Goal: Task Accomplishment & Management: Manage account settings

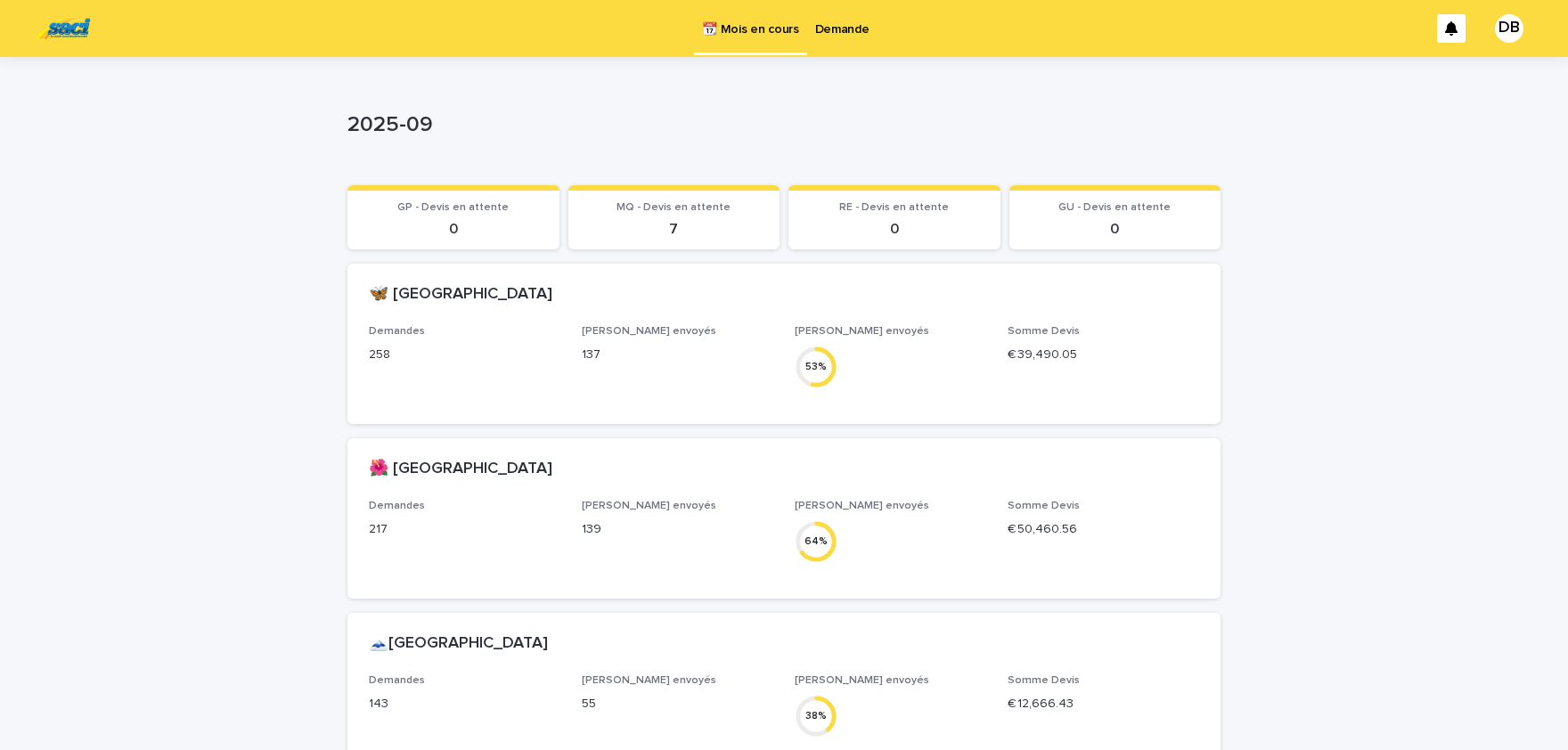
click at [842, 39] on link "Demande" at bounding box center [841, 27] width 70 height 55
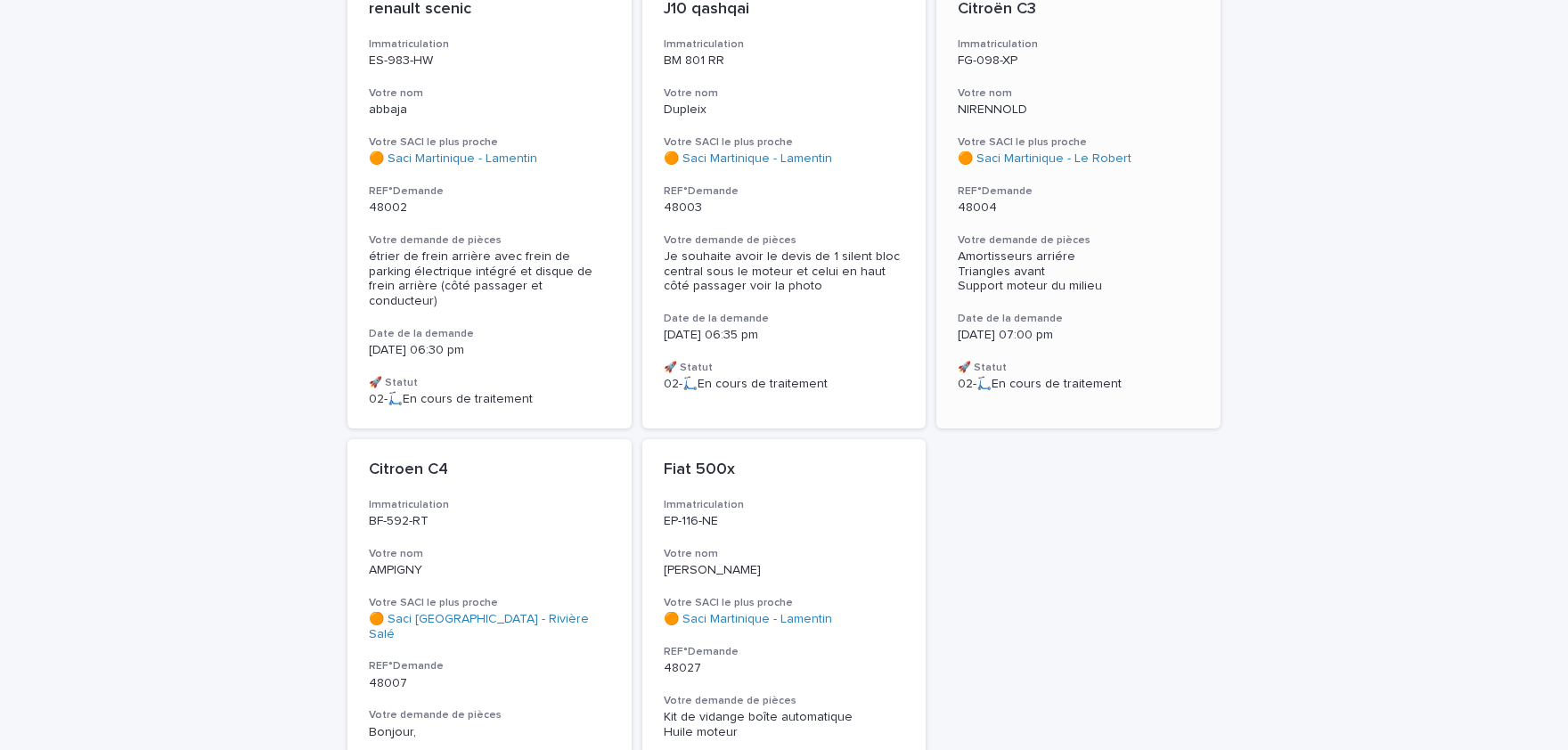
scroll to position [735, 0]
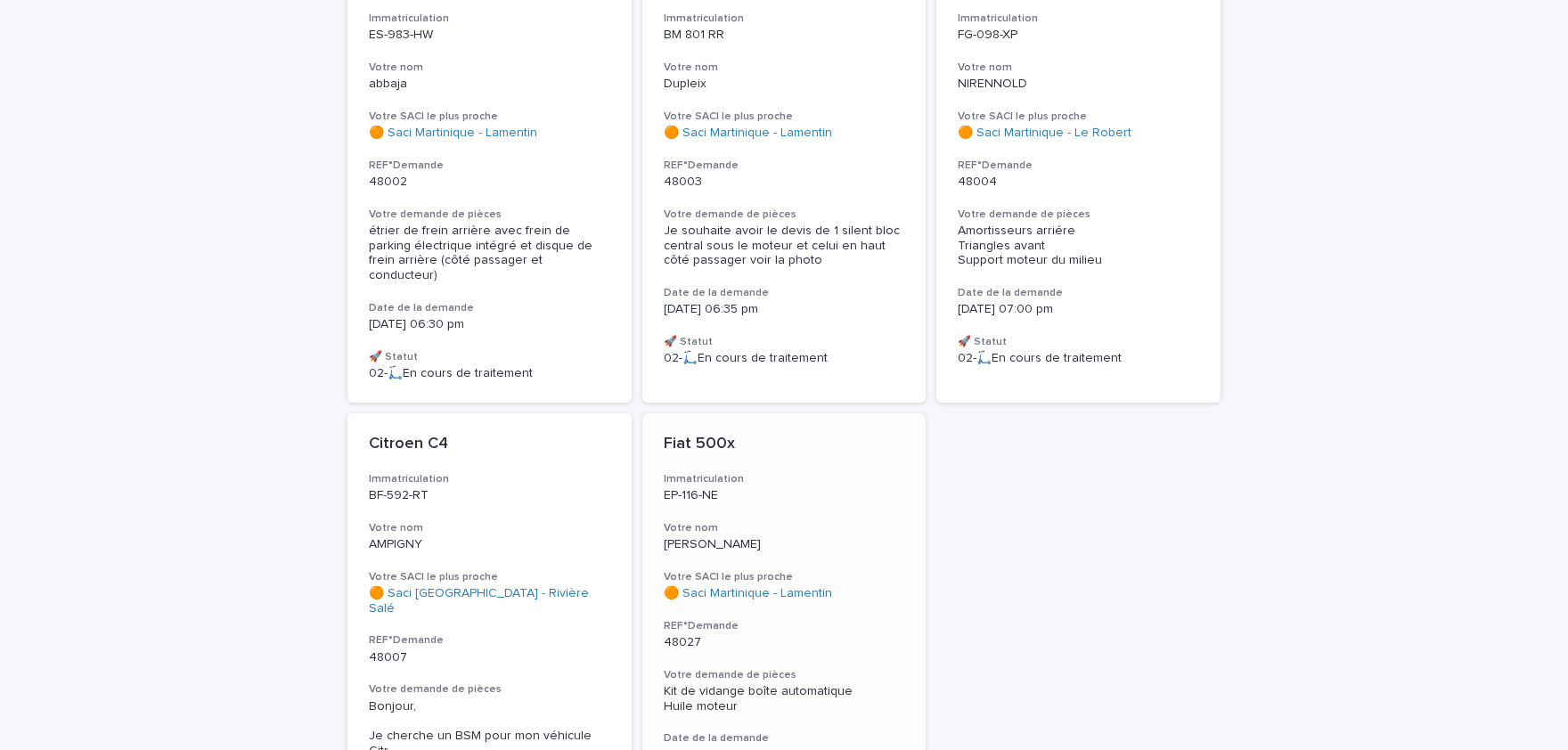
click at [760, 668] on h3 "Votre demande de pièces" at bounding box center [784, 675] width 242 height 14
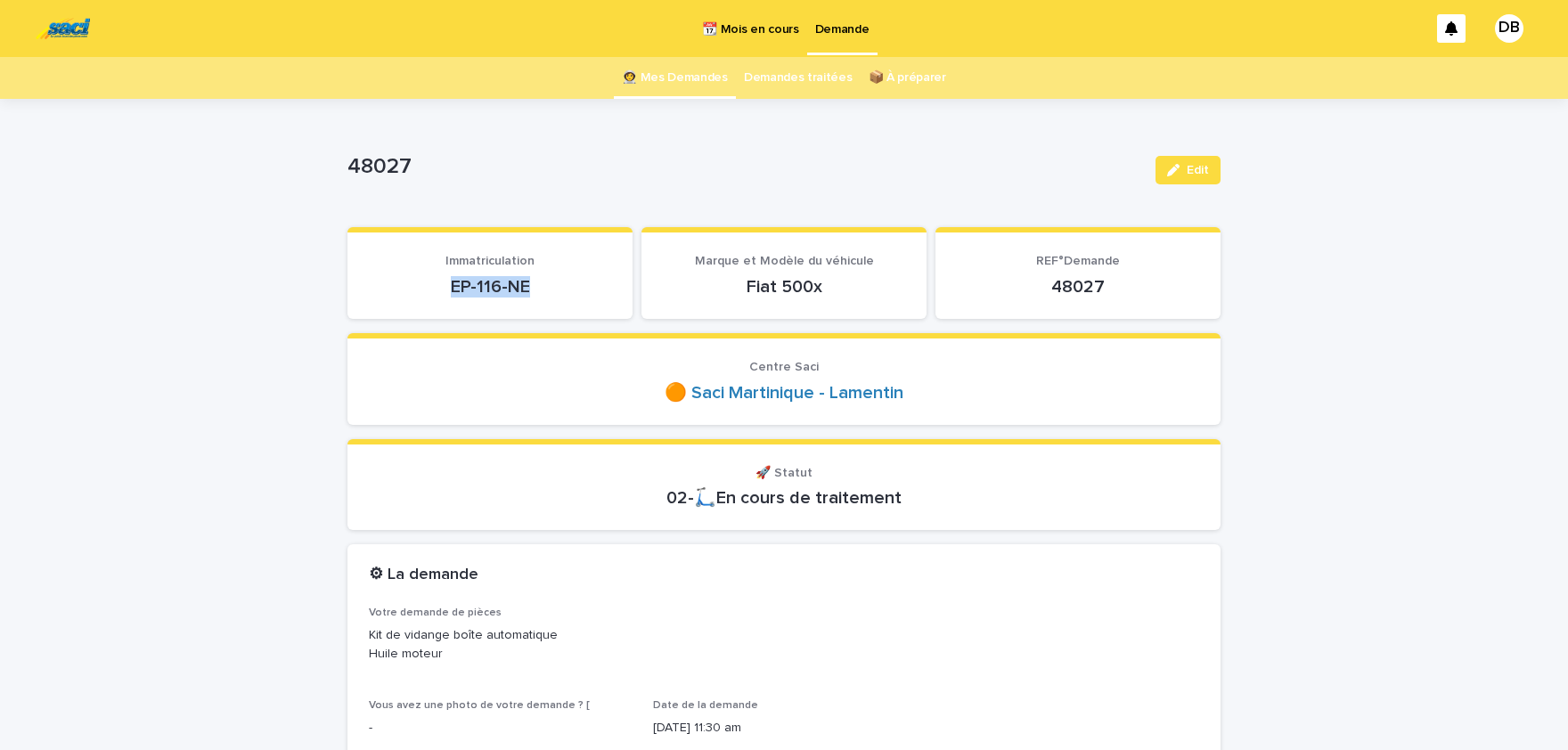
drag, startPoint x: 451, startPoint y: 287, endPoint x: 555, endPoint y: 293, distance: 104.2
click at [555, 293] on p "EP-116-NE" at bounding box center [490, 287] width 243 height 21
copy p "EP-116-NE"
click at [1204, 161] on button "Edit" at bounding box center [1188, 170] width 65 height 29
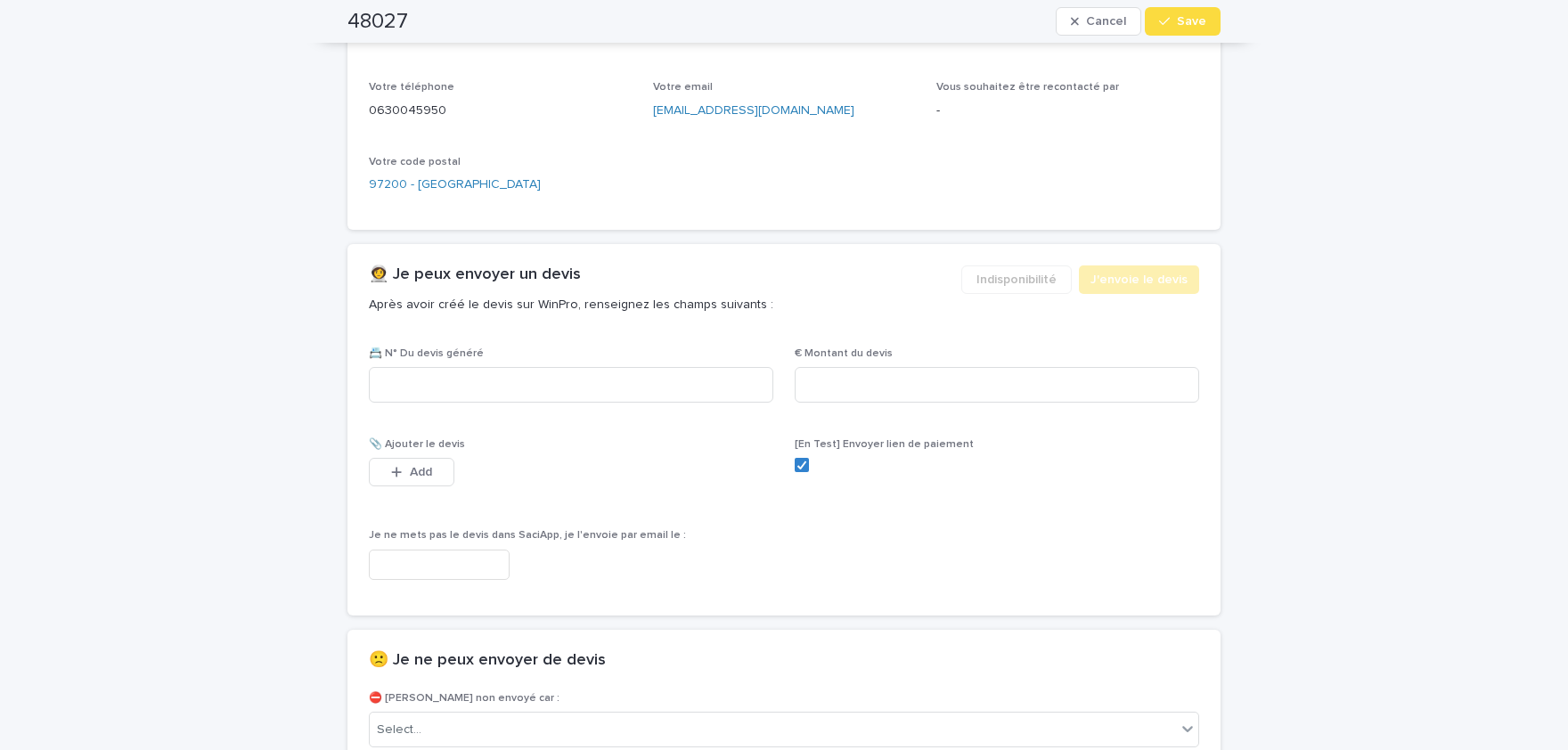
scroll to position [1249, 0]
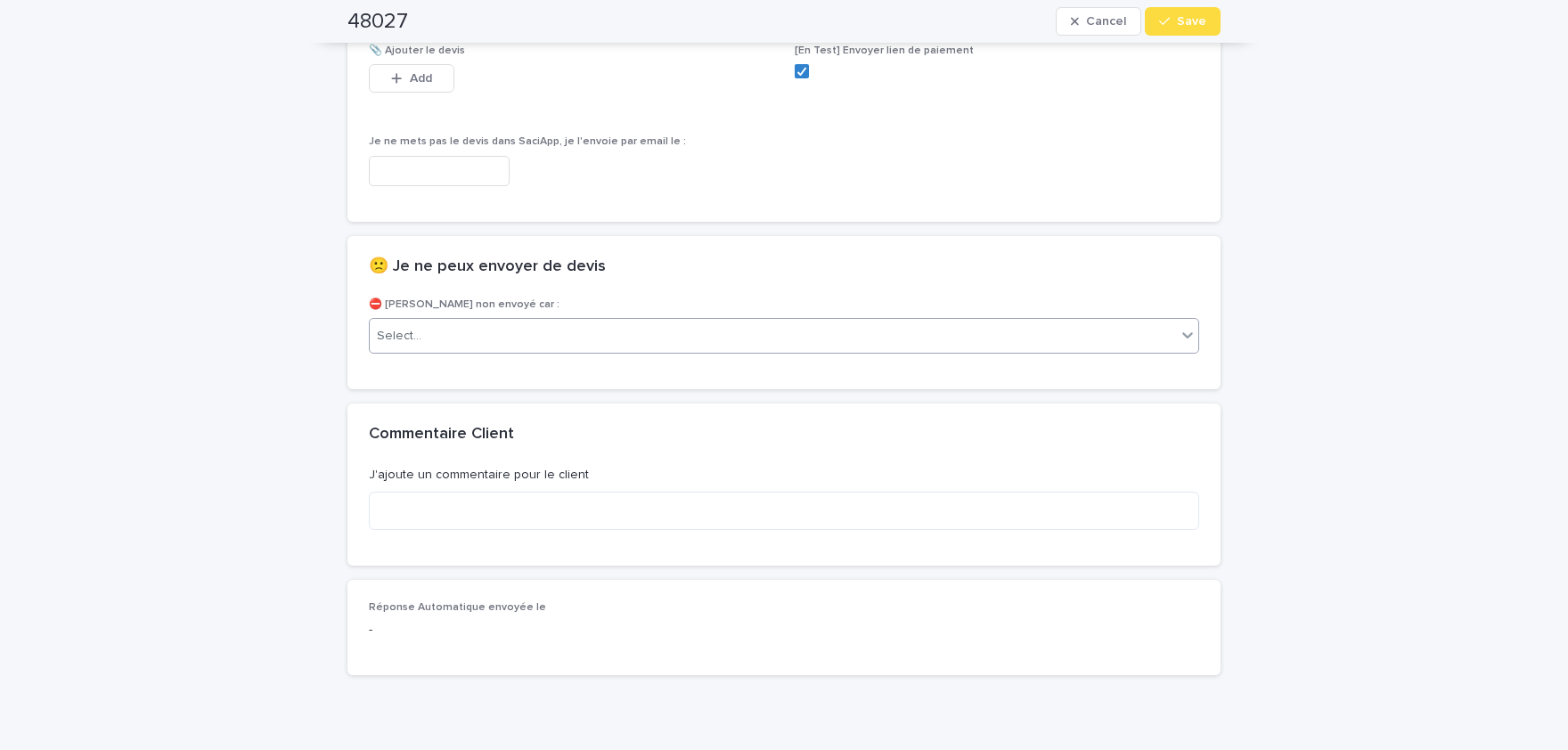
click at [473, 340] on div "Select..." at bounding box center [772, 336] width 806 height 30
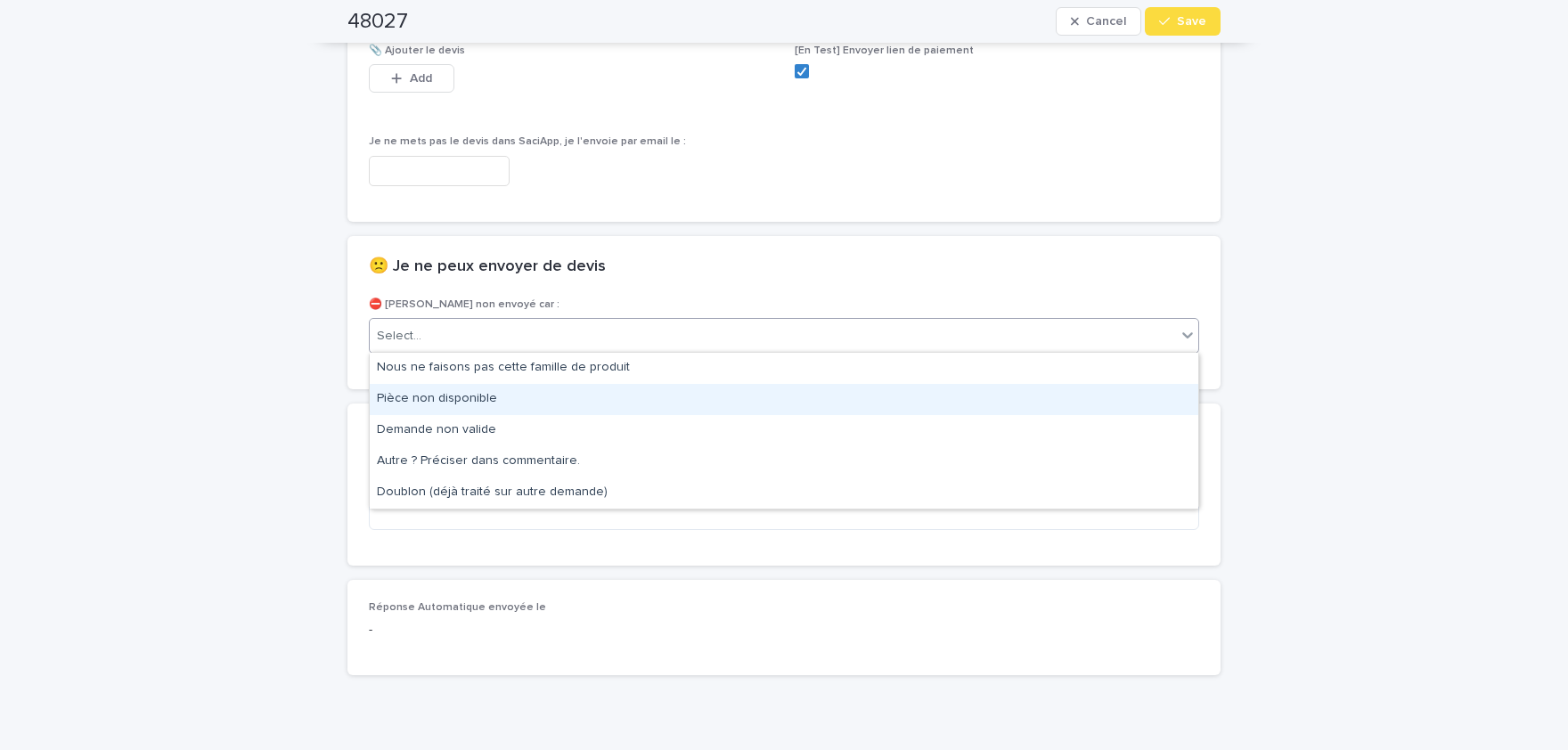
click at [471, 398] on div "Pièce non disponible" at bounding box center [784, 400] width 829 height 31
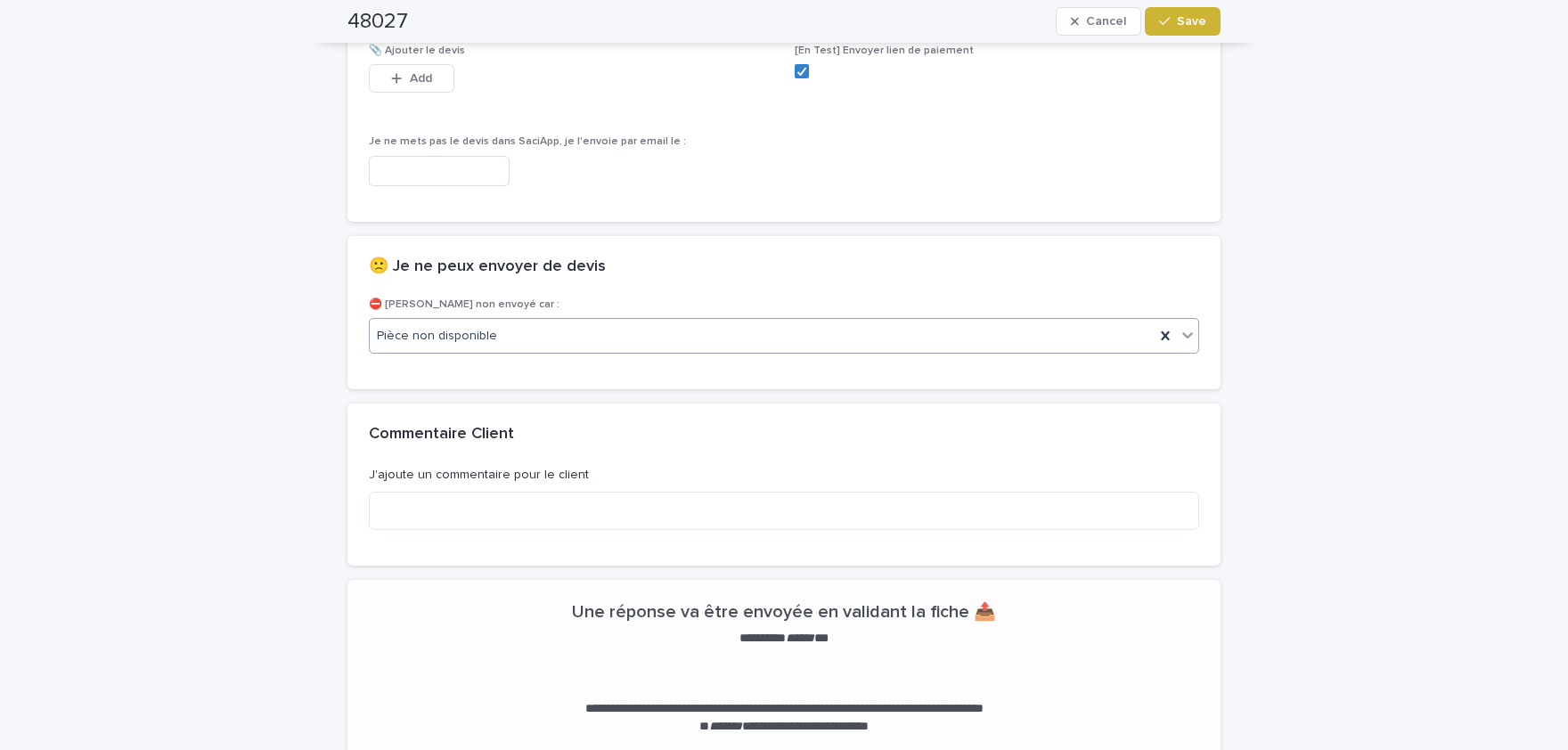
click at [1195, 25] on span "Save" at bounding box center [1191, 21] width 30 height 13
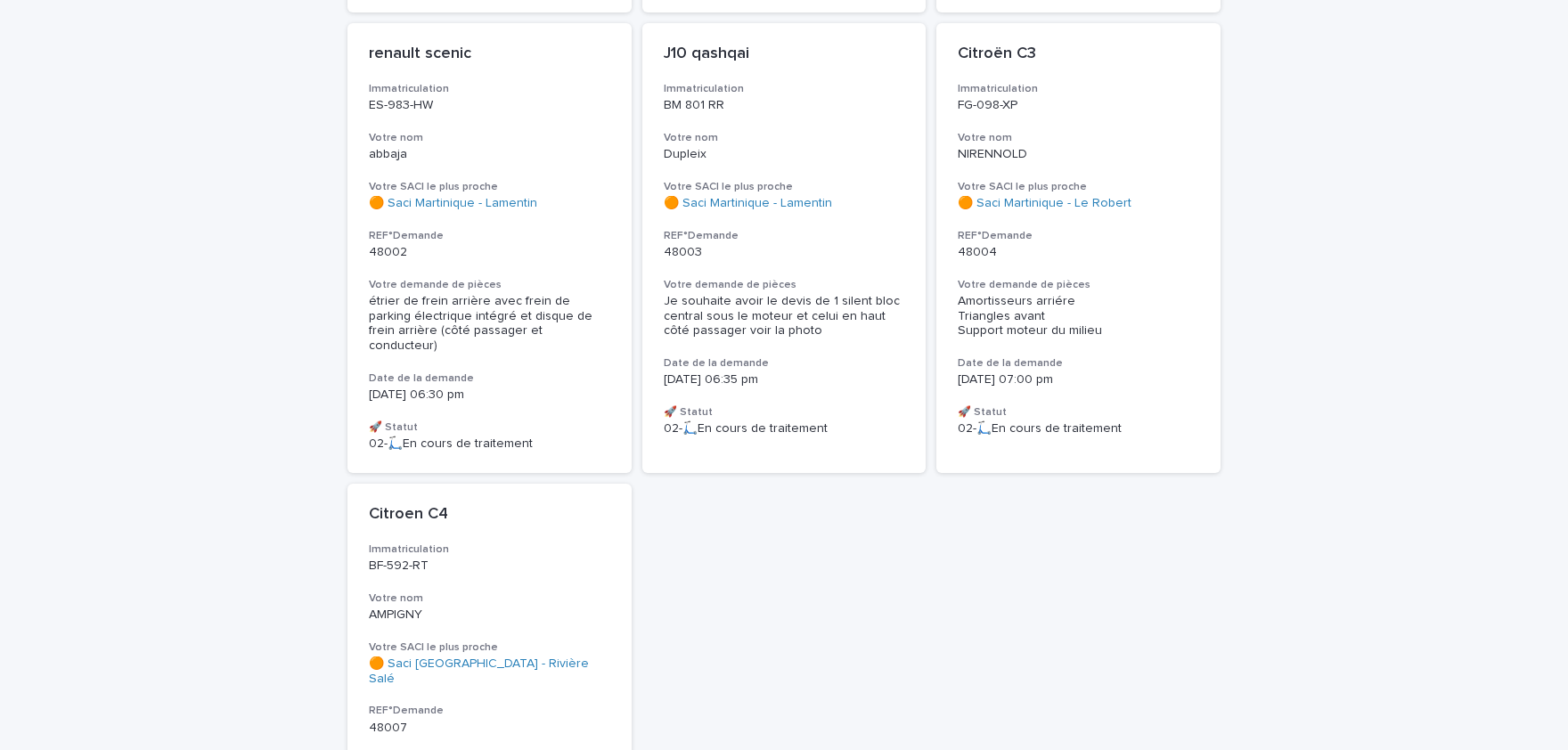
scroll to position [642, 0]
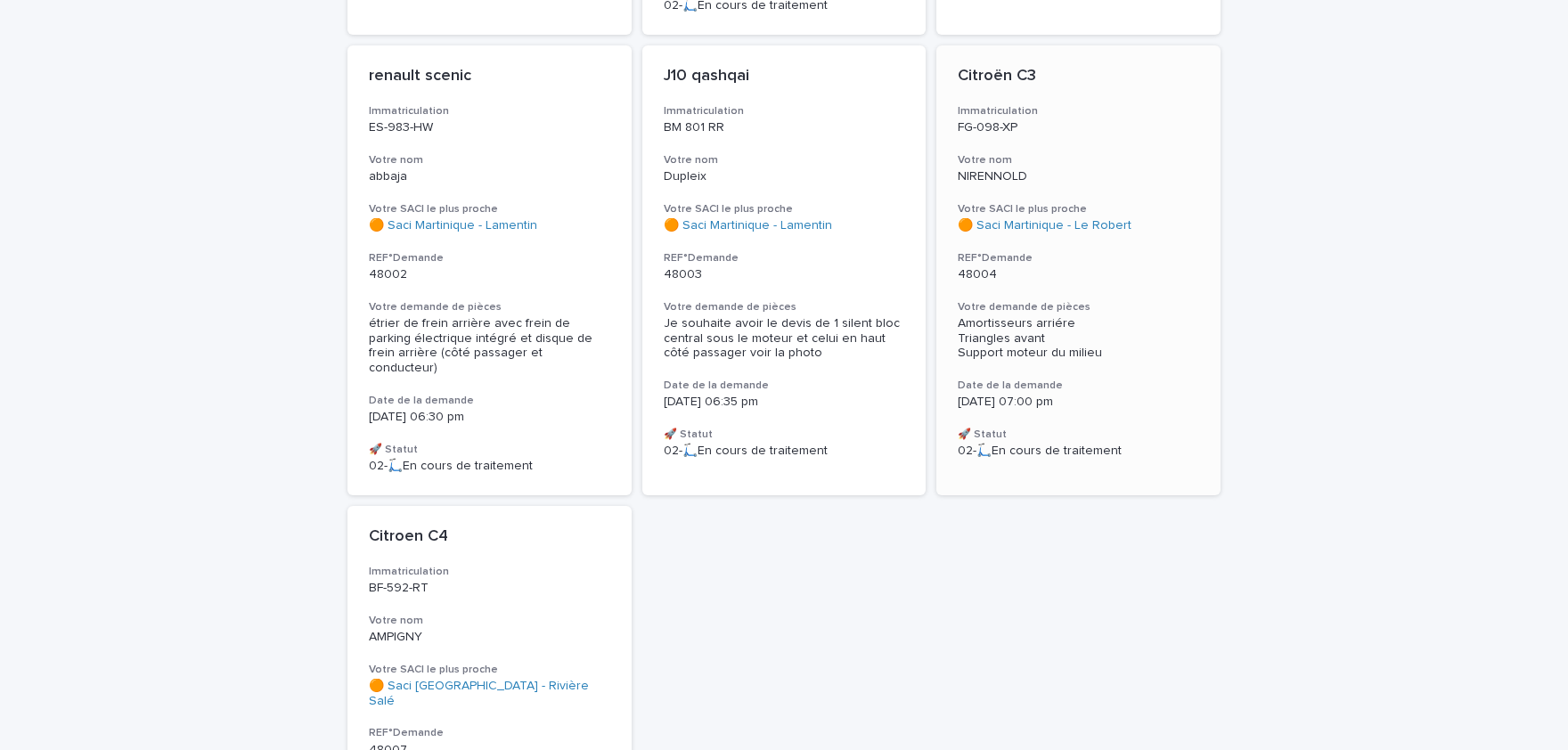
click at [1041, 317] on span "Amortisseurs arriére Triangles avant Support moteur du milieu" at bounding box center [1030, 338] width 144 height 42
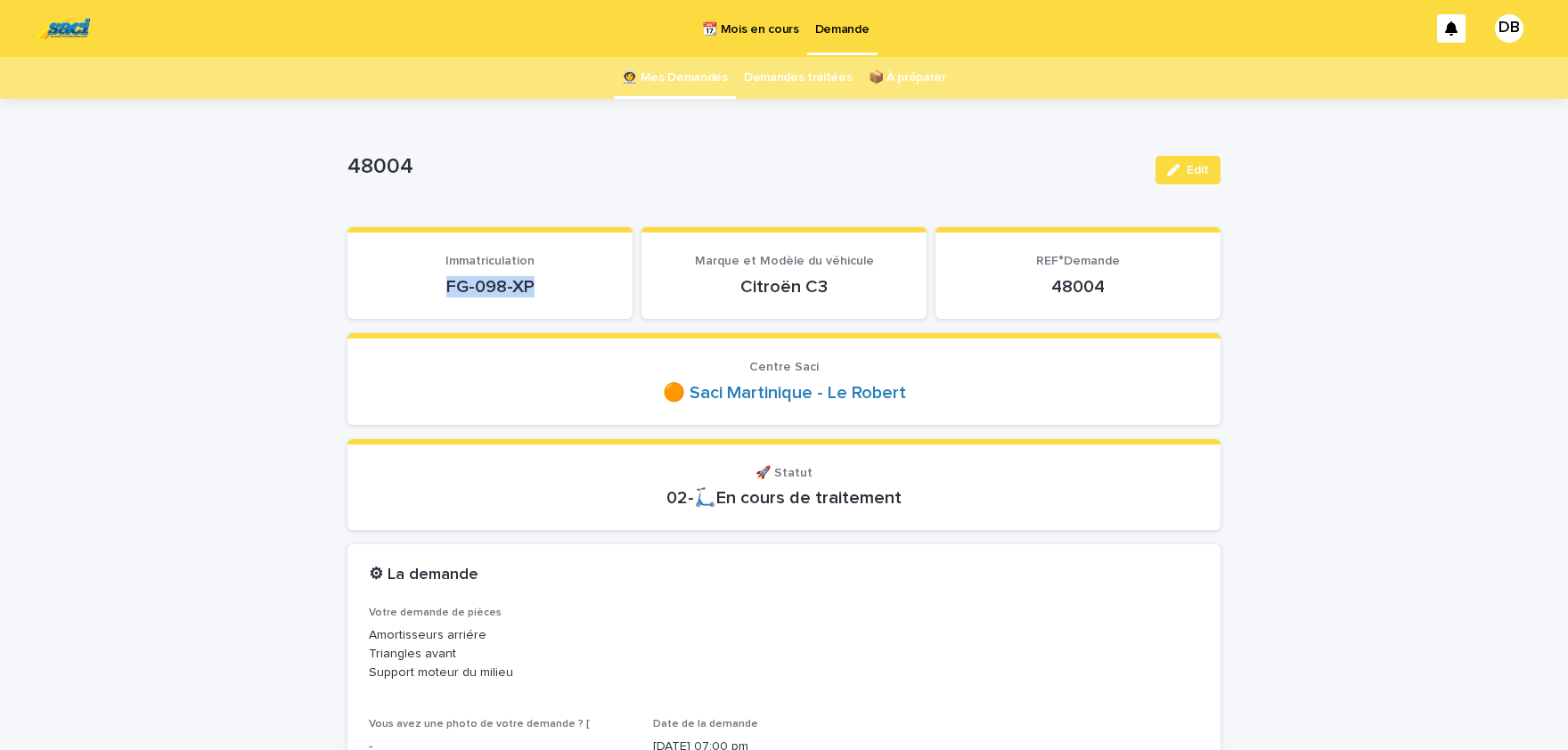
drag, startPoint x: 438, startPoint y: 285, endPoint x: 528, endPoint y: 293, distance: 90.4
click at [528, 293] on p "FG-098-XP" at bounding box center [490, 287] width 243 height 21
copy p "FG-098-XP"
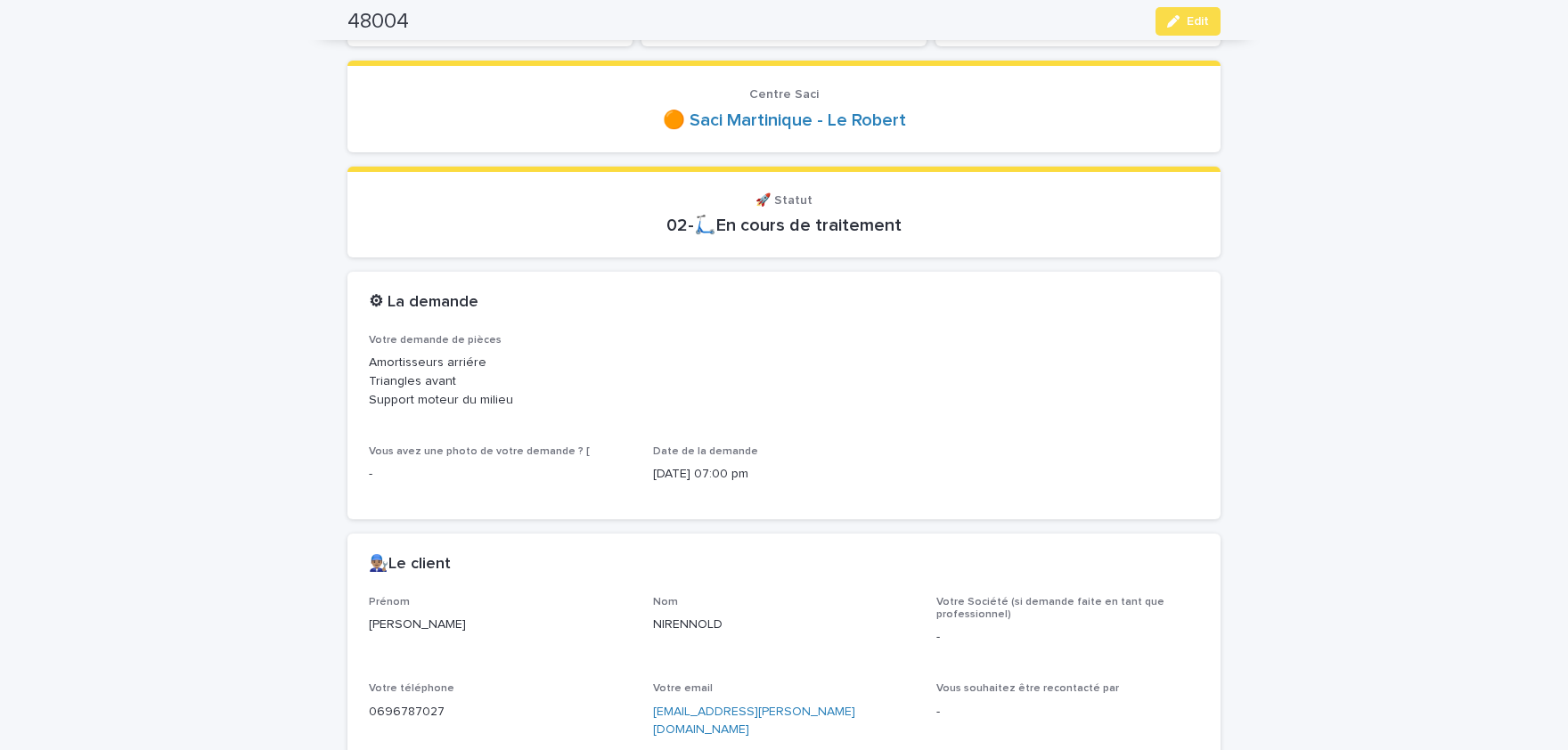
scroll to position [367, 0]
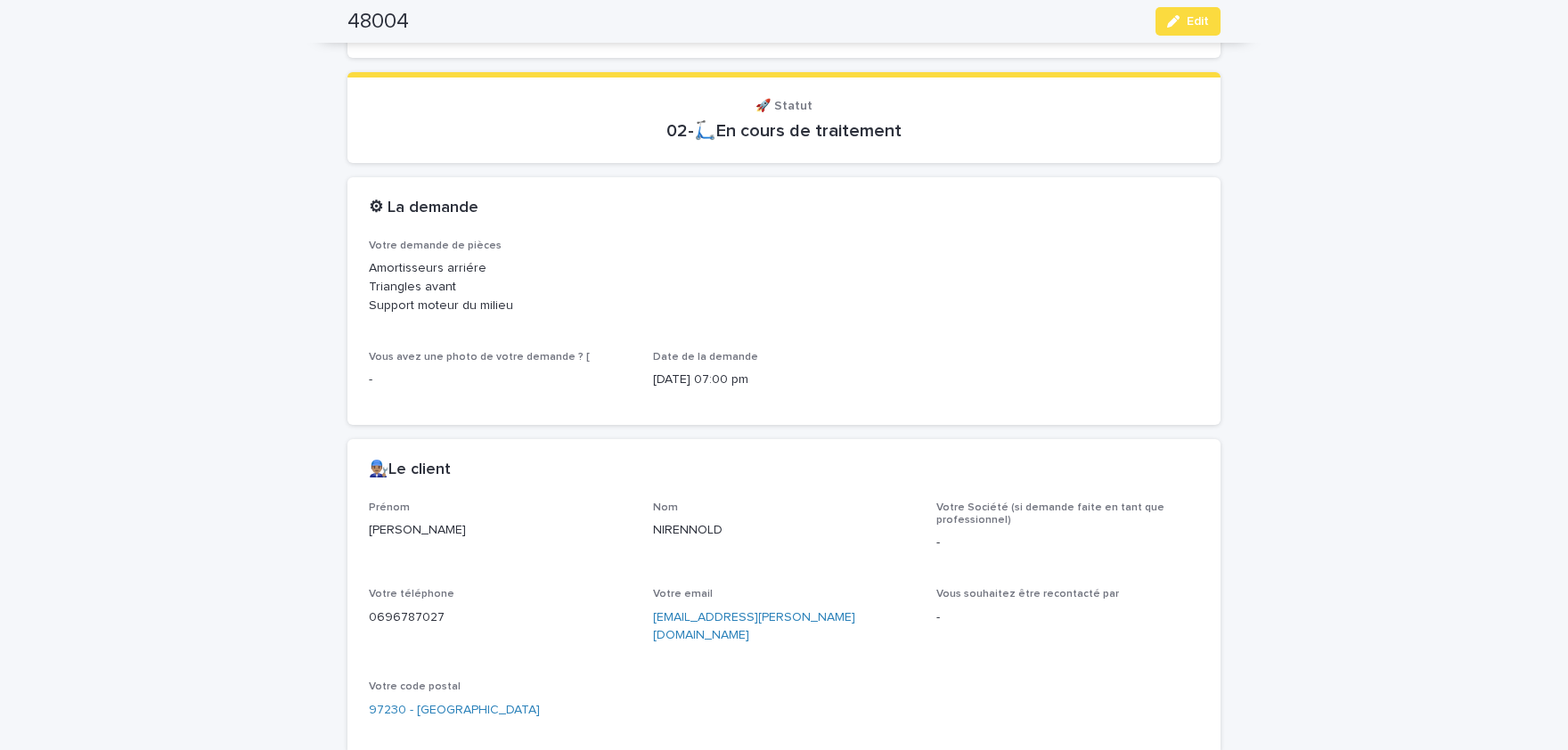
click at [398, 524] on p "[PERSON_NAME]" at bounding box center [500, 530] width 263 height 18
copy p "[PERSON_NAME]"
click at [696, 530] on p "NIRENNOLD" at bounding box center [784, 530] width 263 height 18
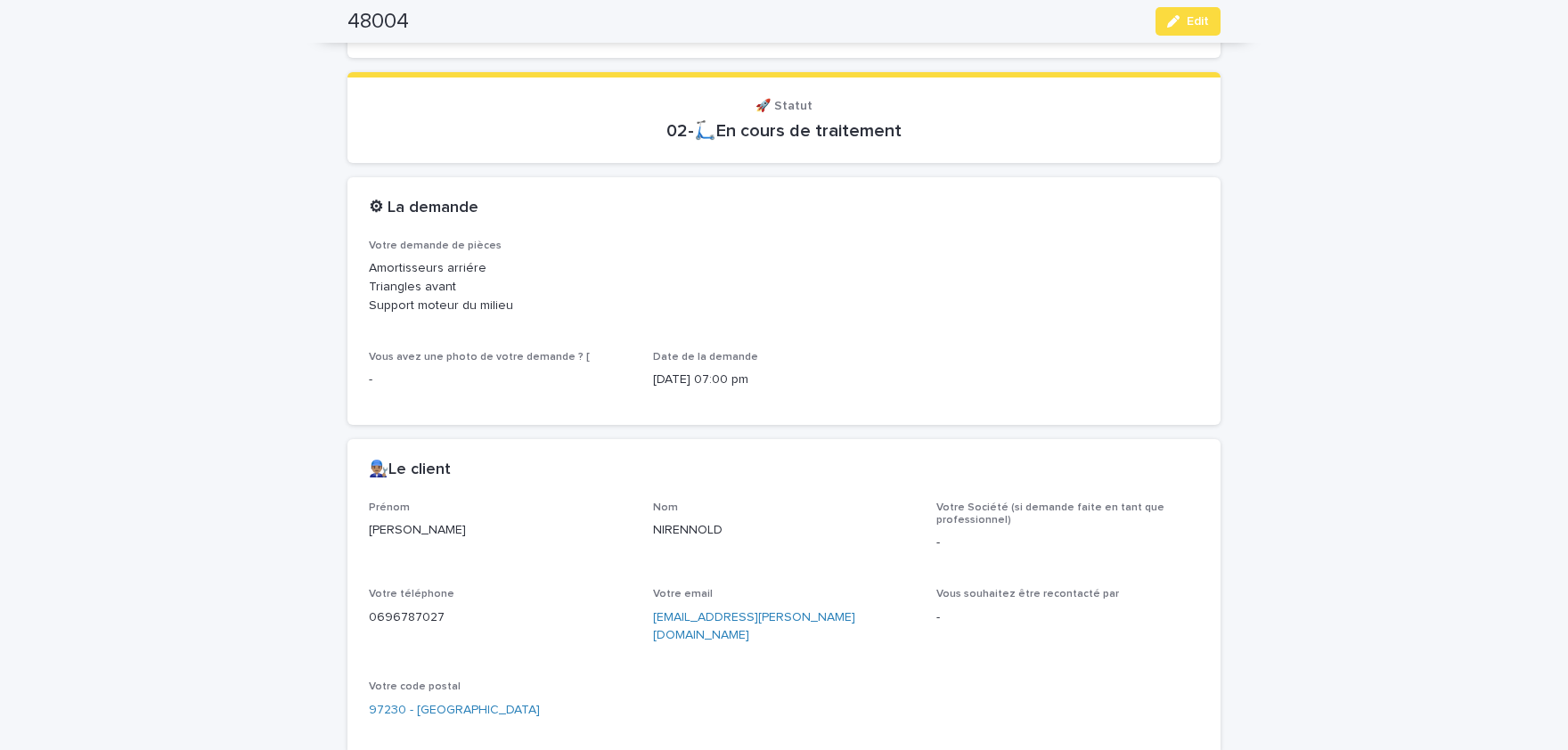
copy p "NIRENNOLD"
click at [421, 620] on p "0696787027" at bounding box center [500, 617] width 263 height 18
copy p "0696787027"
drag, startPoint x: 709, startPoint y: 375, endPoint x: 736, endPoint y: 380, distance: 27.5
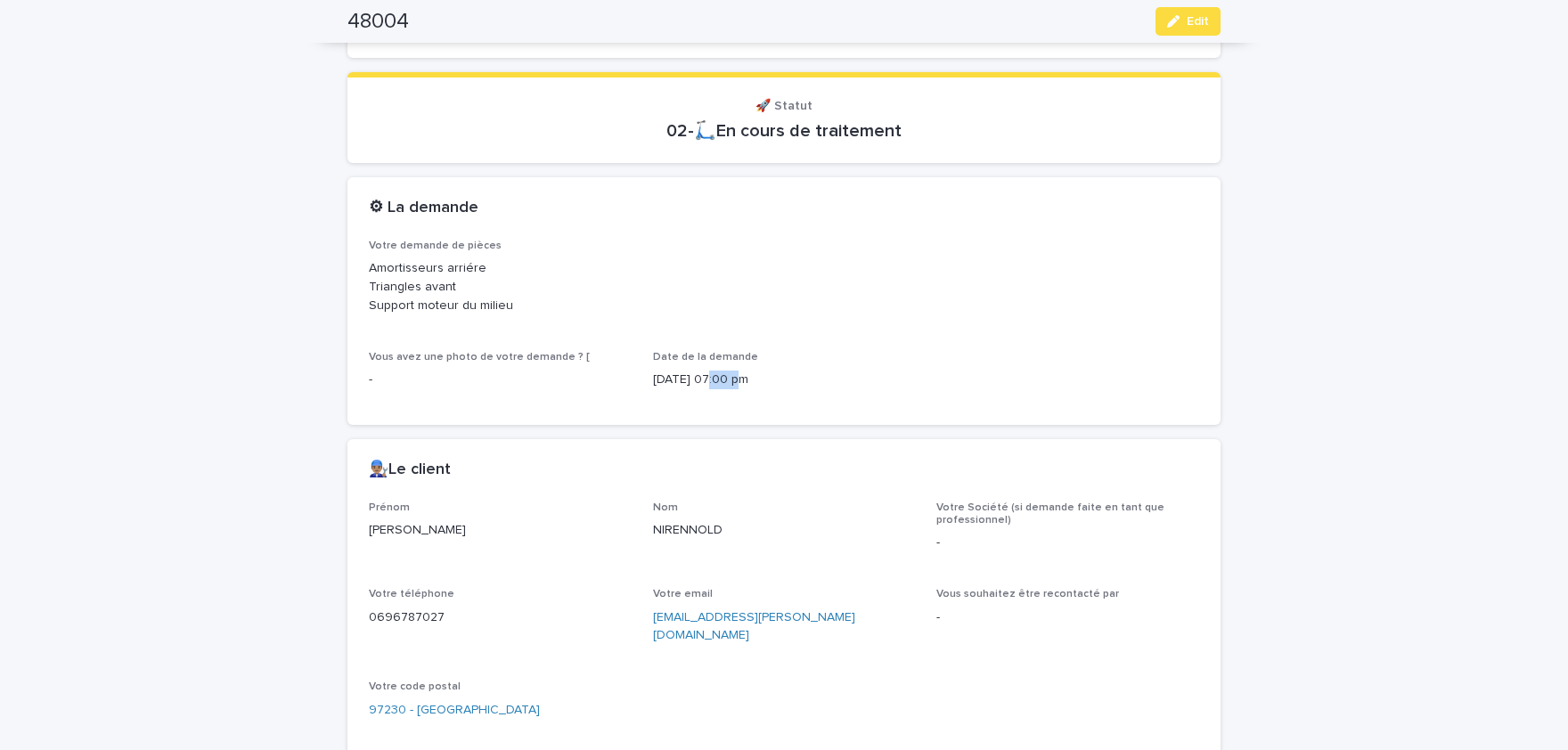
click at [736, 380] on p "[DATE] 07:00 pm" at bounding box center [784, 379] width 263 height 18
click at [1173, 25] on icon "button" at bounding box center [1172, 21] width 13 height 13
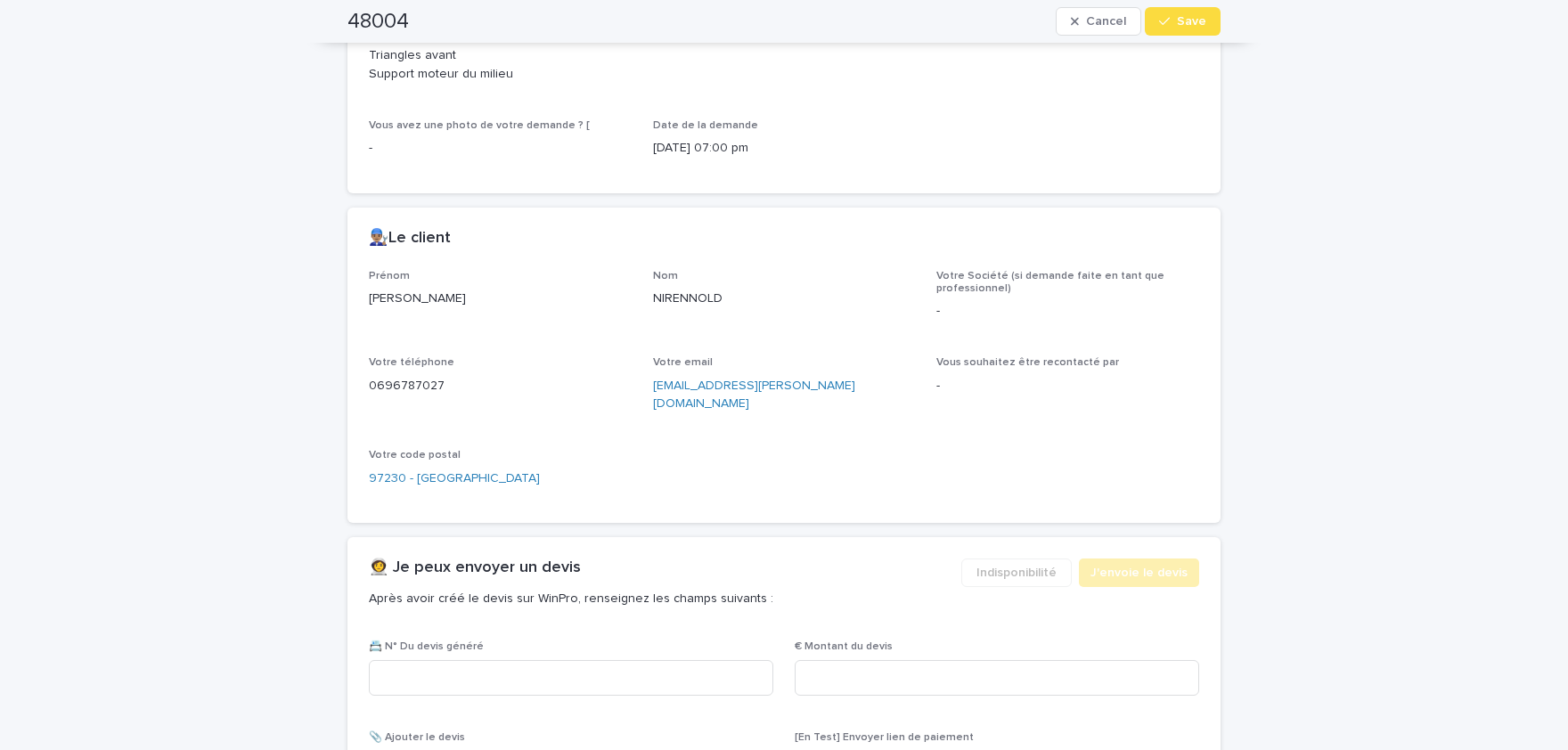
scroll to position [892, 0]
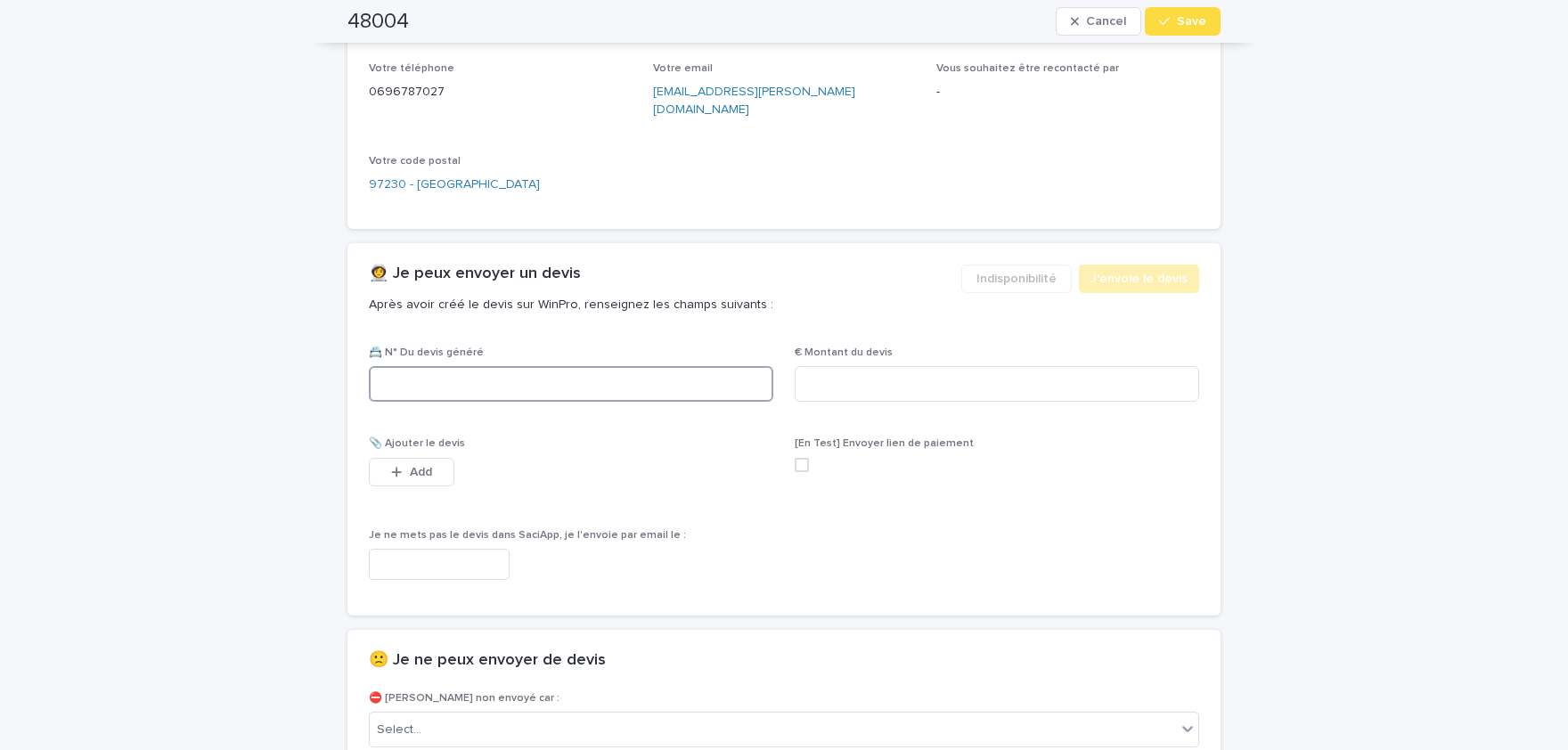
click at [670, 366] on input at bounding box center [571, 383] width 404 height 36
paste input "********"
type input "********"
click at [1048, 366] on input at bounding box center [996, 383] width 404 height 36
paste input "*****"
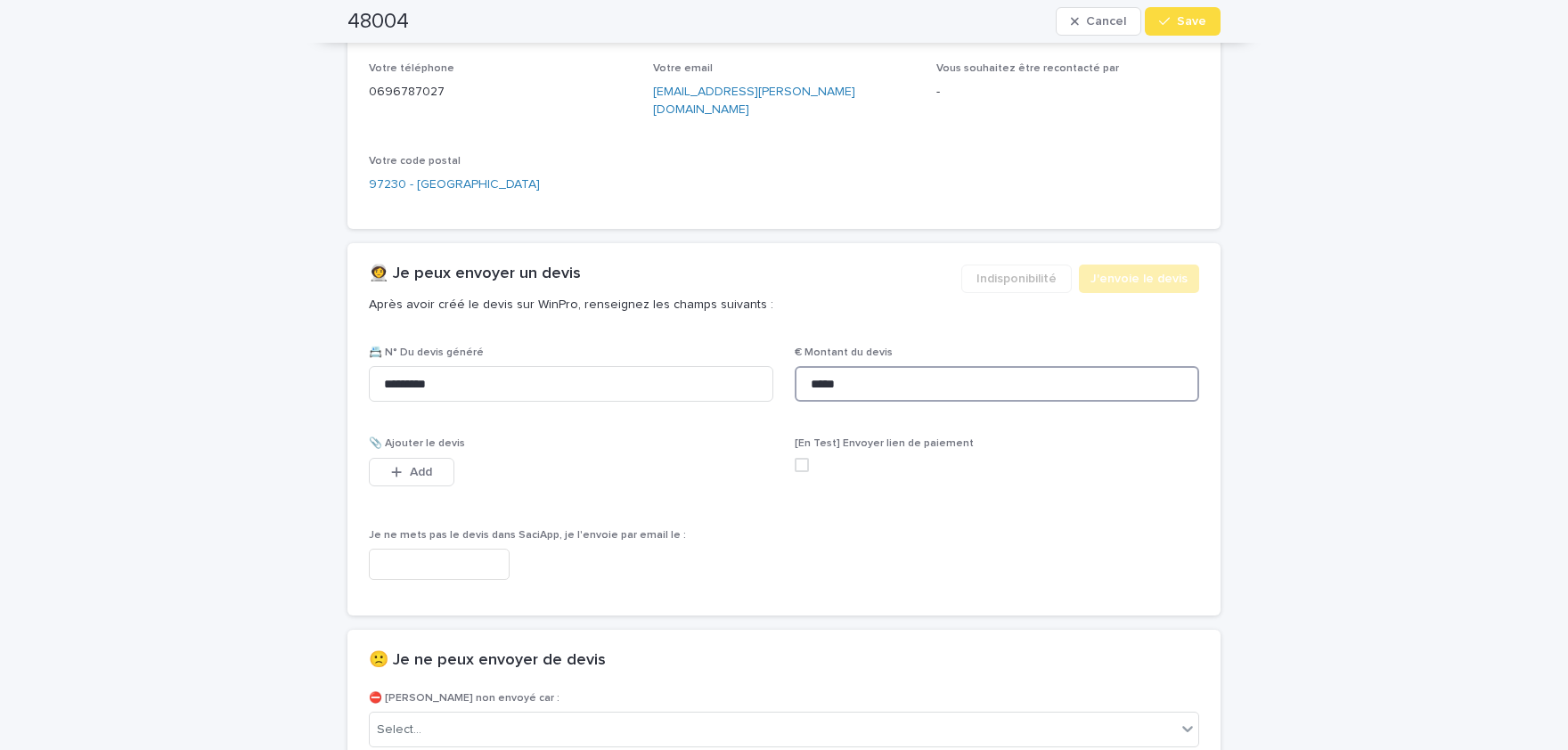
scroll to position [905, 0]
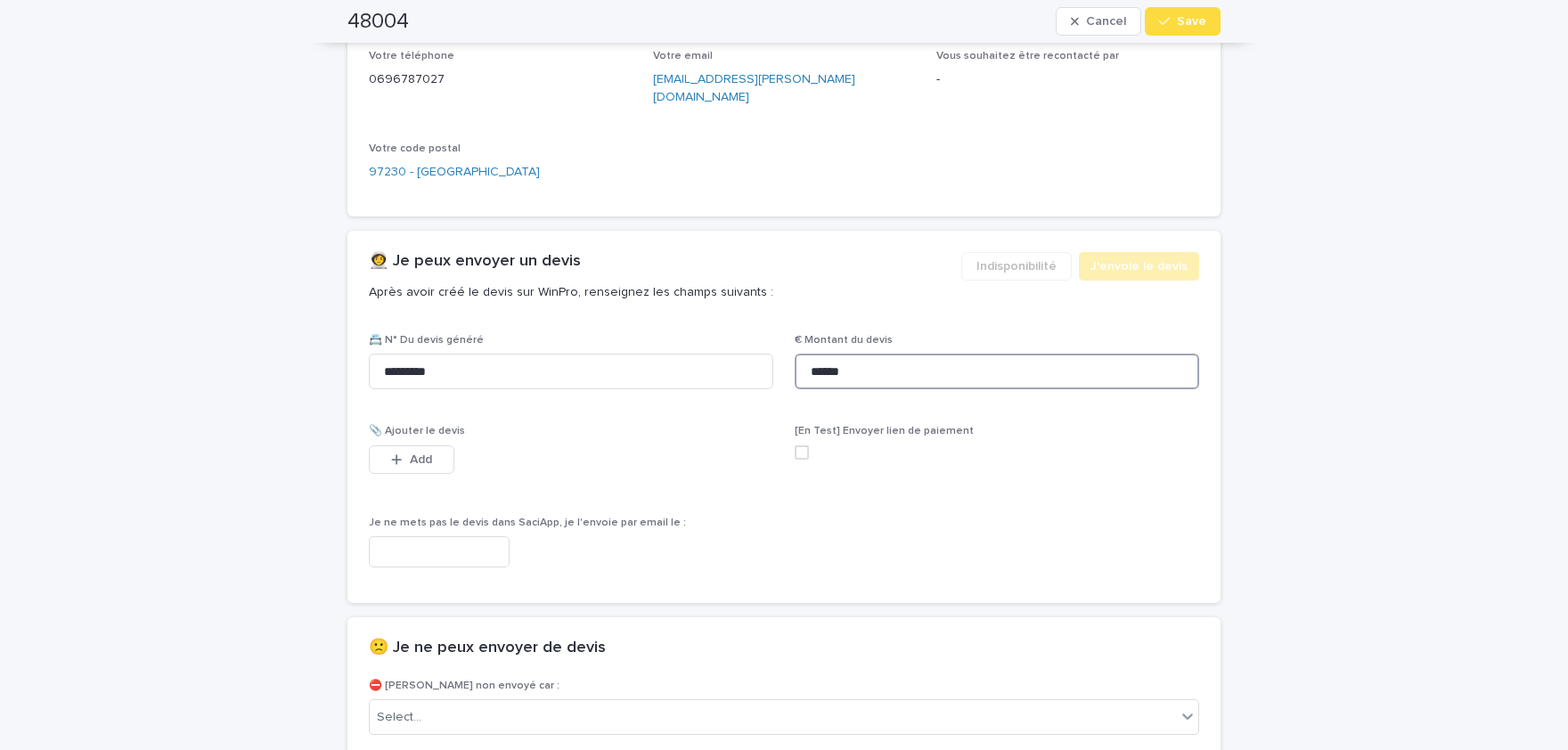
type input "******"
click at [430, 446] on button "Add" at bounding box center [411, 460] width 86 height 29
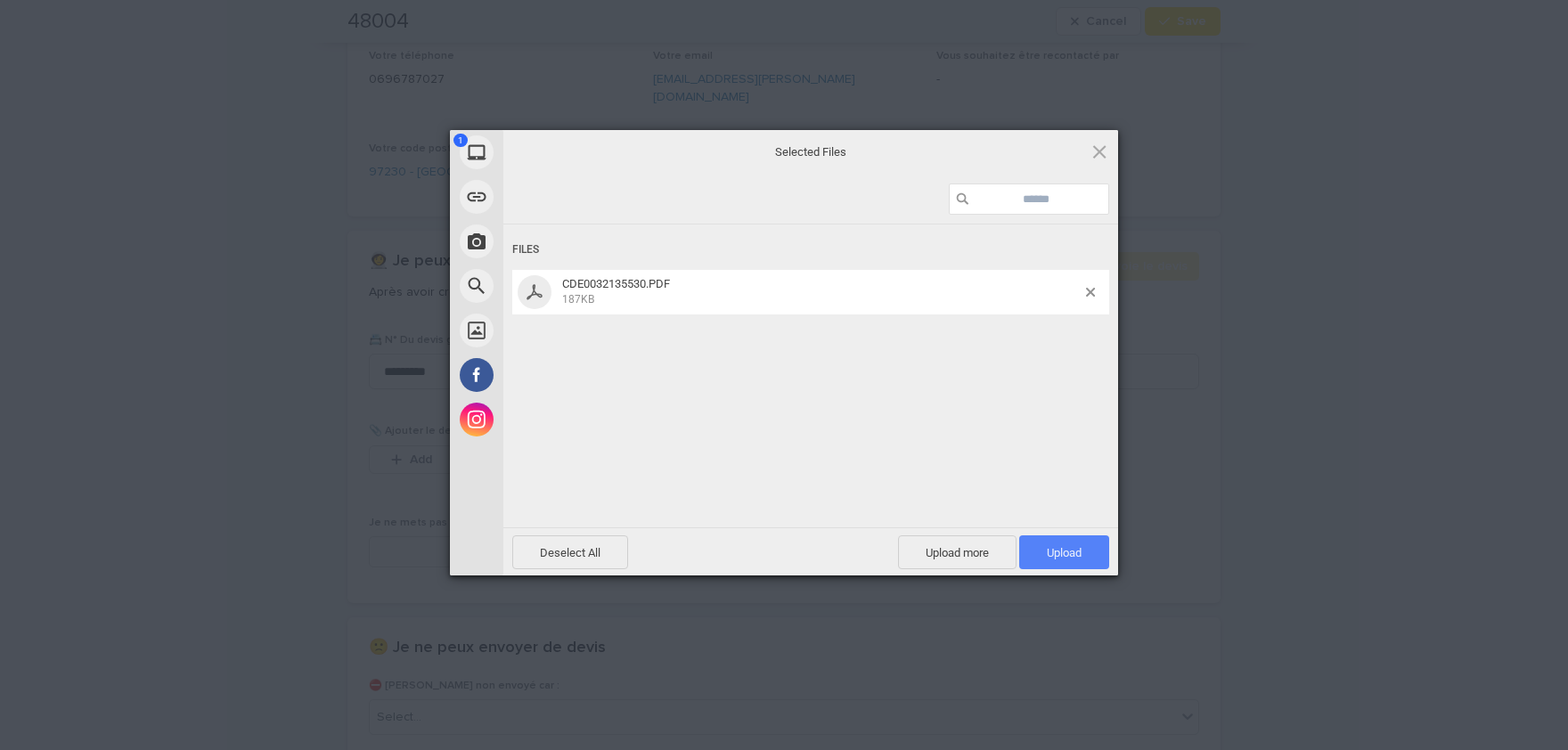
click at [1059, 551] on span "Upload 1" at bounding box center [1064, 553] width 35 height 13
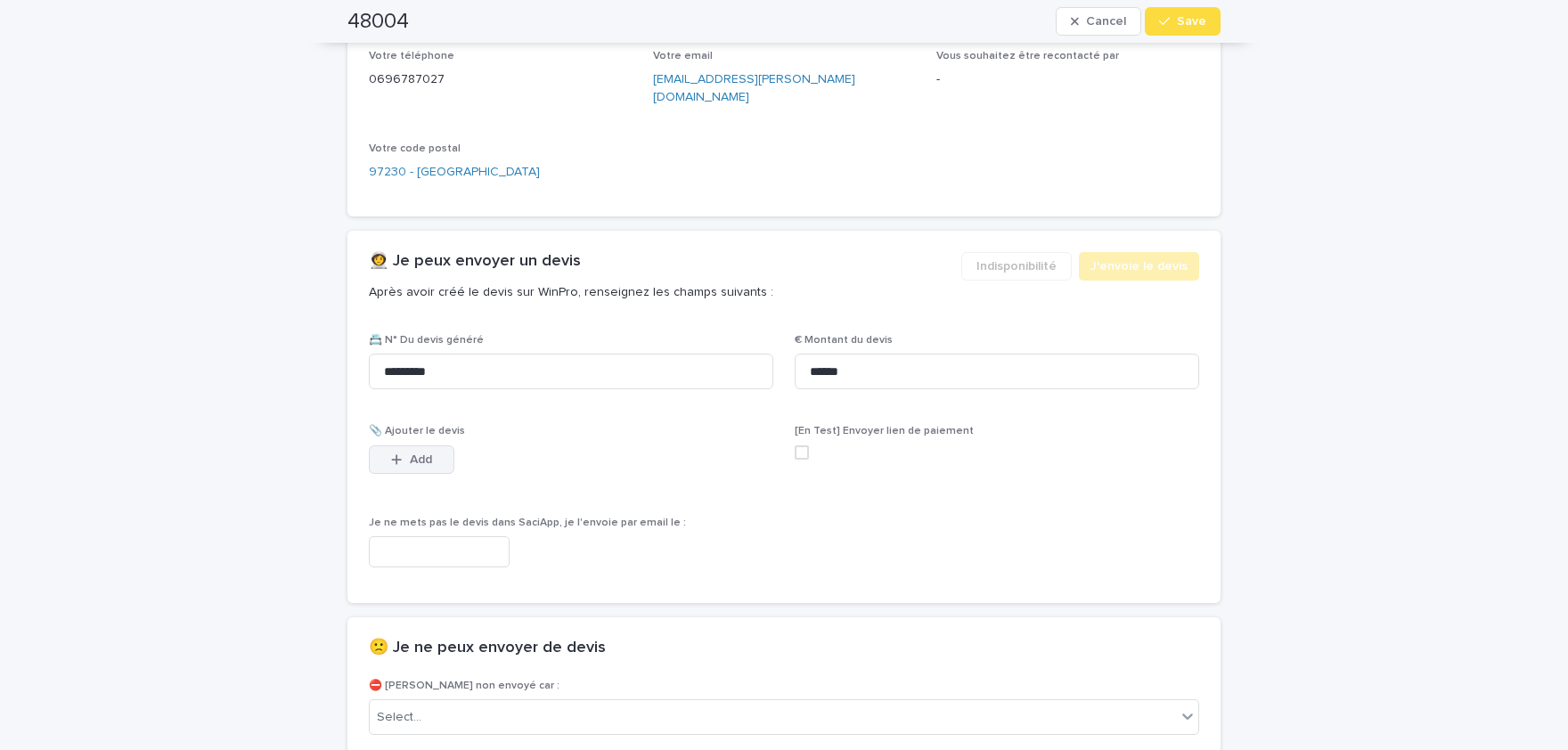
click at [419, 453] on span "Add" at bounding box center [421, 459] width 22 height 13
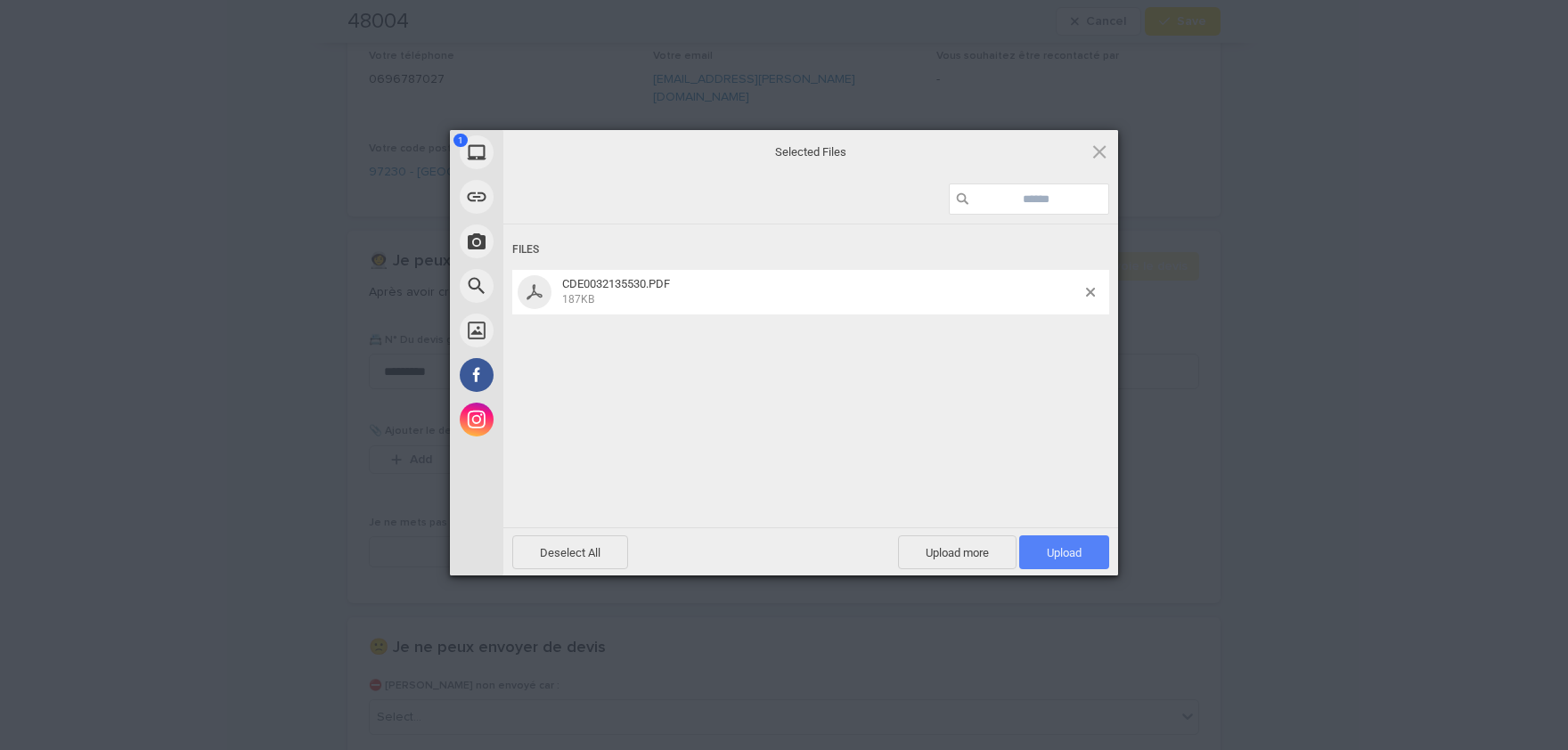
click at [1062, 550] on span "Upload 1" at bounding box center [1064, 553] width 35 height 13
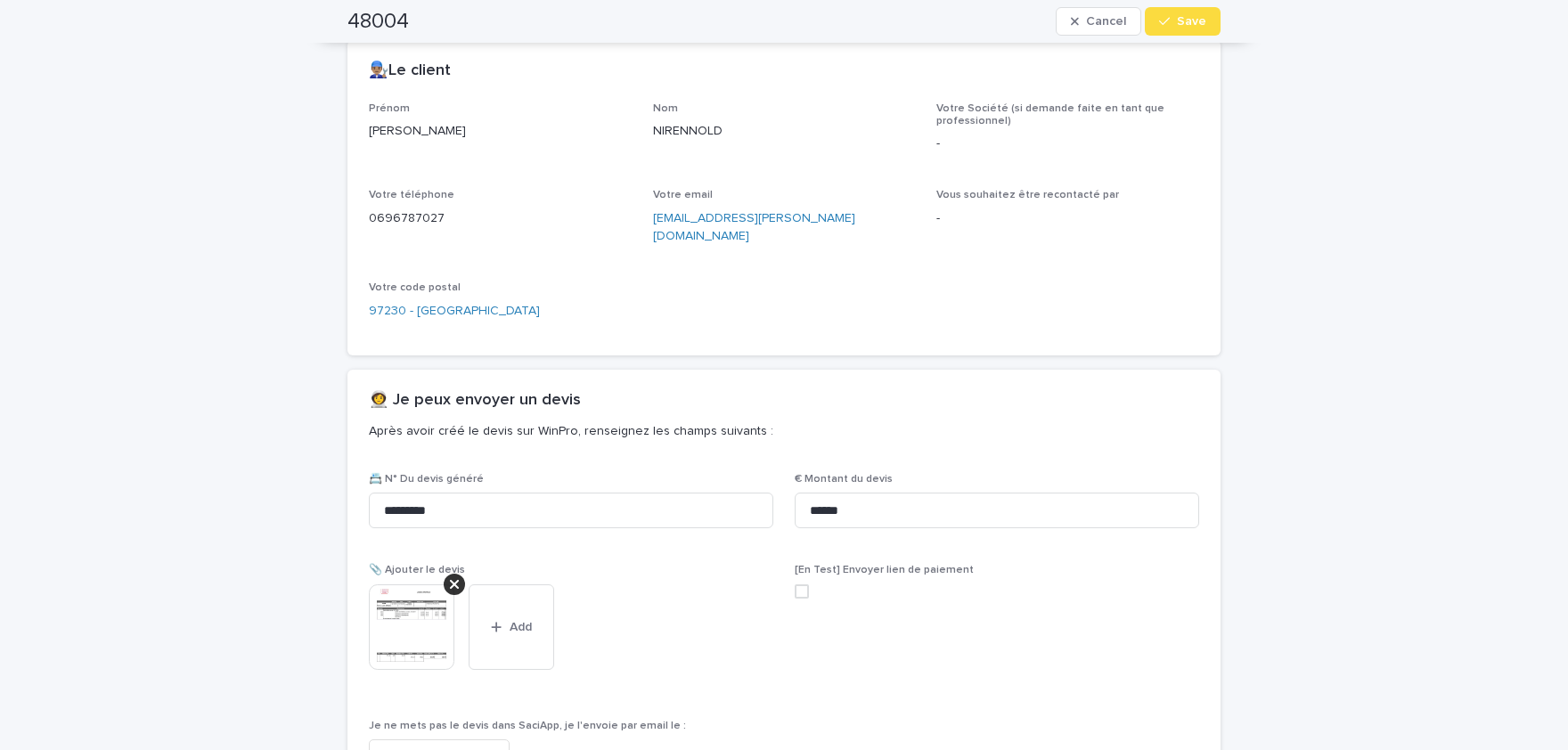
scroll to position [828, 0]
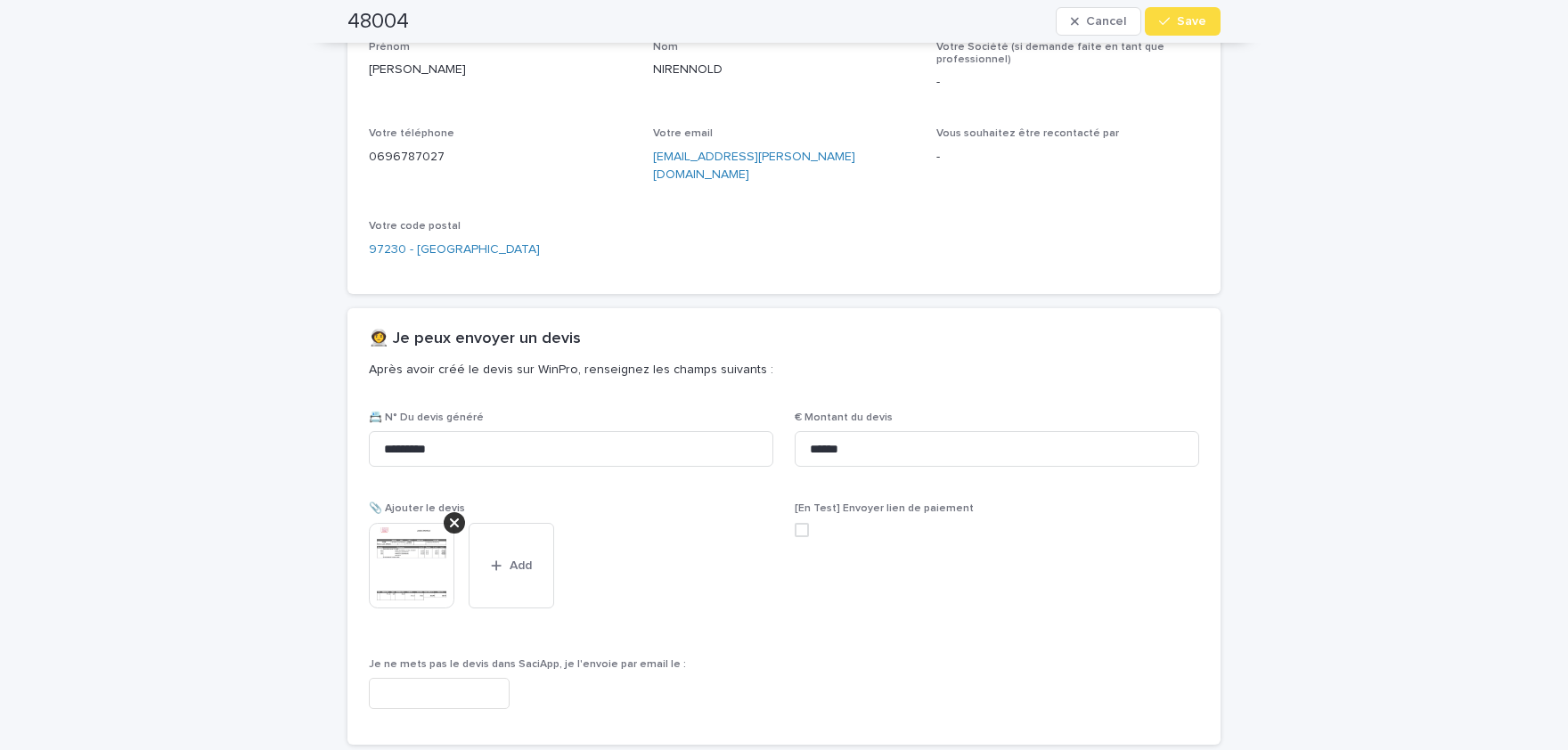
click at [424, 547] on img at bounding box center [411, 565] width 86 height 86
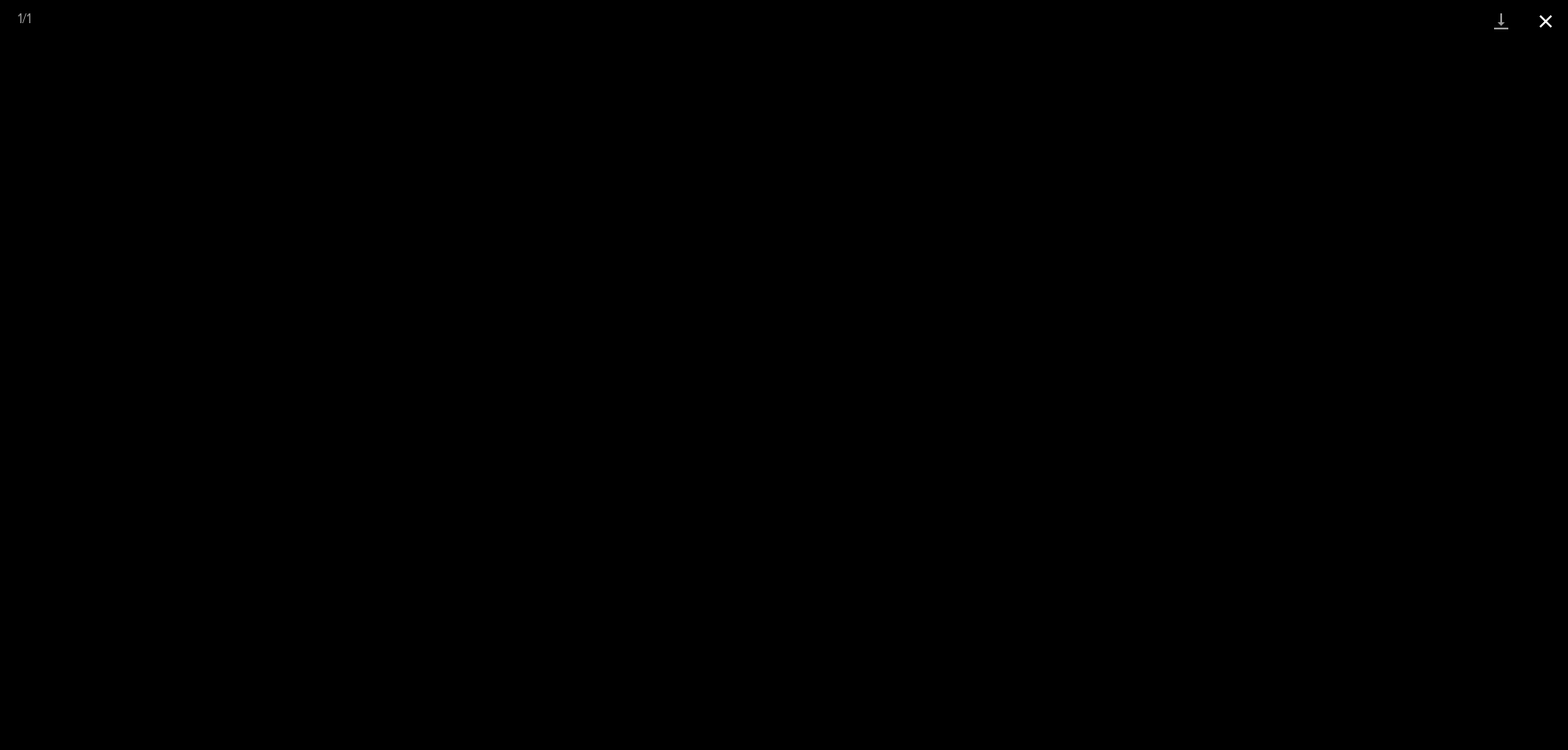
click at [1563, 17] on button "Close gallery" at bounding box center [1545, 20] width 44 height 41
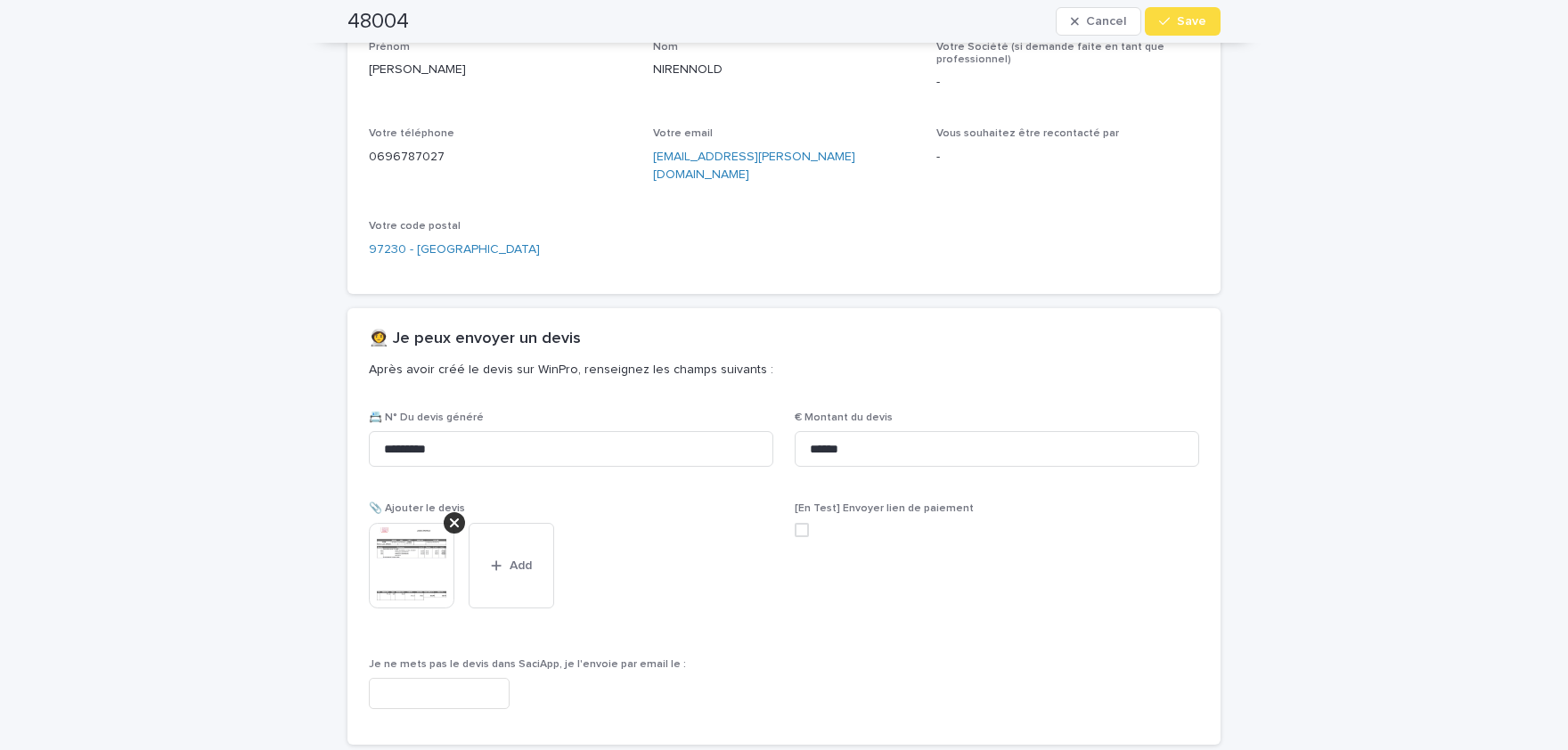
click at [1172, 39] on div "48004 Cancel Save" at bounding box center [784, 21] width 873 height 42
click at [1181, 30] on button "Save" at bounding box center [1182, 21] width 76 height 29
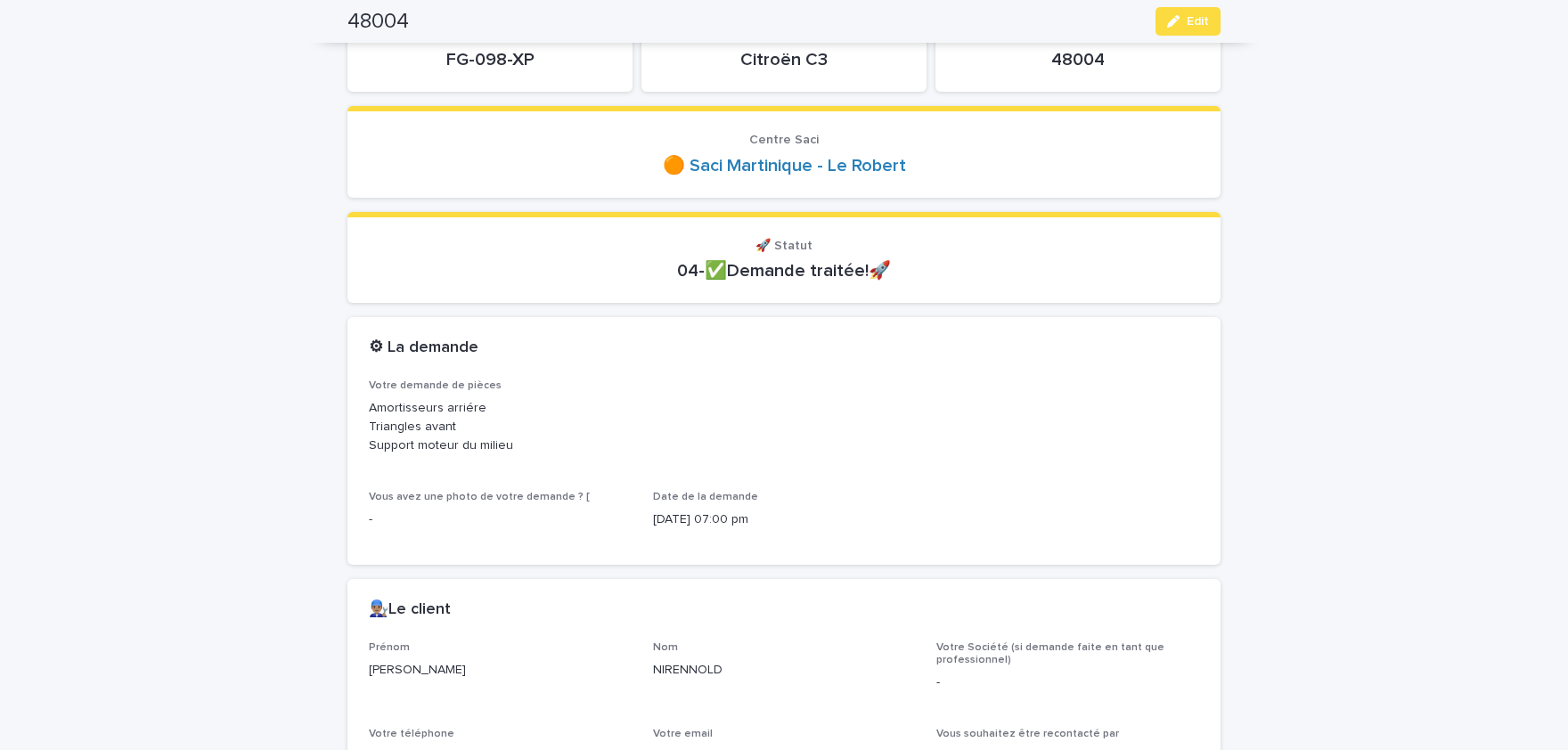
scroll to position [115, 0]
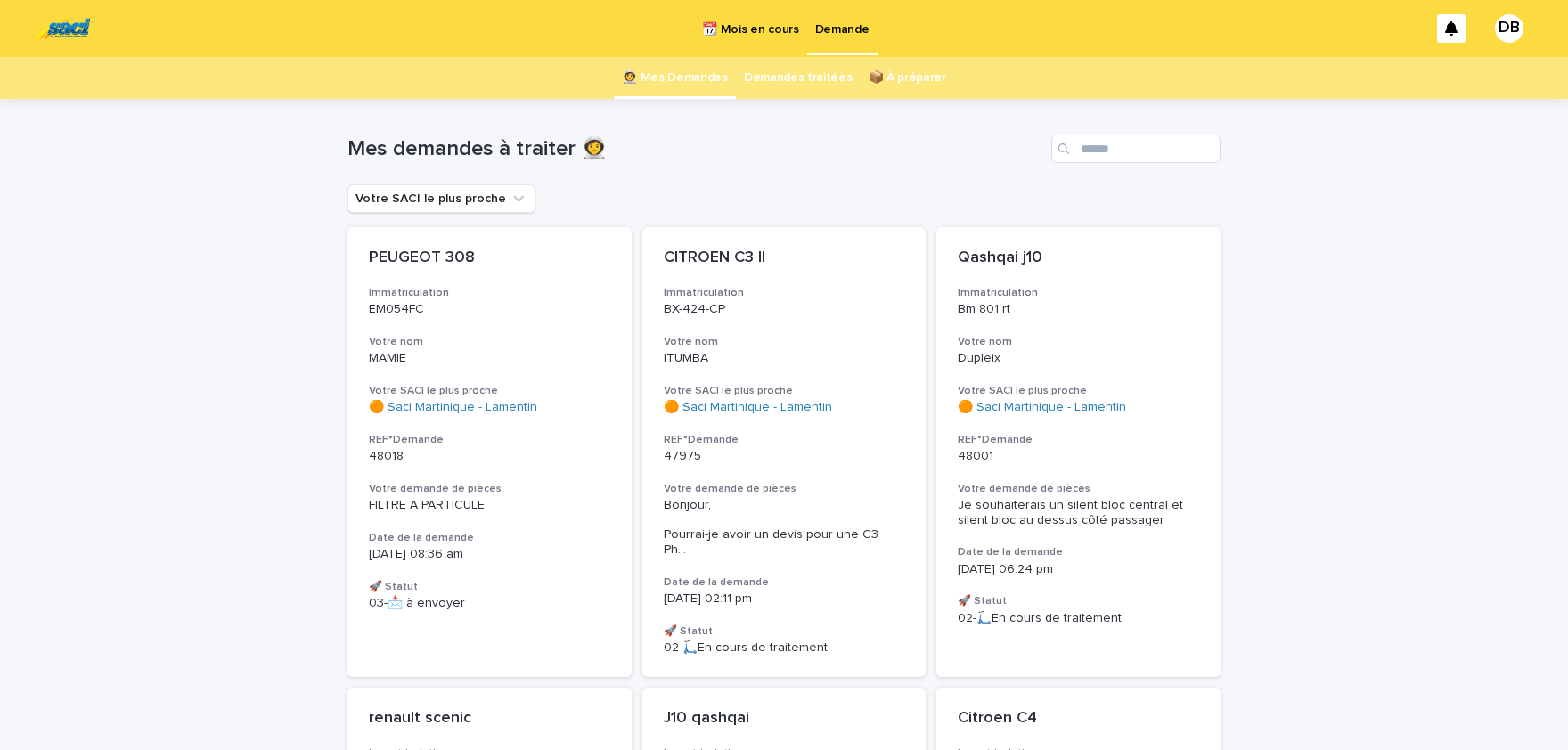
scroll to position [490, 0]
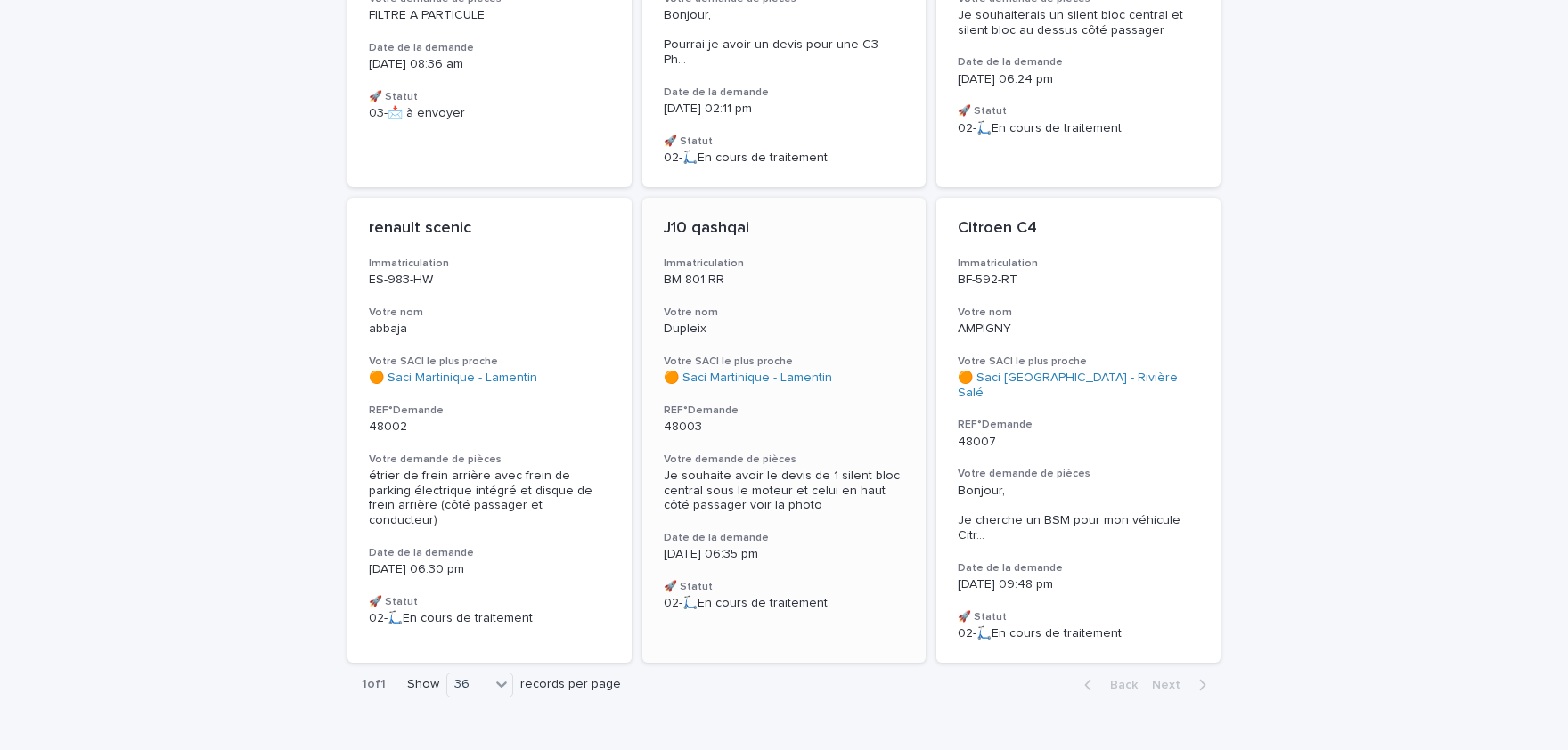
click at [794, 470] on span "Je souhaite avoir le devis de 1 silent bloc central sous le moteur et celui en …" at bounding box center [783, 491] width 240 height 42
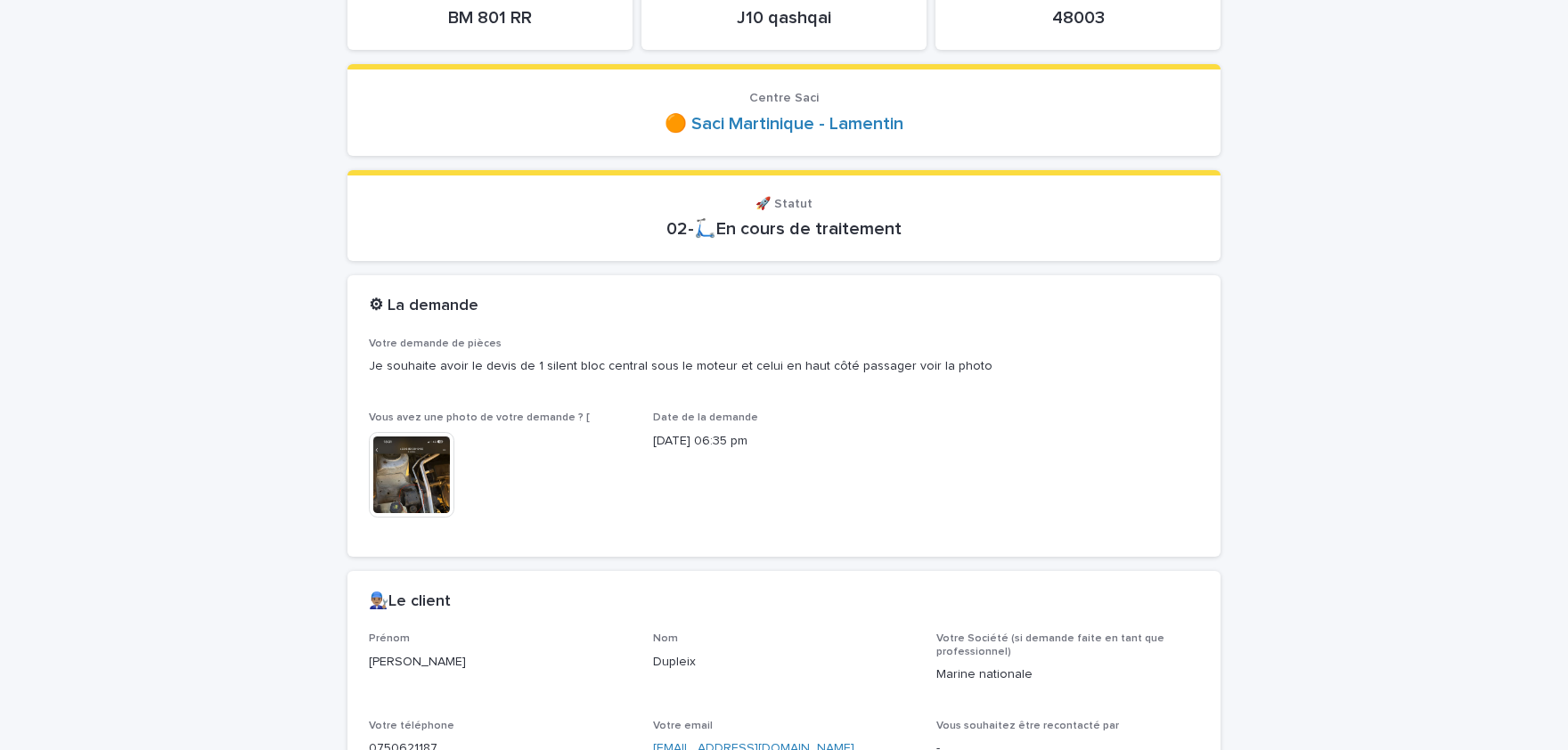
scroll to position [294, 0]
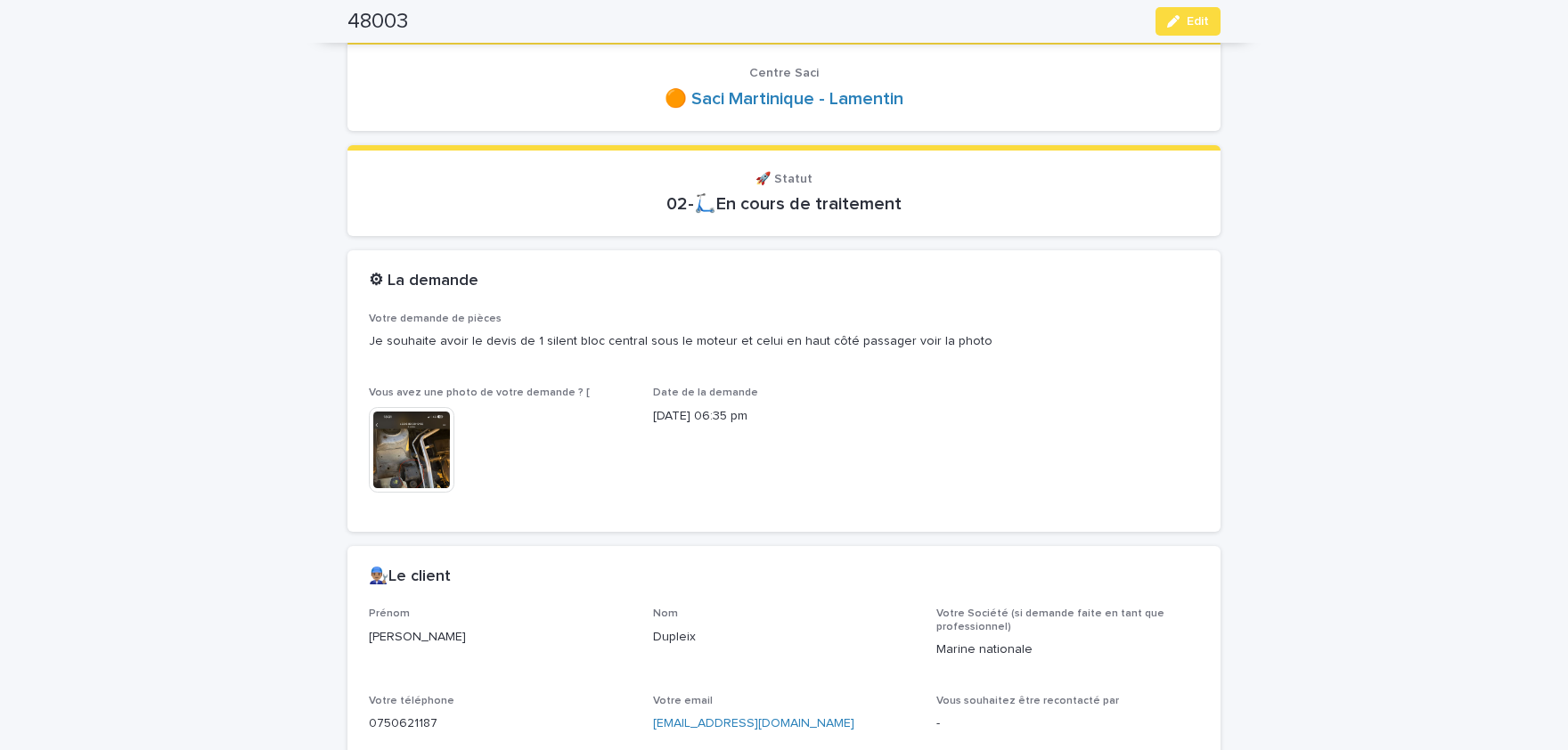
click at [388, 453] on img at bounding box center [411, 450] width 86 height 86
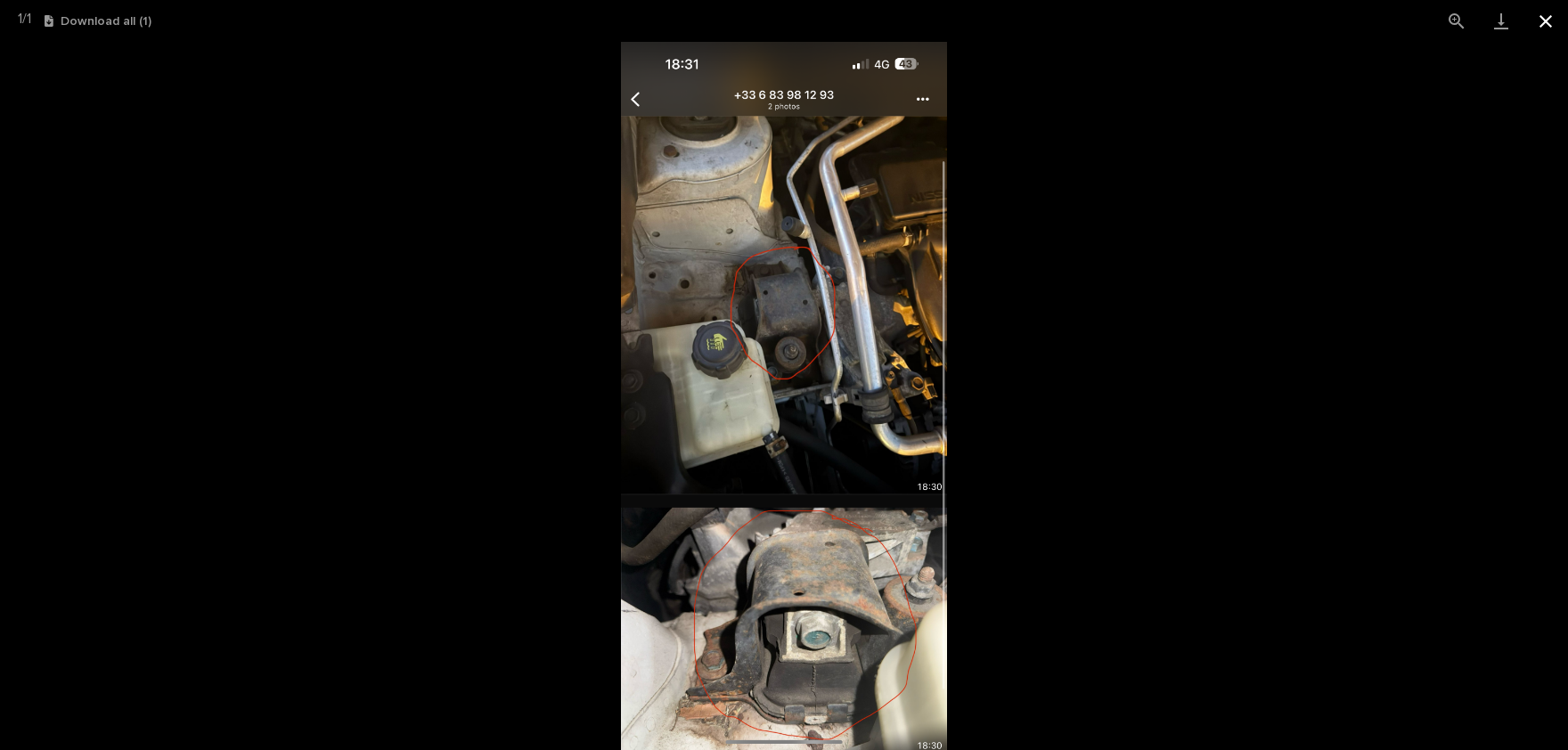
click at [1555, 15] on button "Close gallery" at bounding box center [1545, 20] width 44 height 41
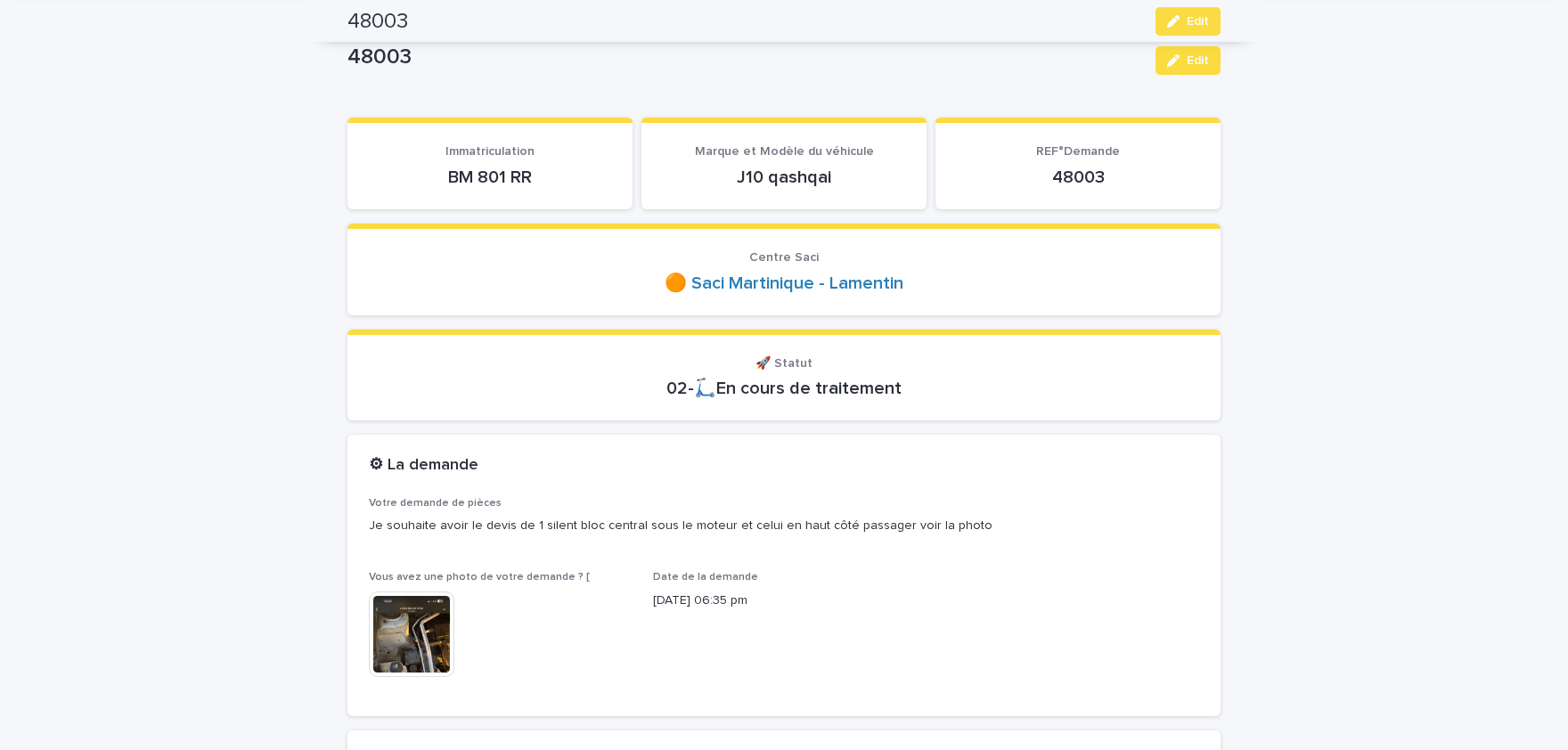
scroll to position [73, 0]
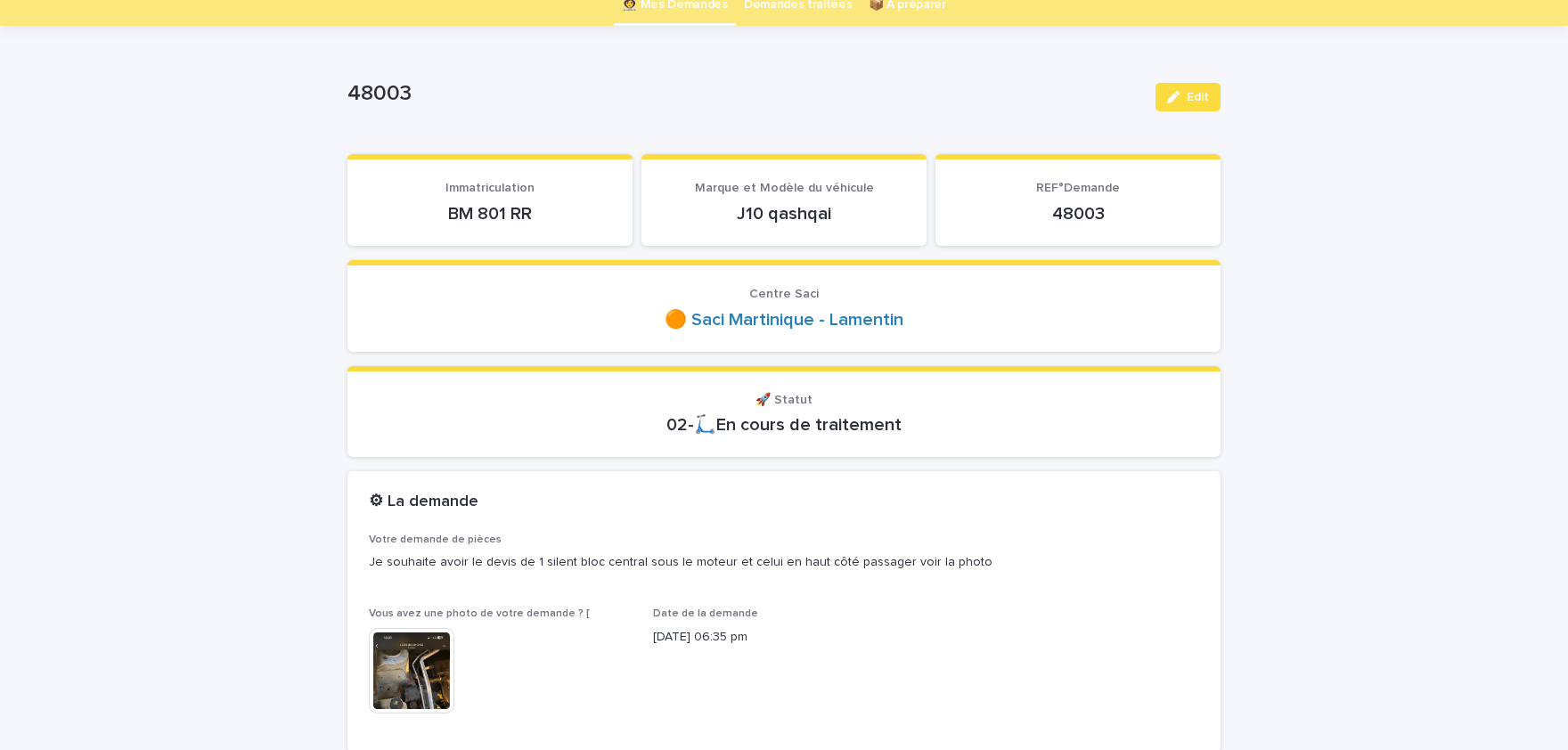
drag, startPoint x: 447, startPoint y: 209, endPoint x: 538, endPoint y: 210, distance: 91.0
click at [538, 210] on p "BM 801 RR" at bounding box center [490, 214] width 243 height 21
copy p "BM 801 RR"
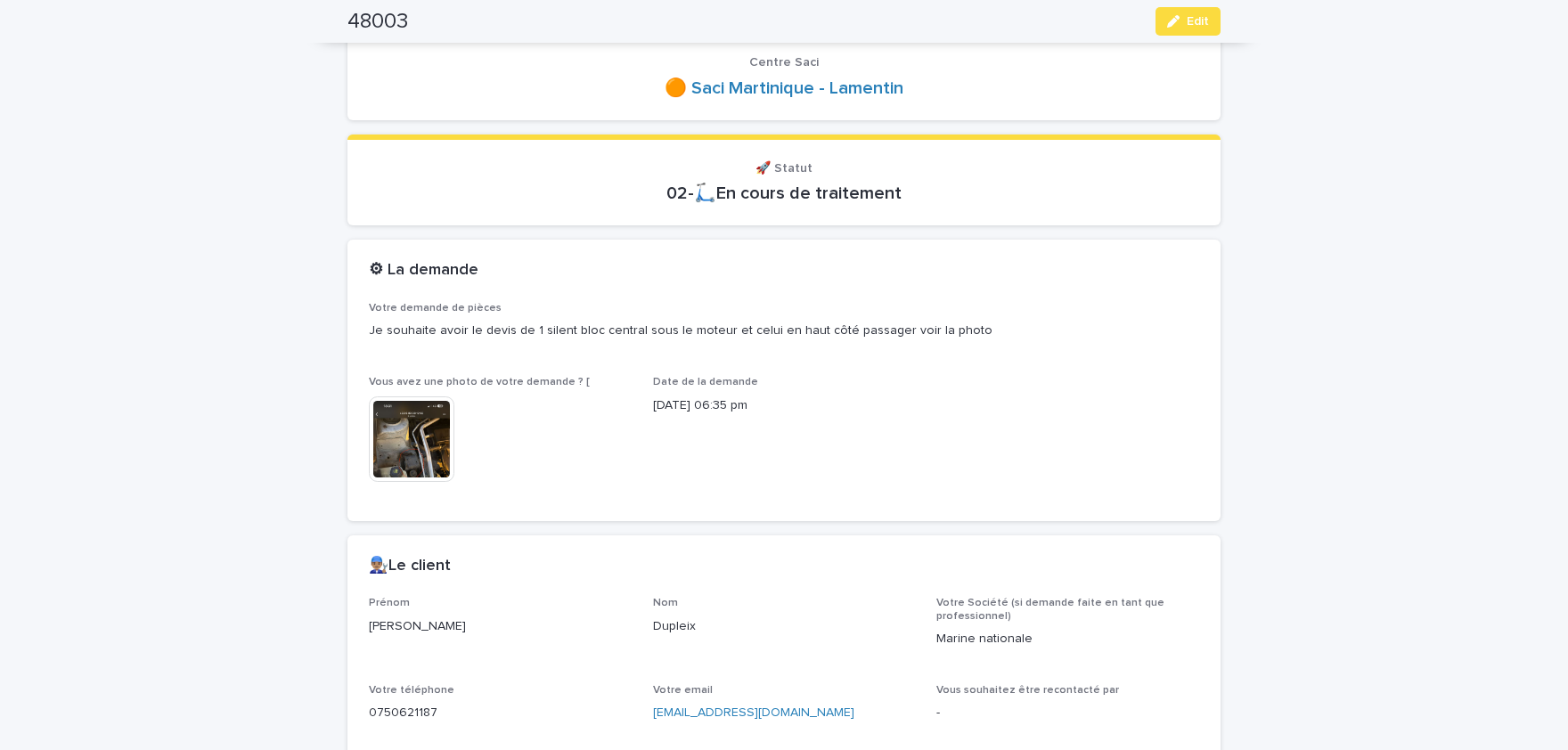
scroll to position [514, 0]
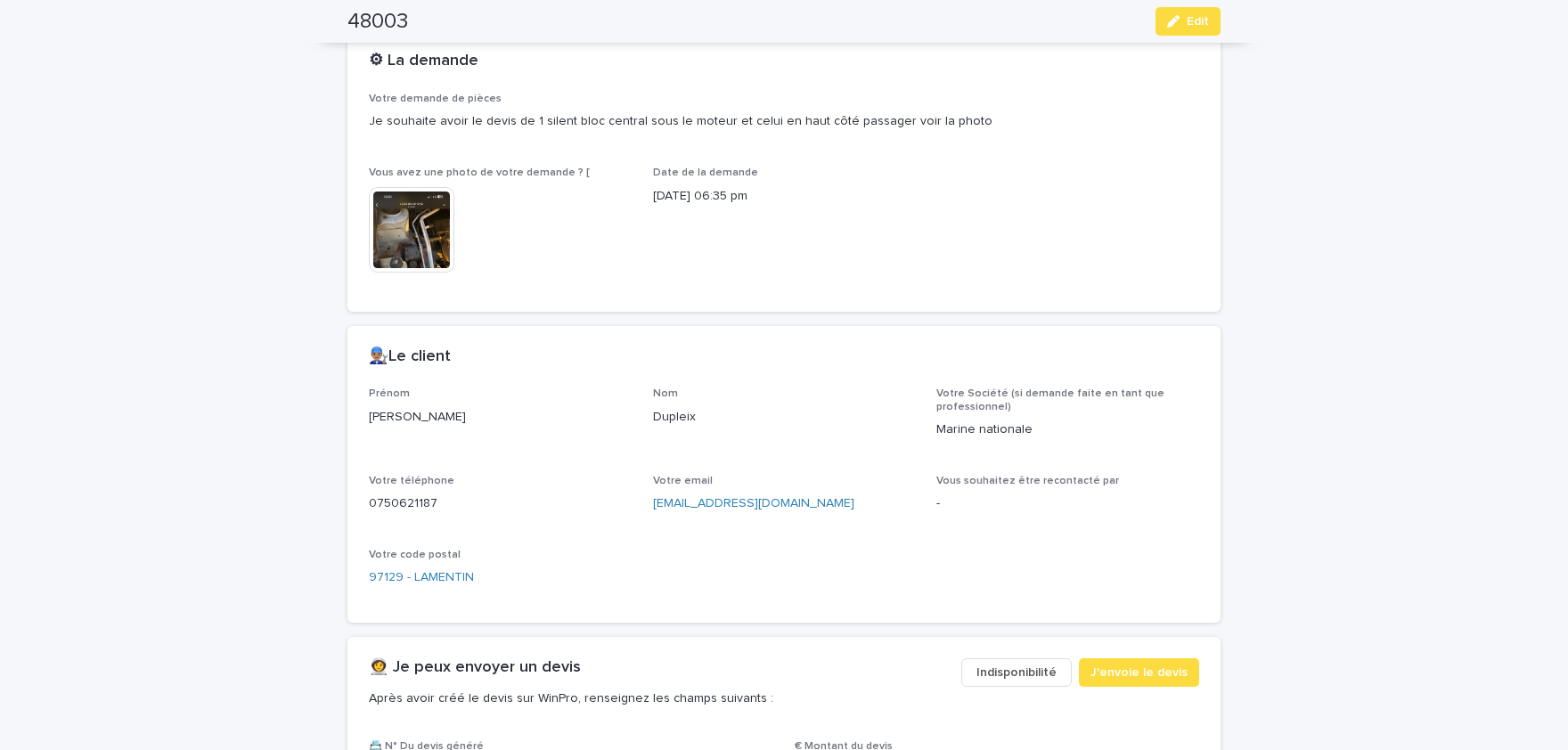
click at [395, 411] on p "[PERSON_NAME]" at bounding box center [500, 417] width 263 height 18
copy p "[PERSON_NAME]"
click at [692, 419] on p "Dupleix" at bounding box center [784, 417] width 263 height 18
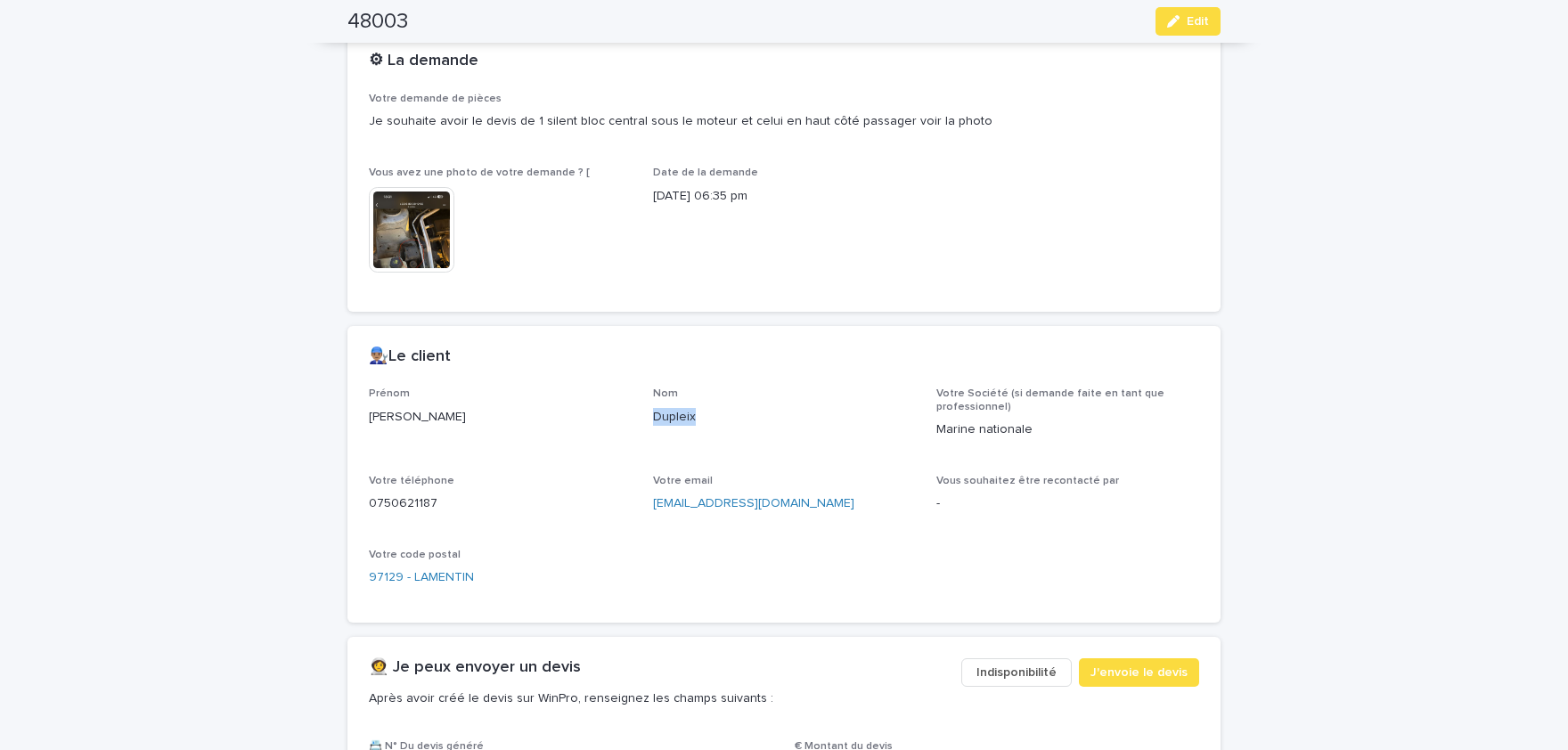
copy p "Dupleix"
click at [423, 502] on p "0750621187" at bounding box center [500, 504] width 263 height 18
copy p "0750621187"
click at [409, 246] on img at bounding box center [411, 229] width 86 height 86
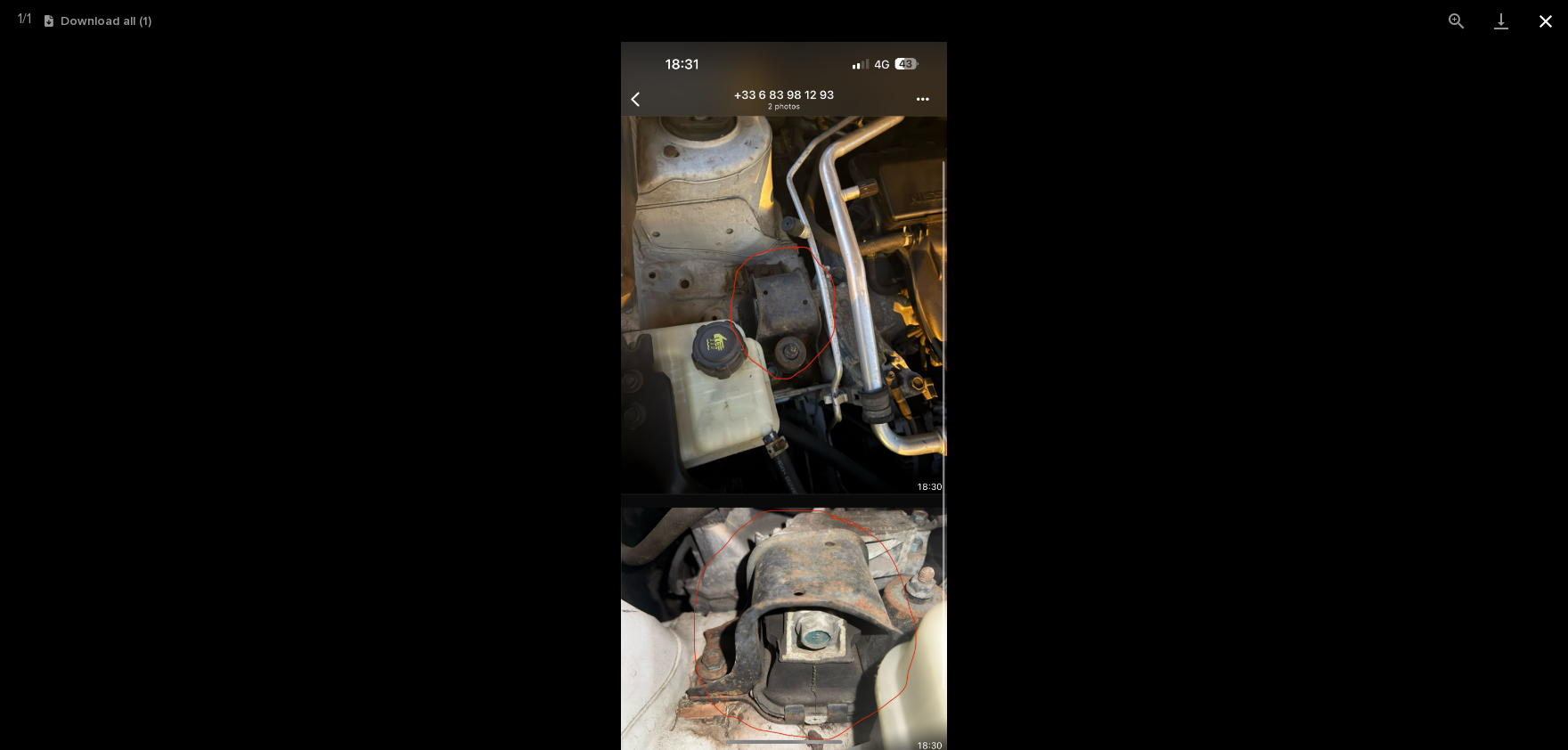
click at [1547, 15] on button "Close gallery" at bounding box center [1545, 20] width 44 height 41
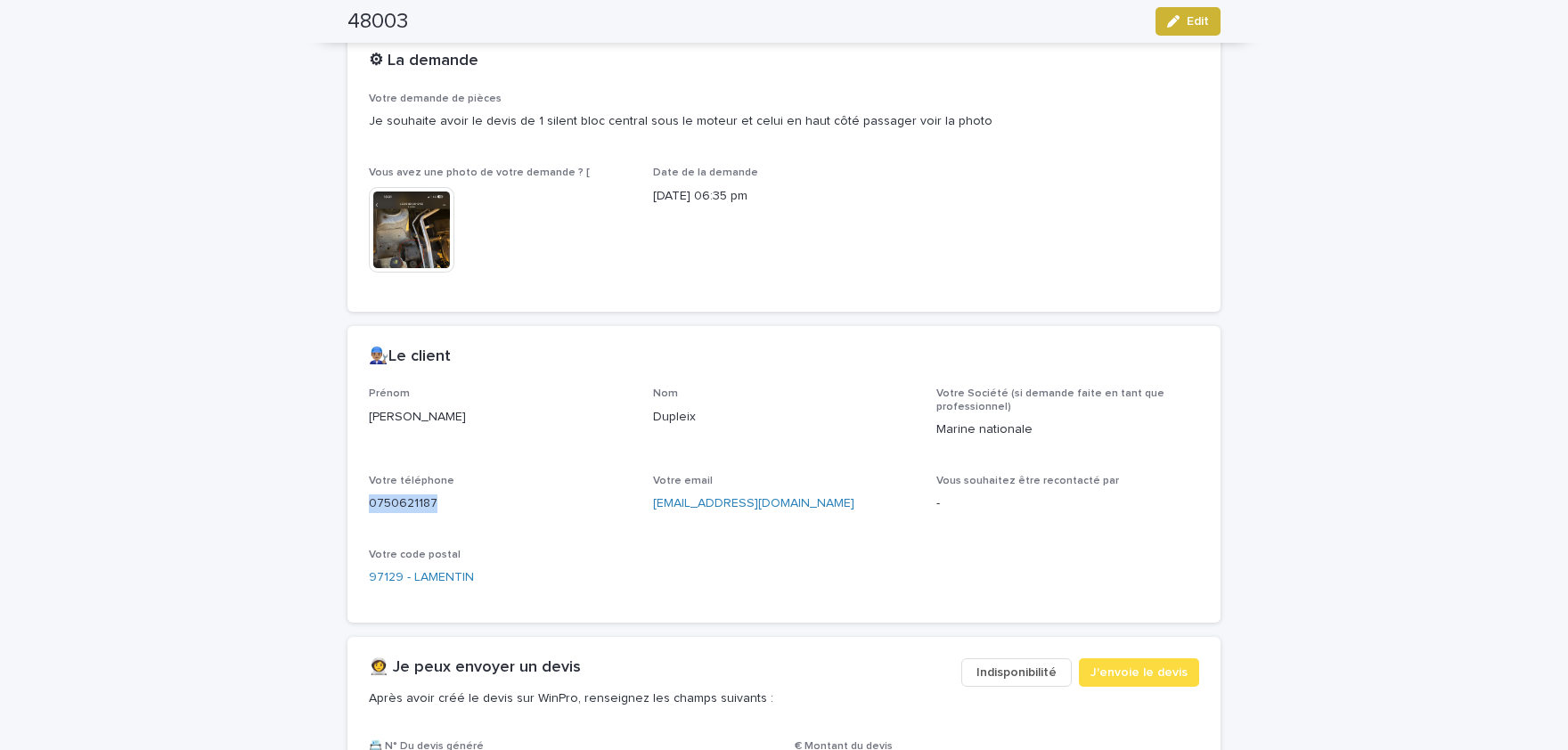
click at [1188, 22] on span "Edit" at bounding box center [1197, 21] width 22 height 13
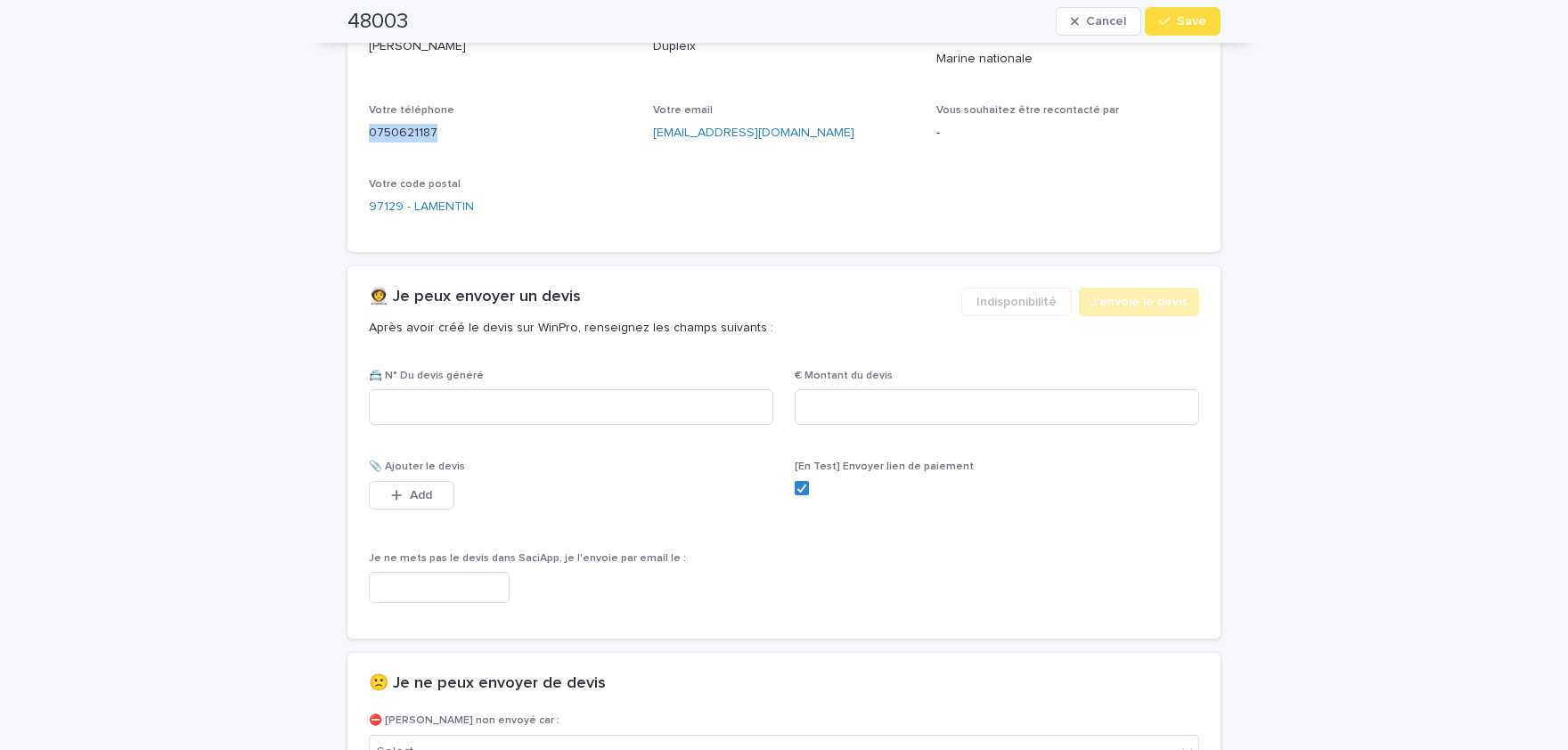
scroll to position [966, 0]
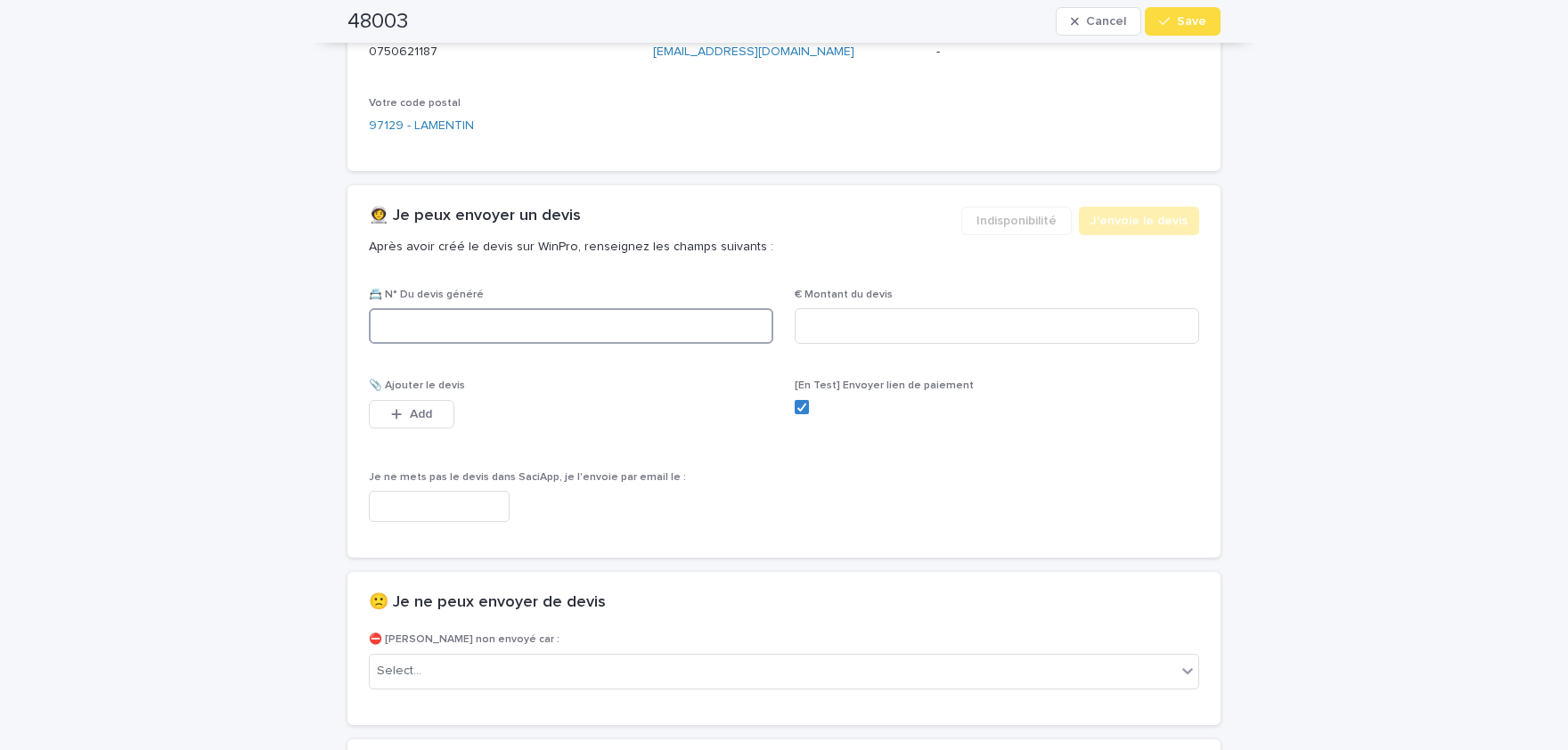
click at [603, 338] on input at bounding box center [571, 325] width 404 height 36
paste input "********"
type input "********"
click at [941, 320] on input at bounding box center [996, 325] width 404 height 36
paste input "****"
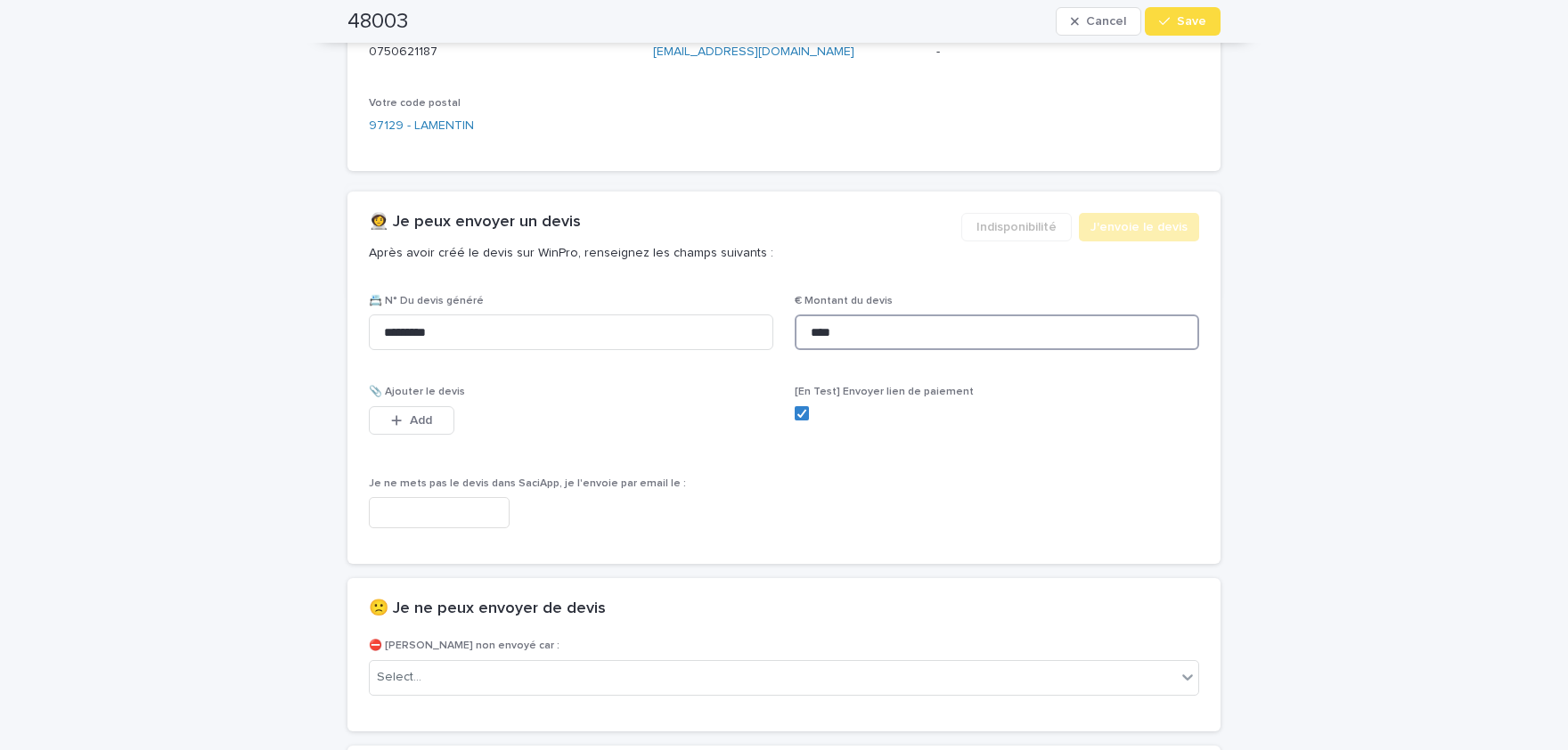
scroll to position [978, 0]
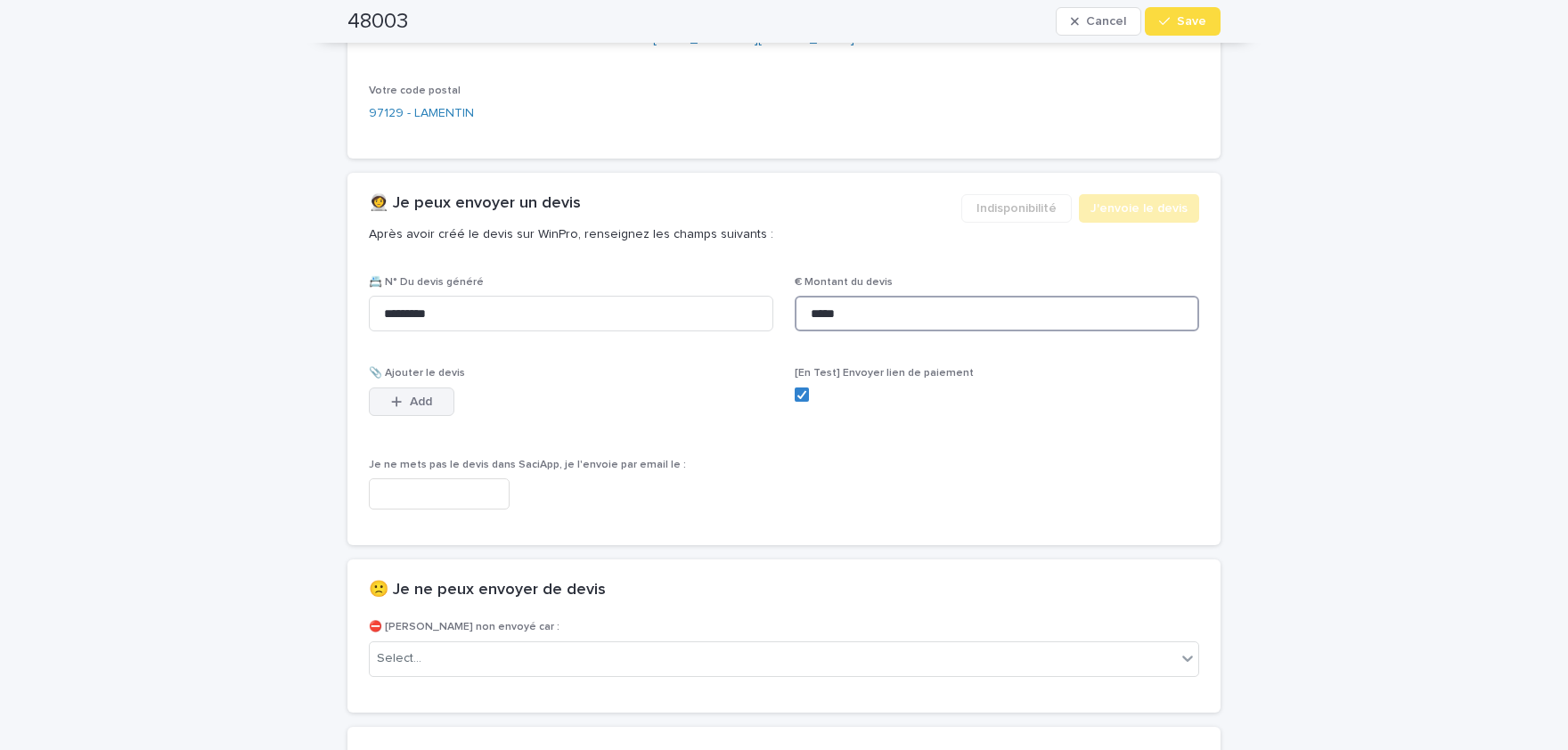
type input "*****"
click at [398, 400] on icon "button" at bounding box center [397, 401] width 10 height 10
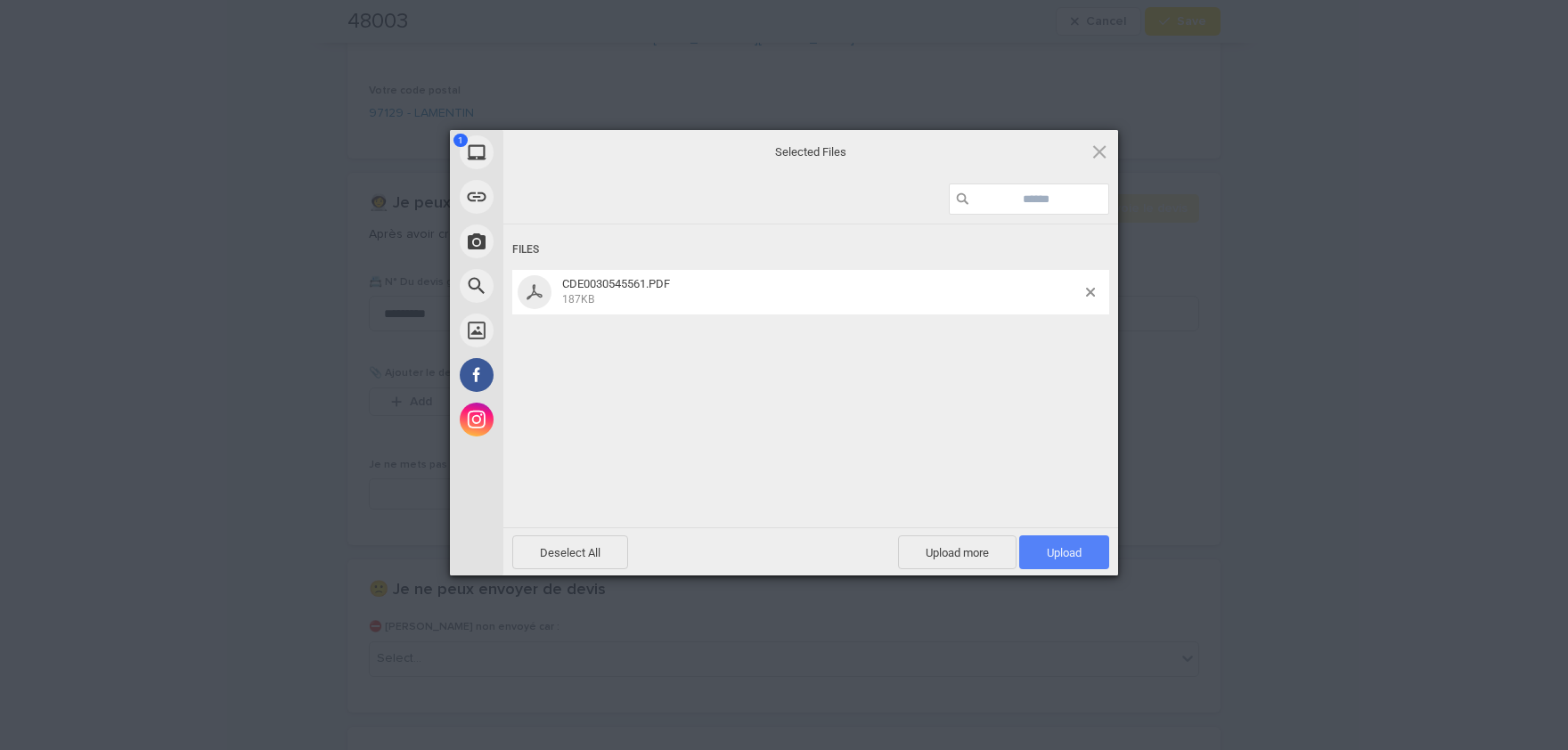
click at [1087, 547] on span "Upload 1" at bounding box center [1064, 552] width 90 height 34
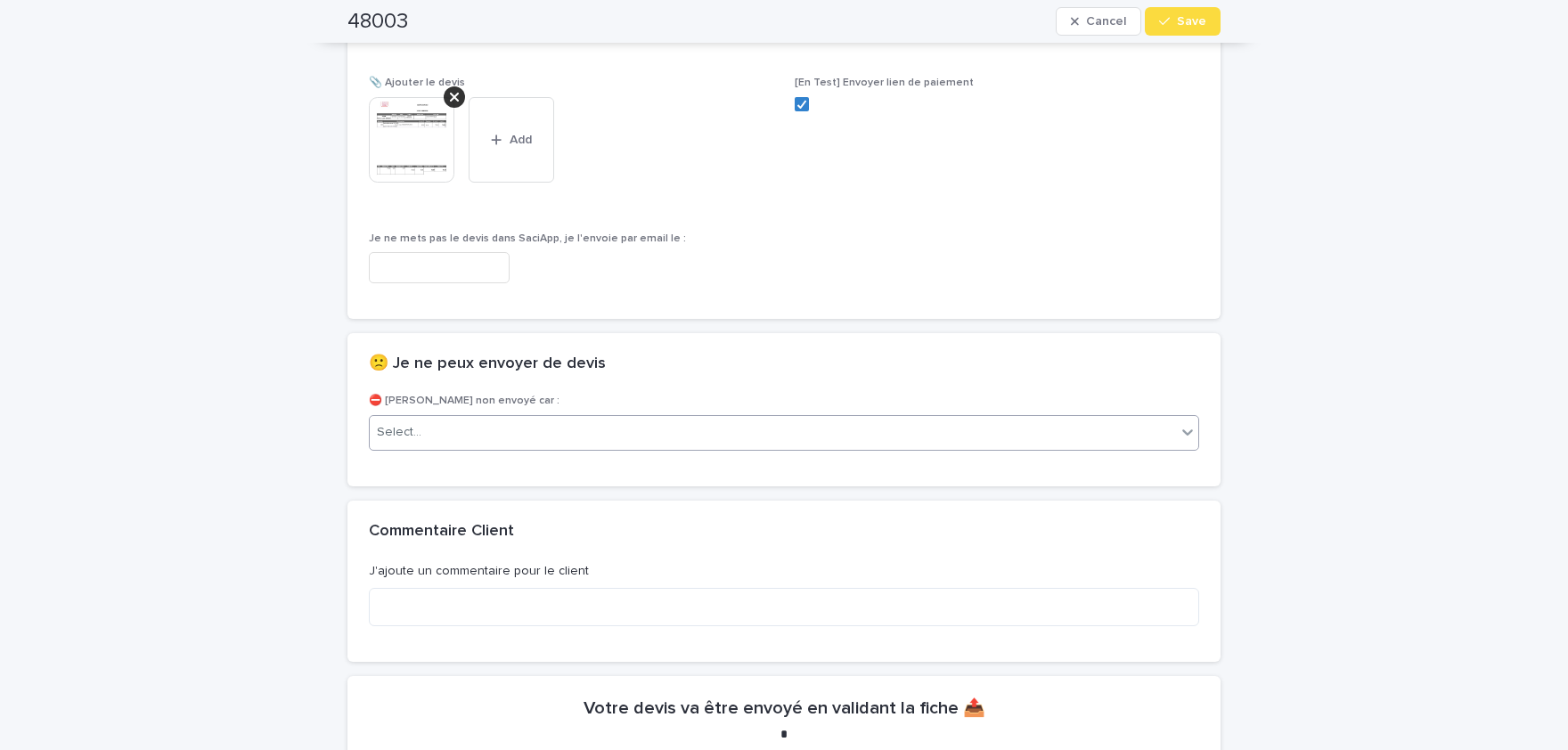
scroll to position [1269, 0]
click at [417, 149] on img at bounding box center [411, 140] width 86 height 86
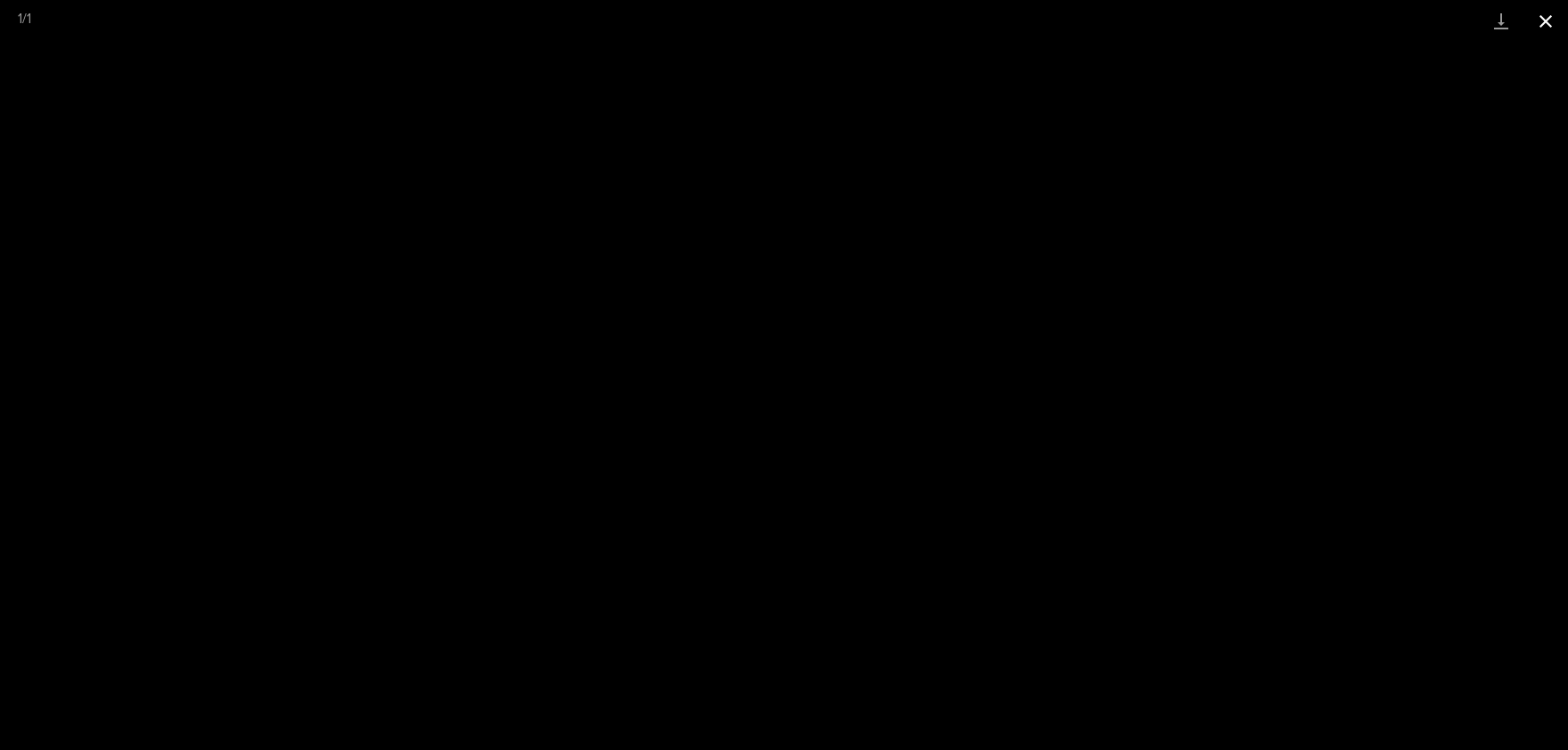
click at [1545, 26] on button "Close gallery" at bounding box center [1545, 20] width 44 height 41
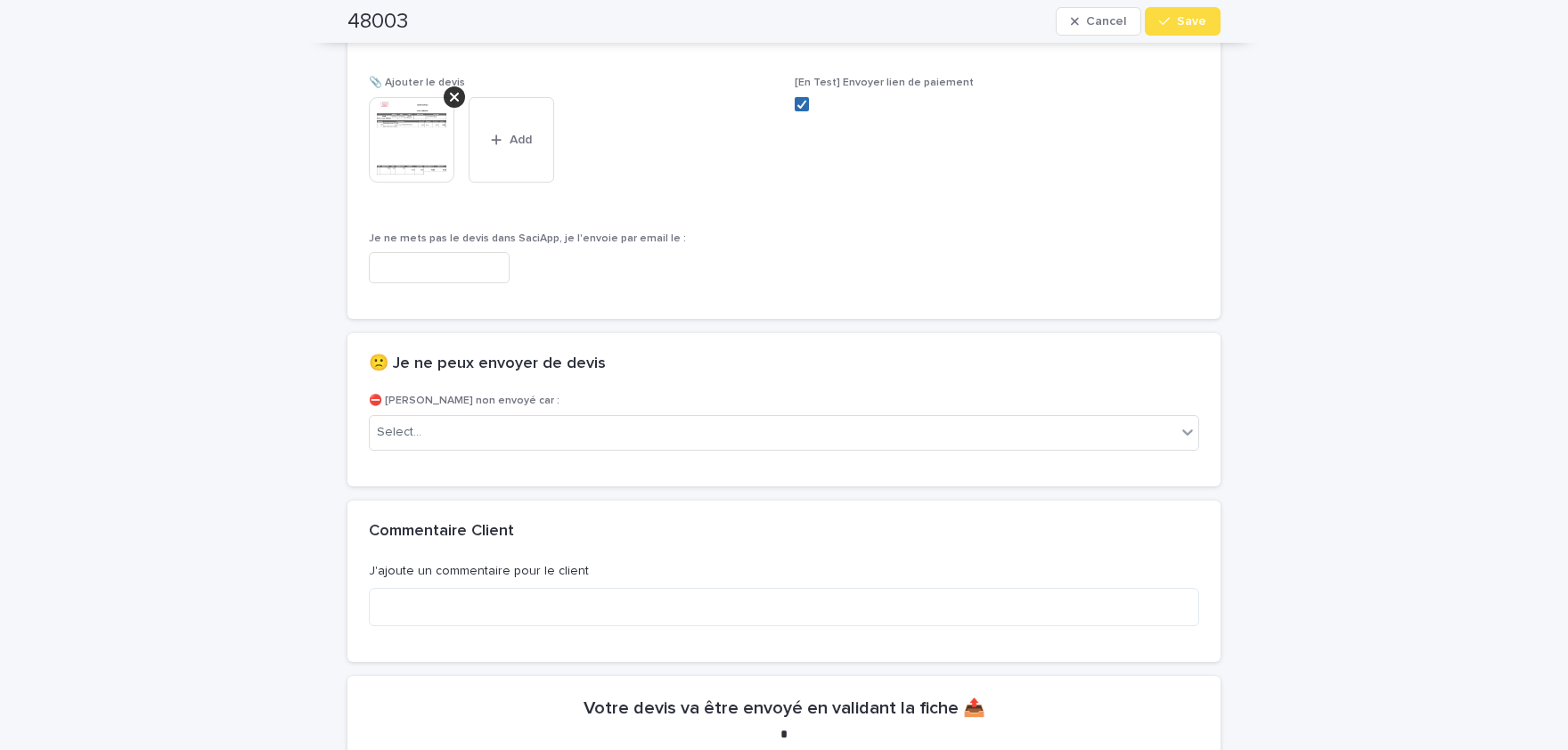
click at [807, 99] on div at bounding box center [801, 104] width 11 height 11
click at [1187, 23] on span "Save" at bounding box center [1191, 21] width 30 height 13
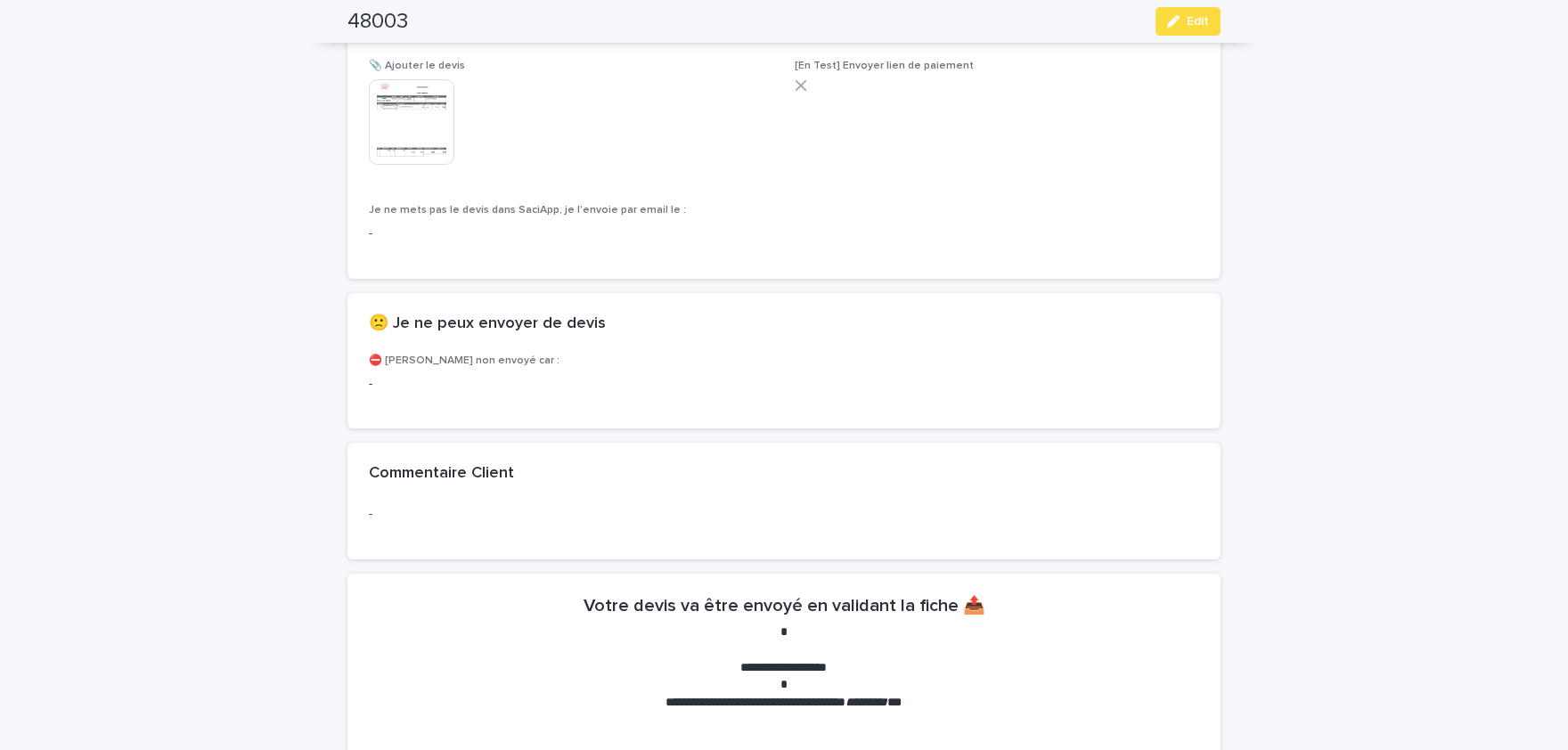
scroll to position [1218, 0]
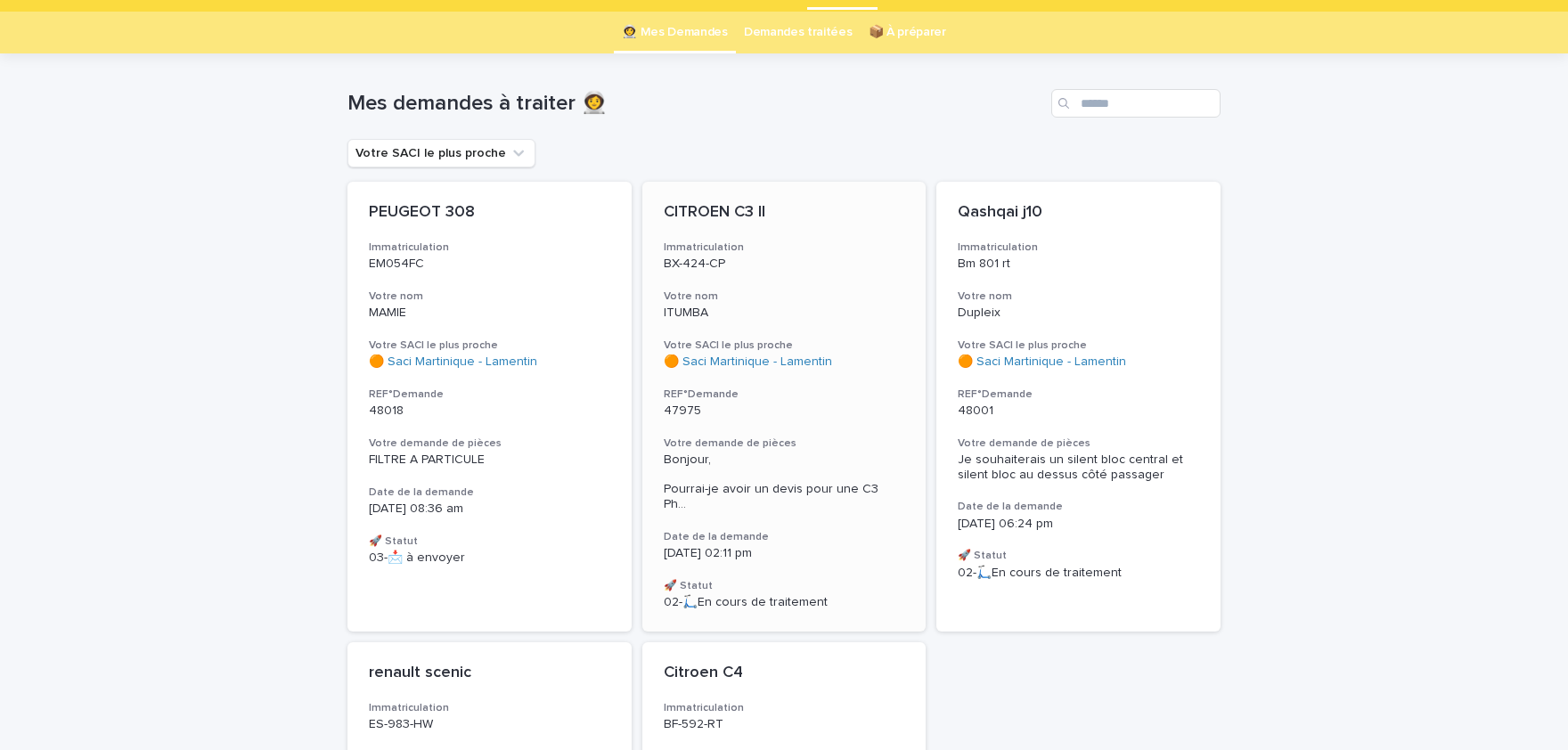
scroll to position [147, 0]
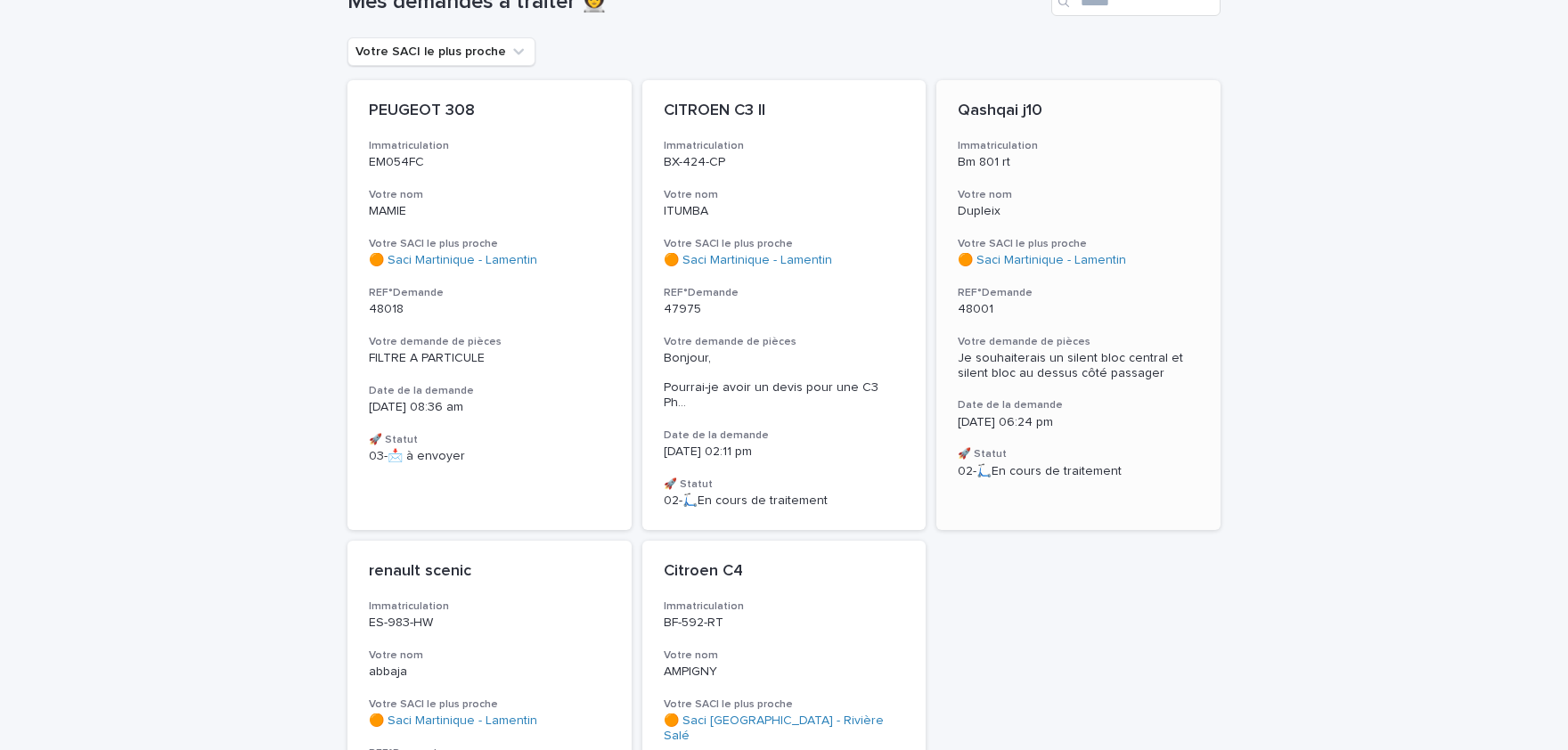
click at [1073, 382] on div "Qashqai j10 Immatriculation Bm 801 rt Votre nom Dupleix Votre SACI le plus proc…" at bounding box center [1078, 290] width 284 height 420
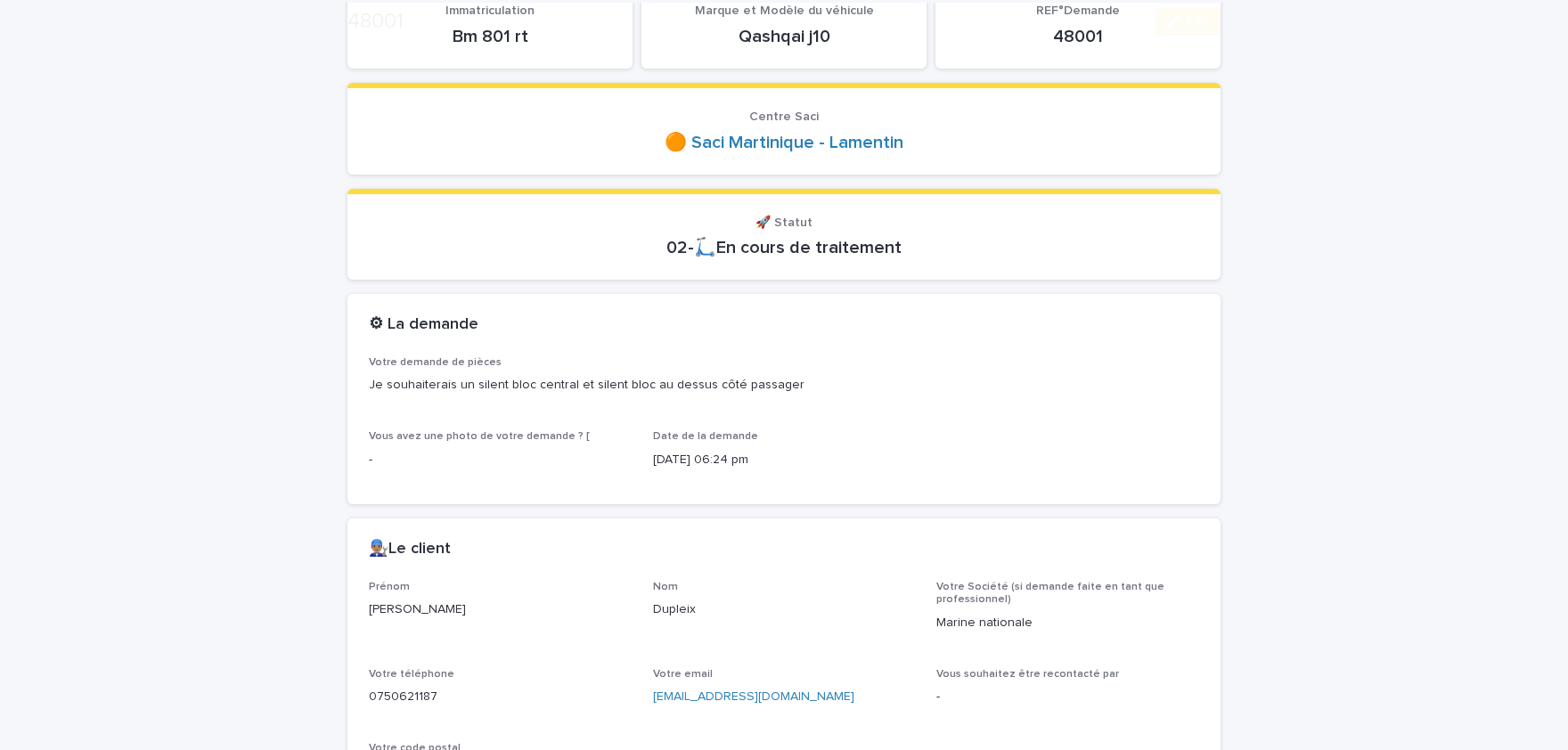
scroll to position [294, 0]
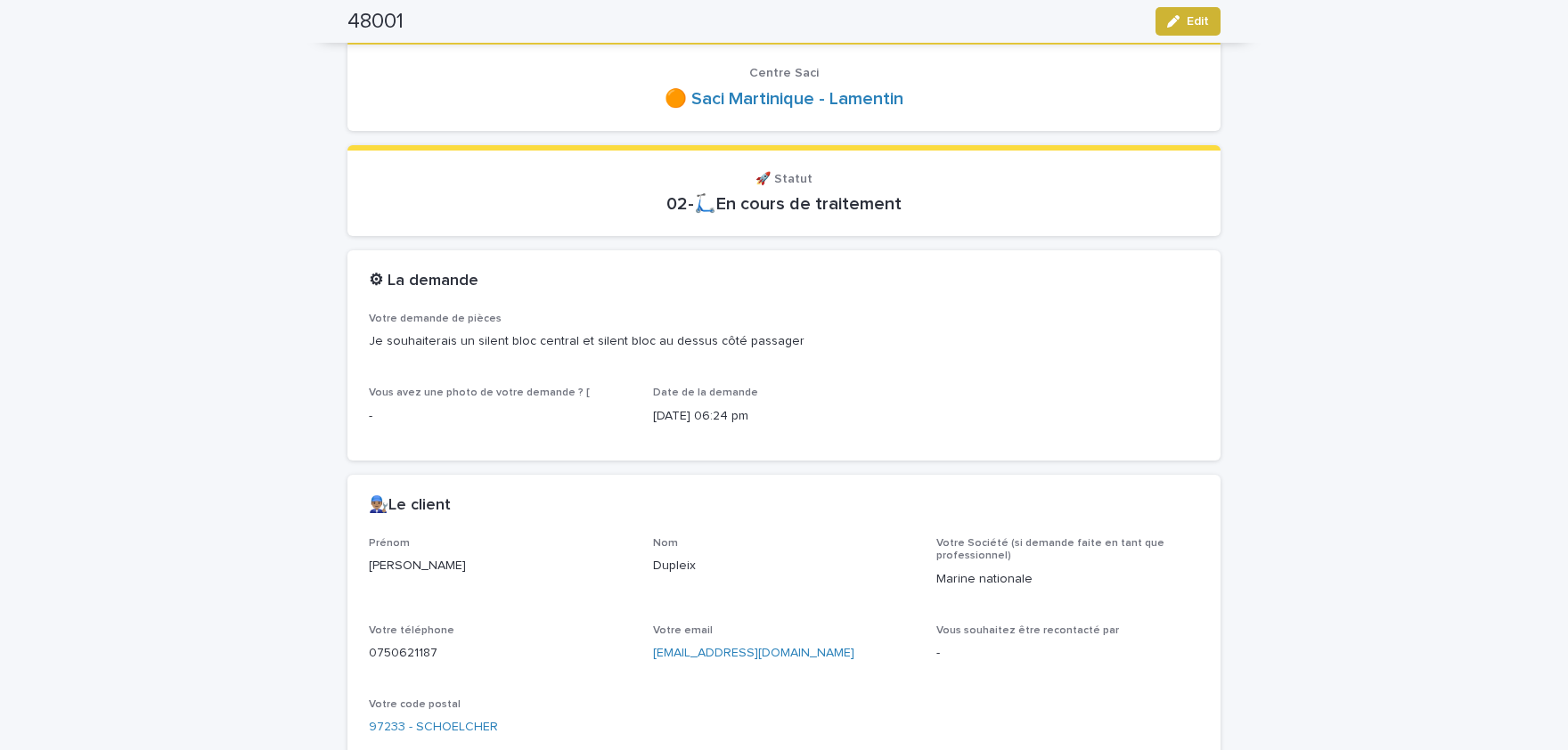
click at [1203, 28] on button "Edit" at bounding box center [1188, 21] width 65 height 29
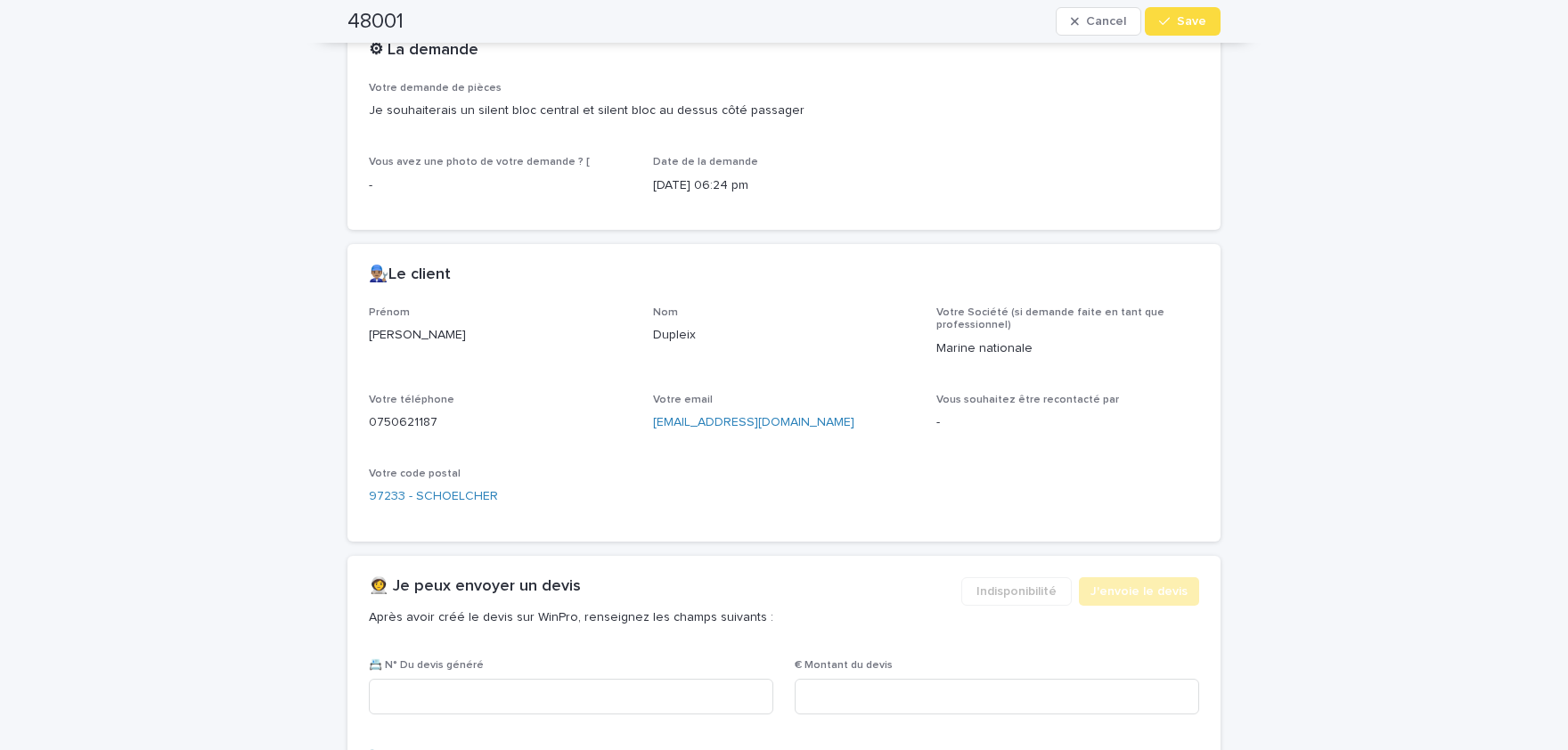
scroll to position [1113, 0]
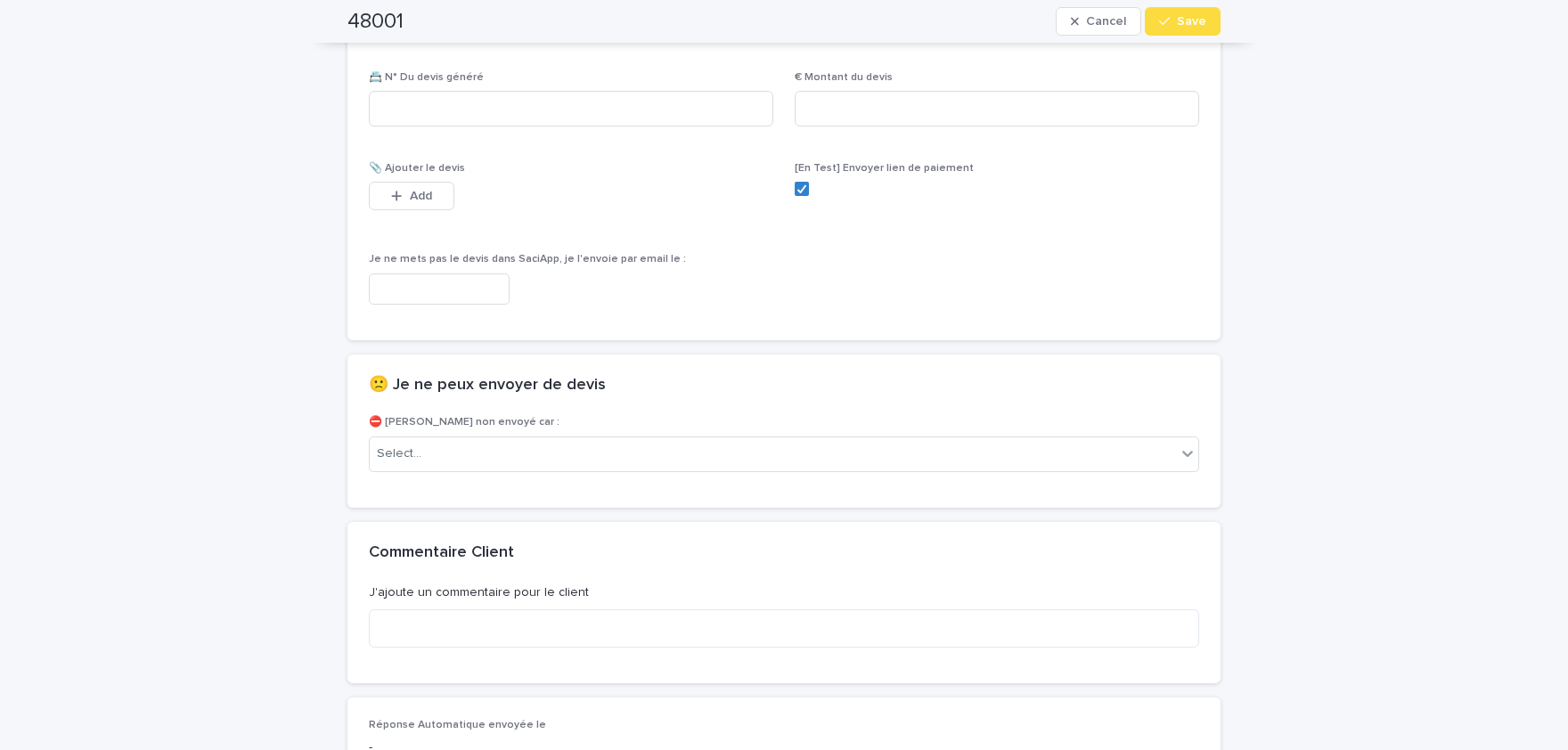
click at [604, 474] on div "⛔ [PERSON_NAME] non envoyé car : Select..." at bounding box center [784, 451] width 830 height 69
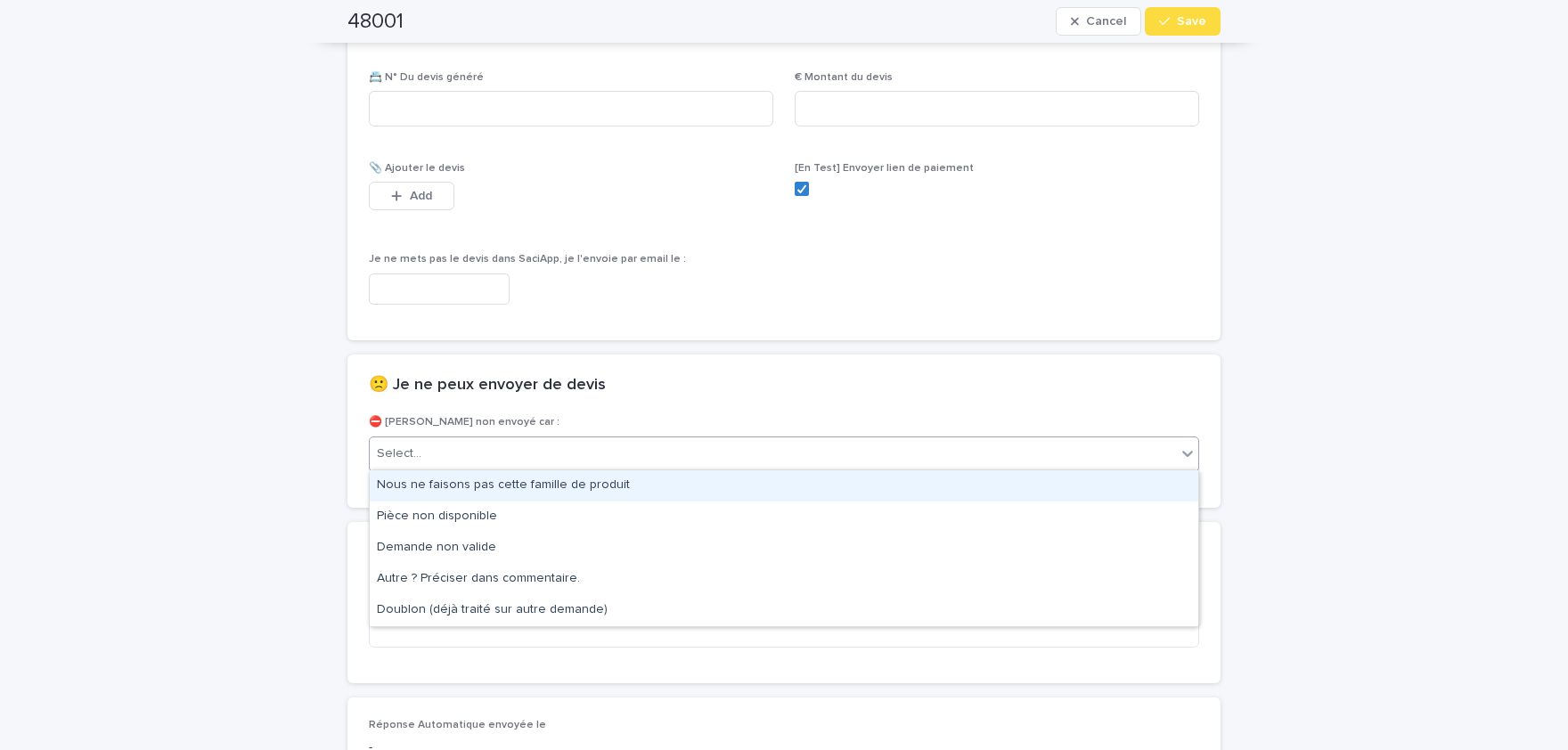
click at [603, 467] on div "Select..." at bounding box center [784, 453] width 830 height 36
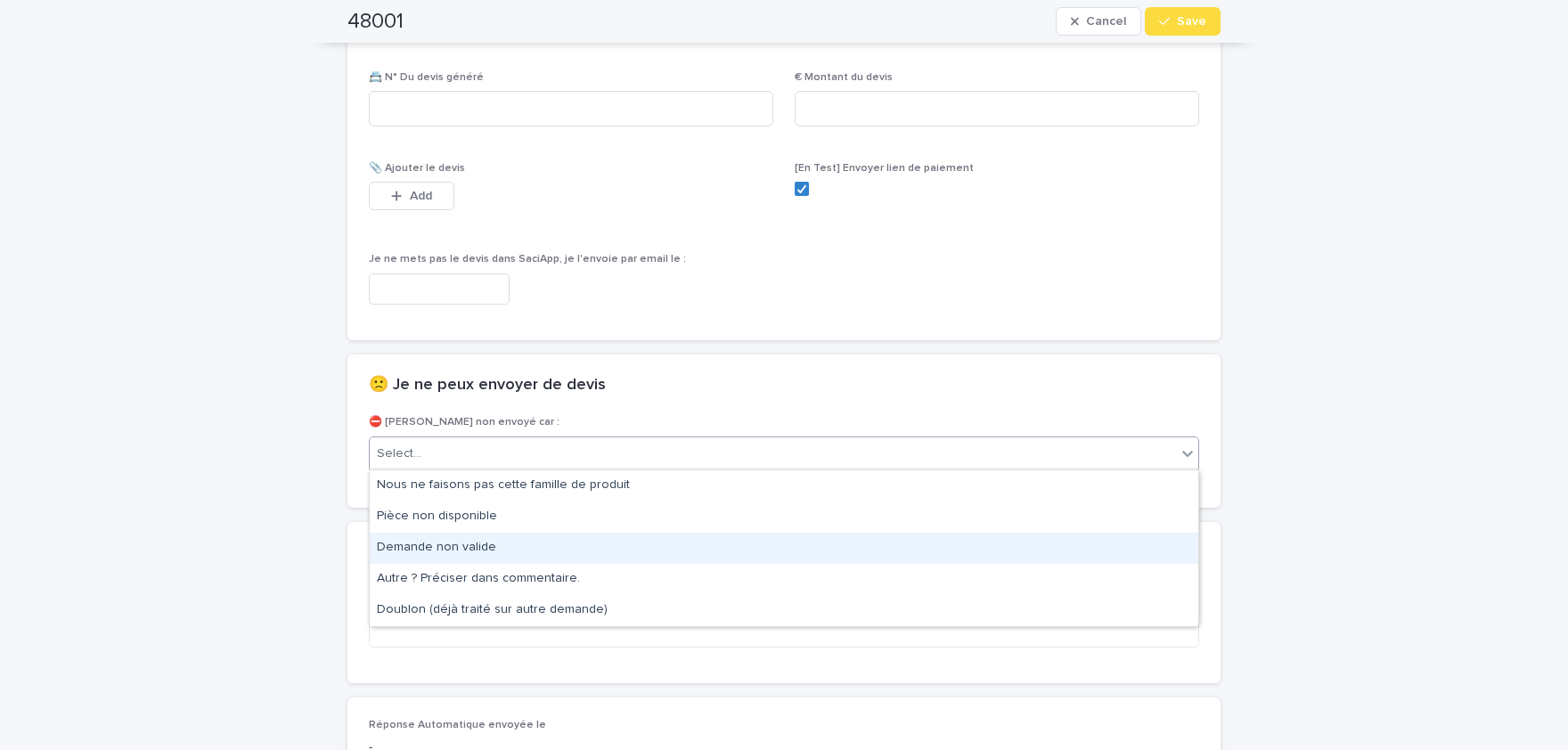
click at [600, 543] on div "Demande non valide" at bounding box center [784, 548] width 829 height 31
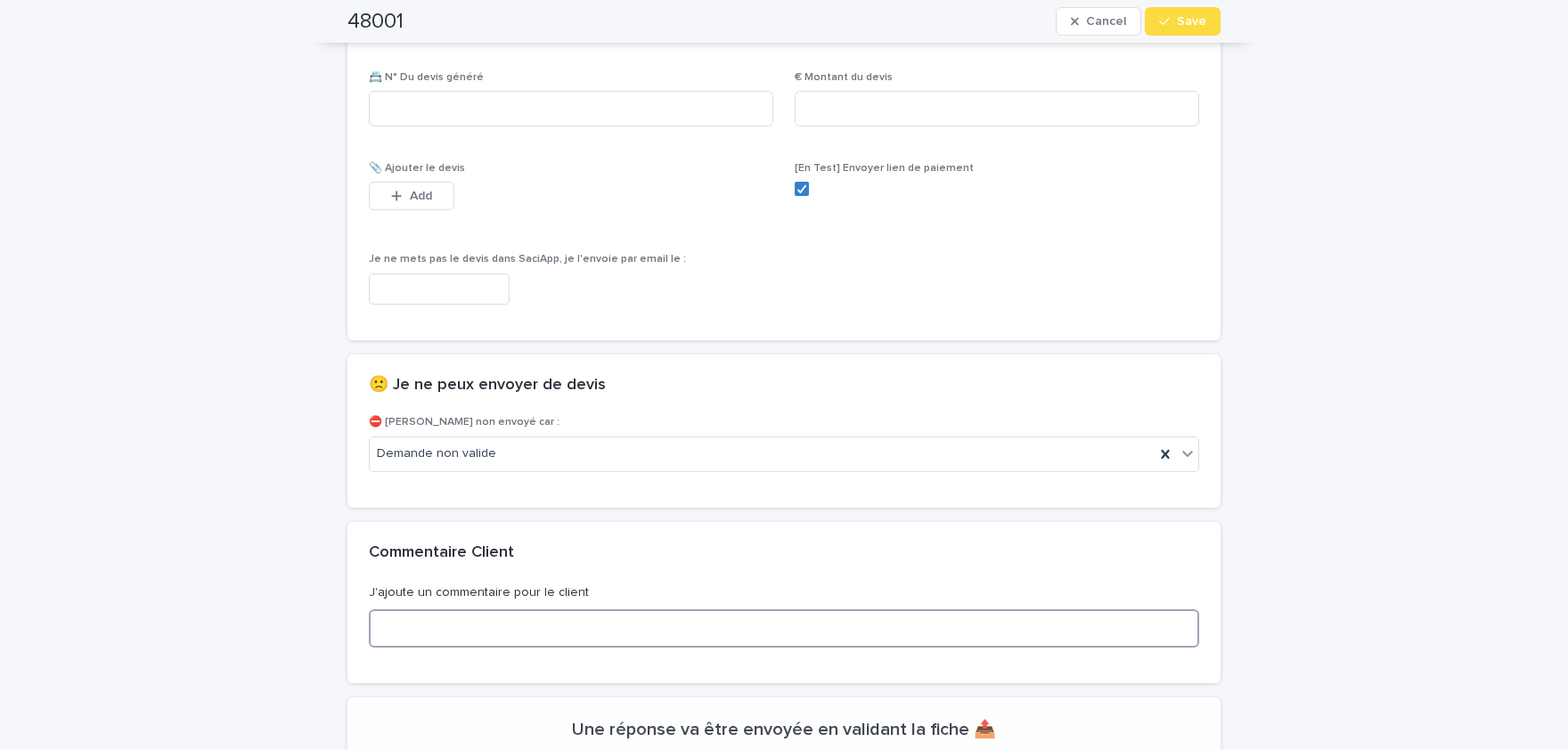
click at [616, 624] on textarea at bounding box center [784, 629] width 830 height 39
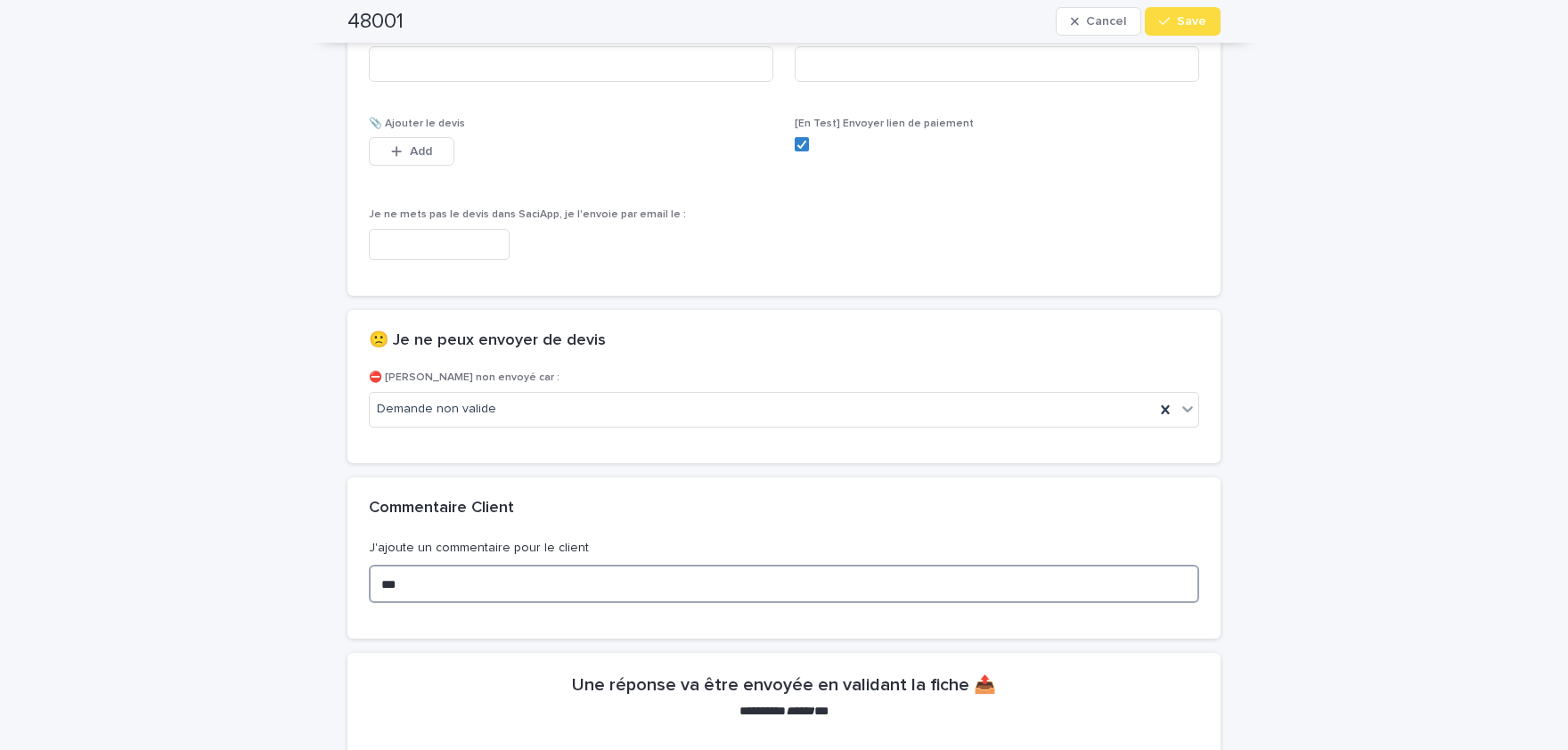
scroll to position [1157, 0]
type textarea "**********"
click at [1183, 25] on span "Save" at bounding box center [1191, 21] width 30 height 13
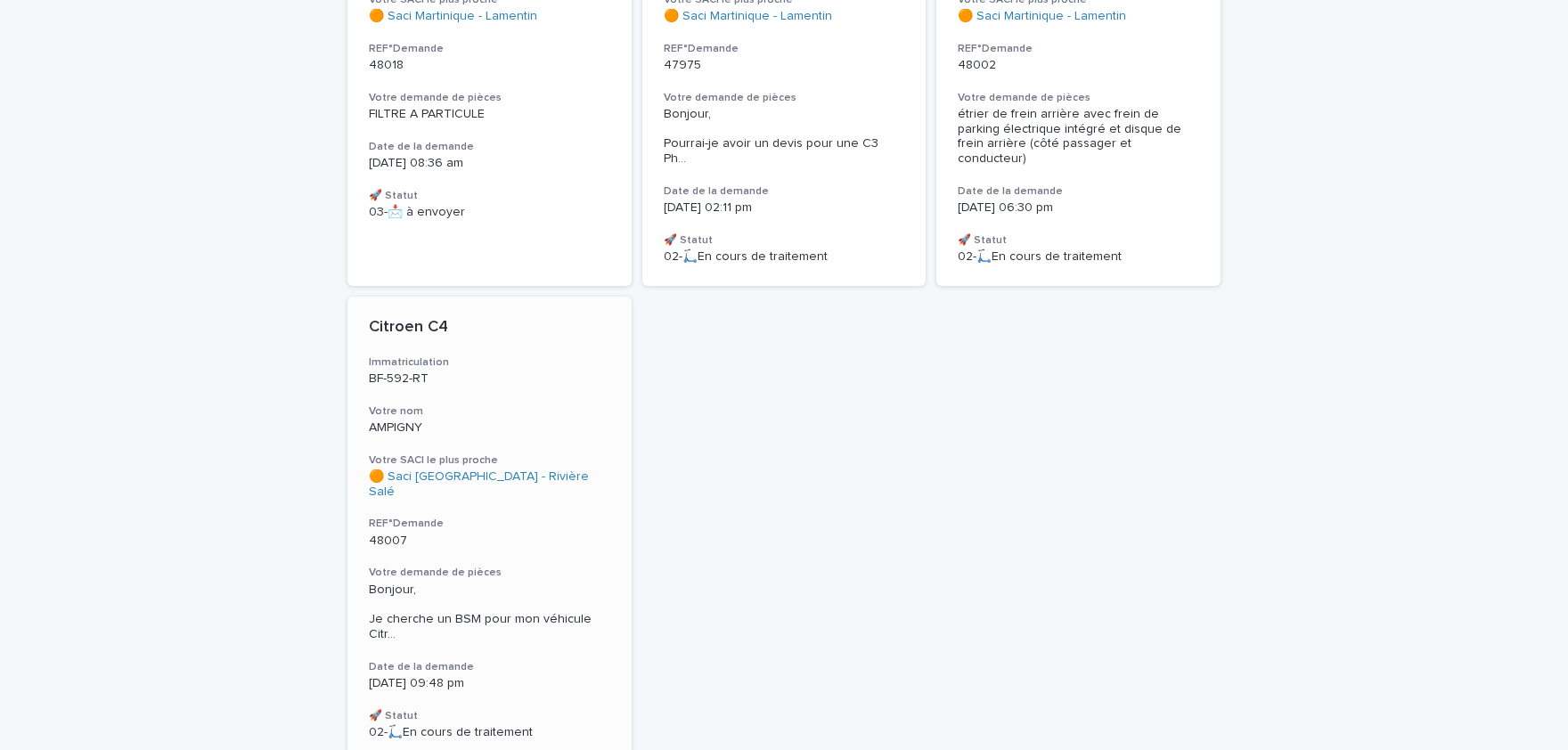
scroll to position [367, 0]
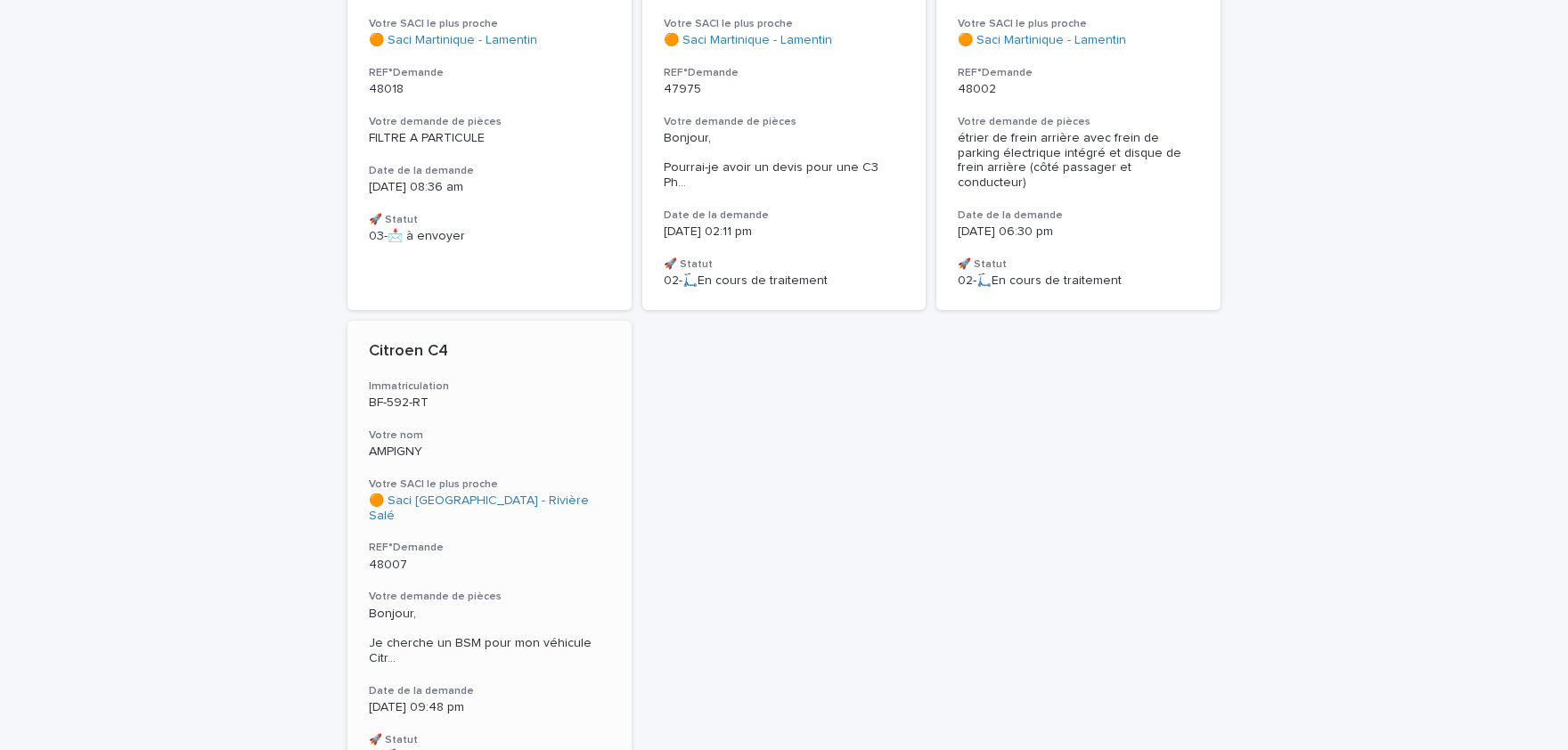
click at [586, 612] on span "Bonjour, Je cherche un BSM pour mon véhicule Citr ..." at bounding box center [489, 636] width 242 height 60
